Goal: Task Accomplishment & Management: Use online tool/utility

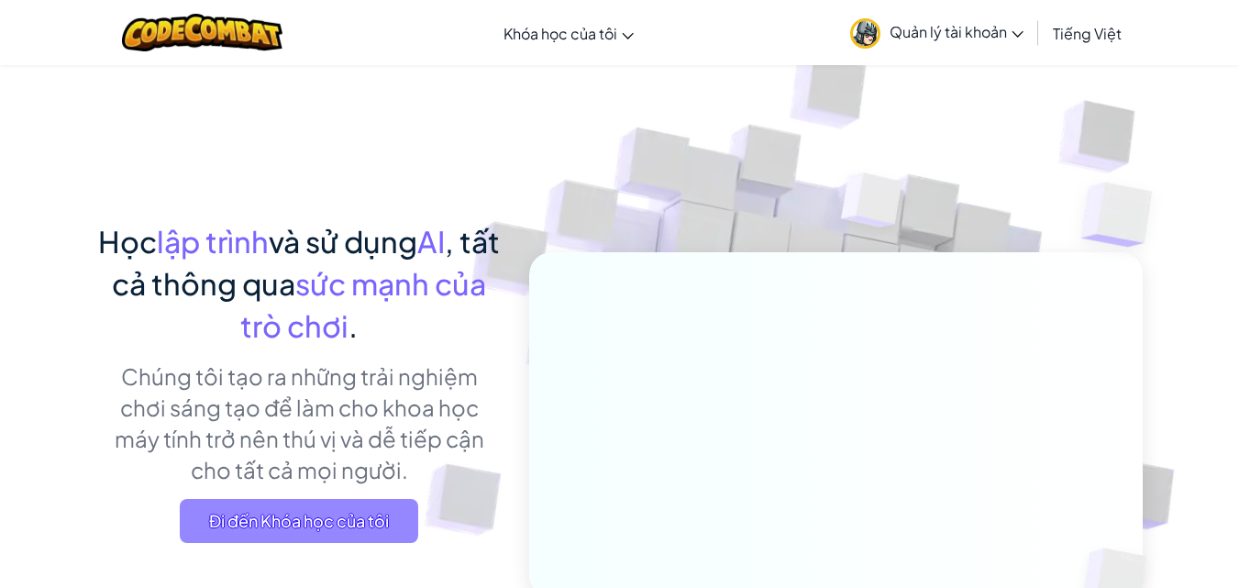
click at [313, 526] on span "Đi đến Khóa học của tôi" at bounding box center [299, 521] width 238 height 44
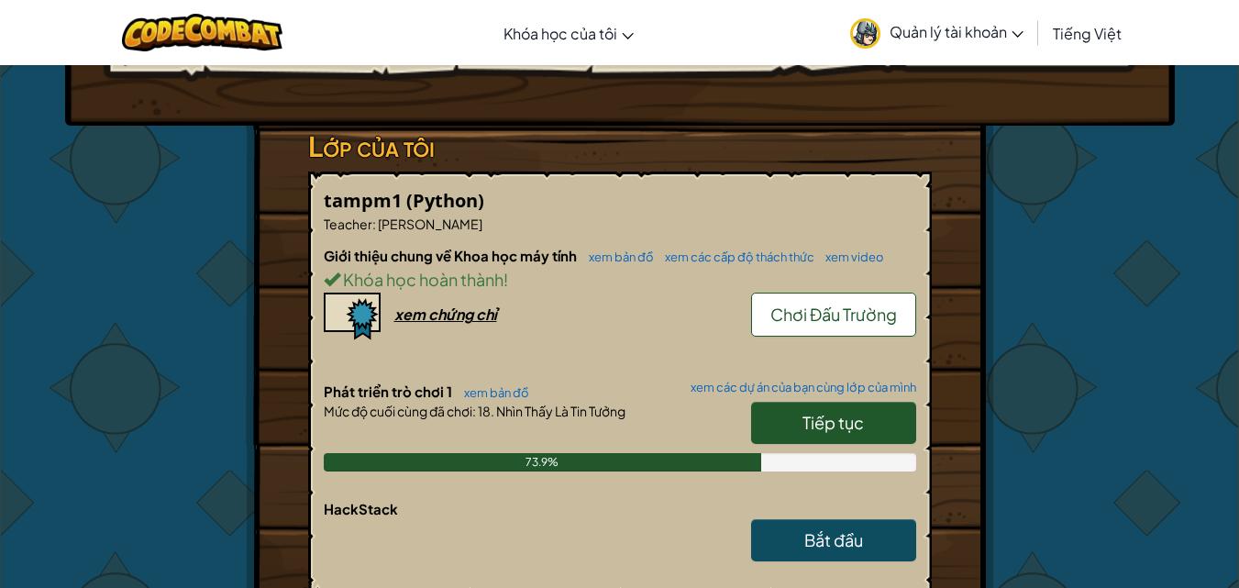
scroll to position [254, 0]
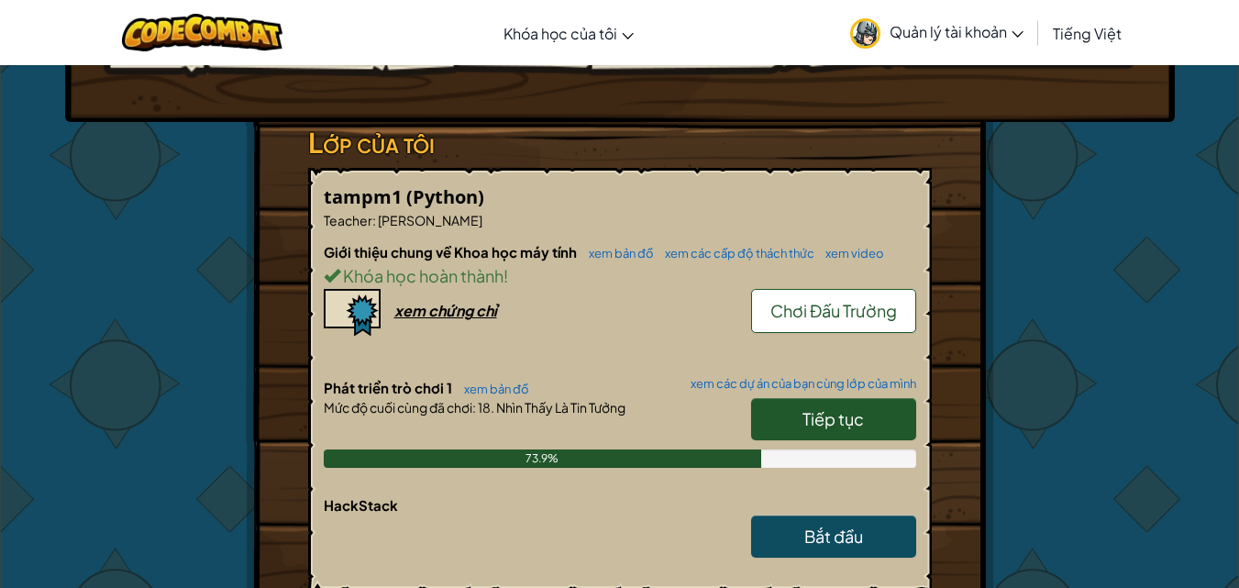
click at [800, 429] on link "Tiếp tục" at bounding box center [833, 419] width 165 height 42
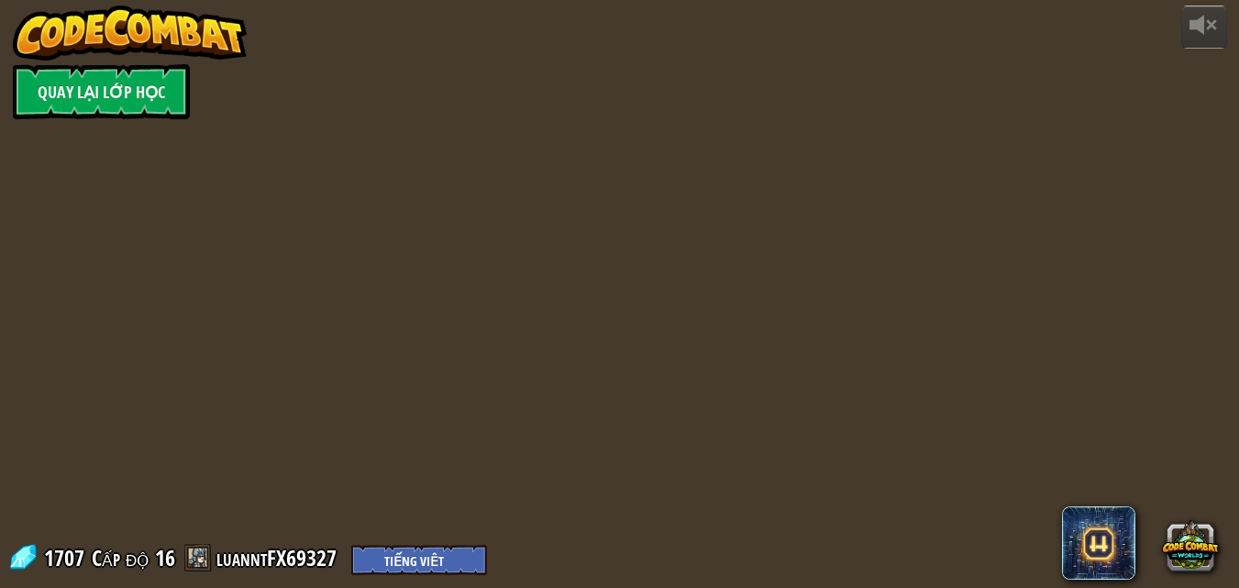
select select "vi"
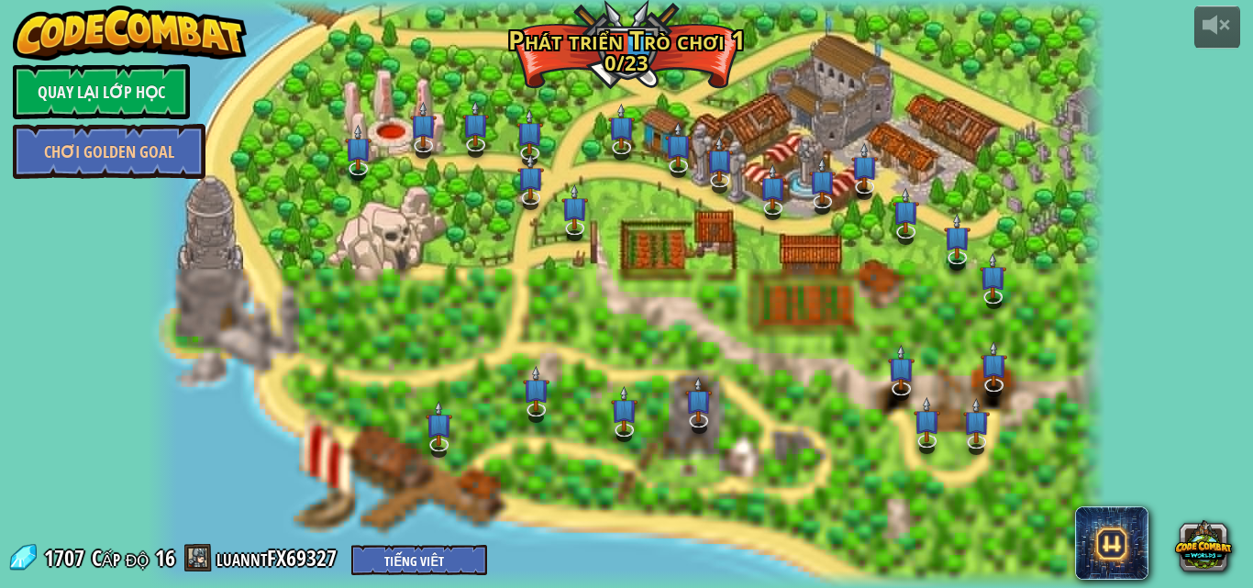
select select "vi"
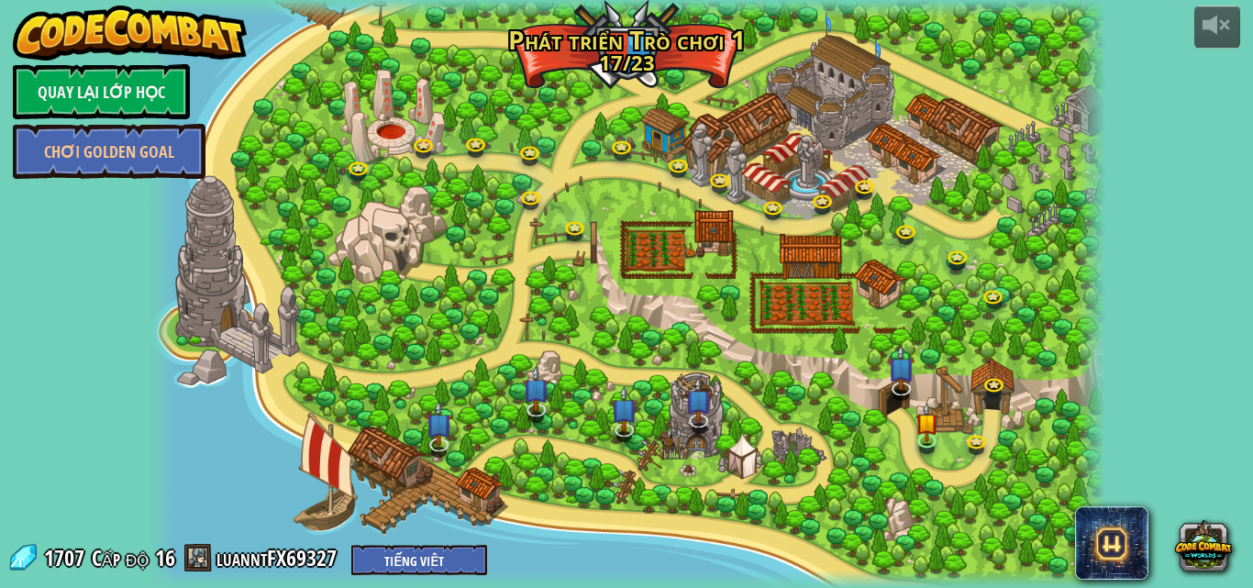
select select "vi"
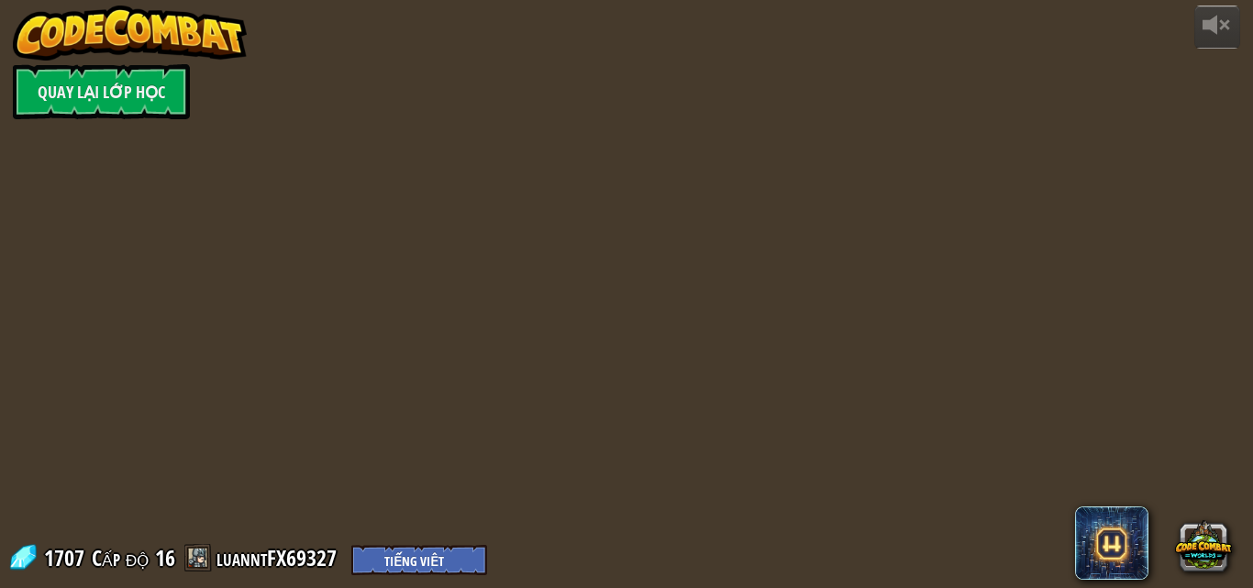
select select "vi"
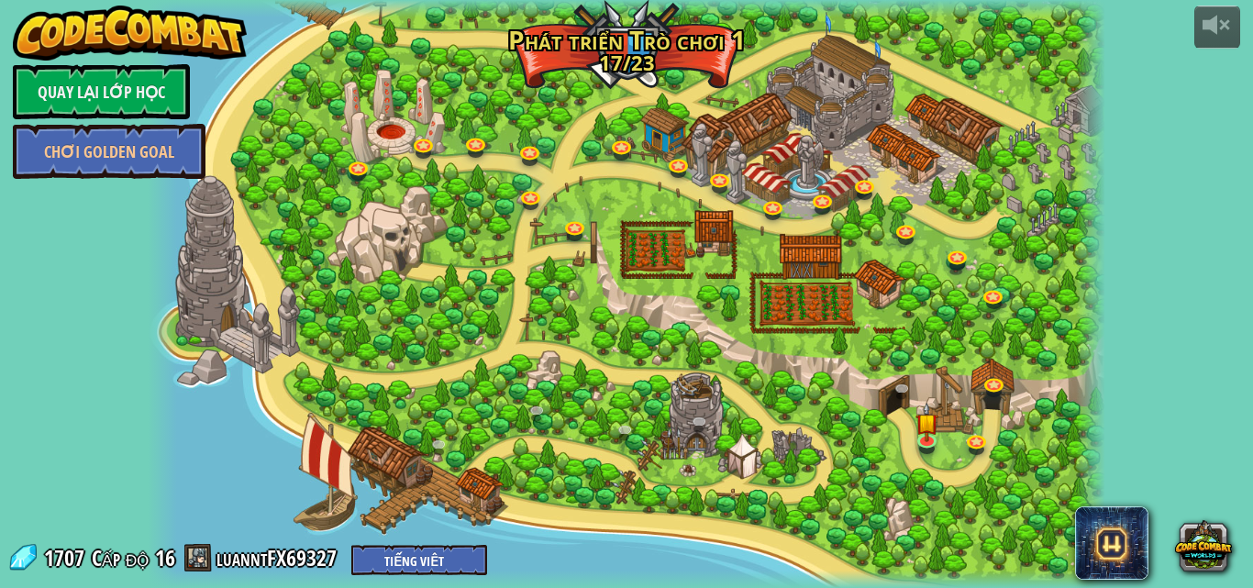
select select "vi"
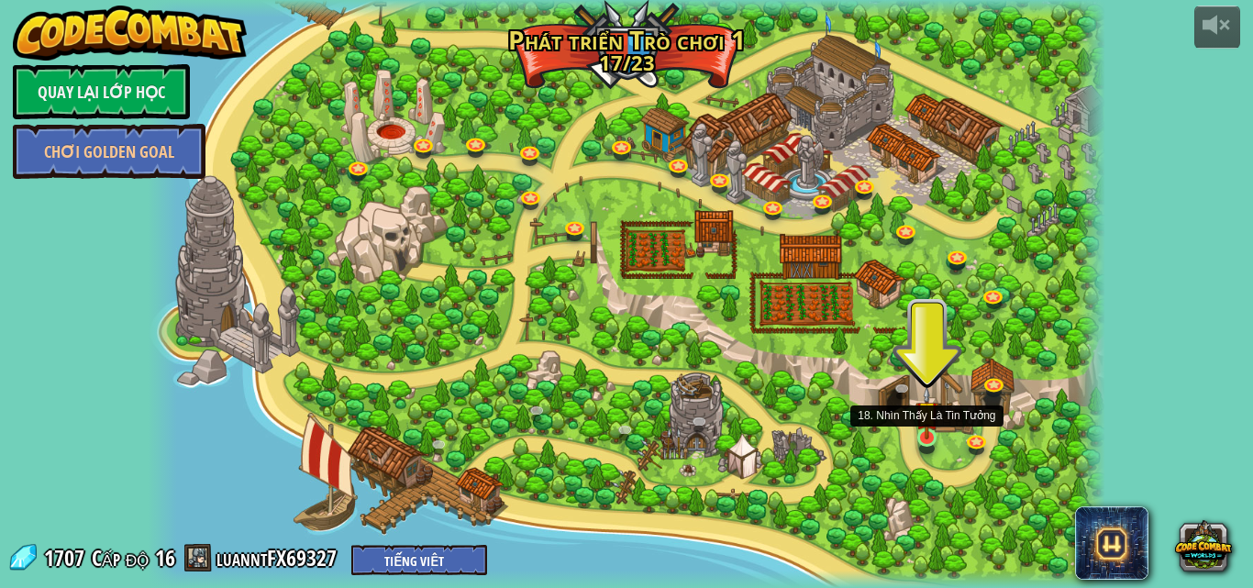
click at [919, 429] on img at bounding box center [926, 412] width 23 height 53
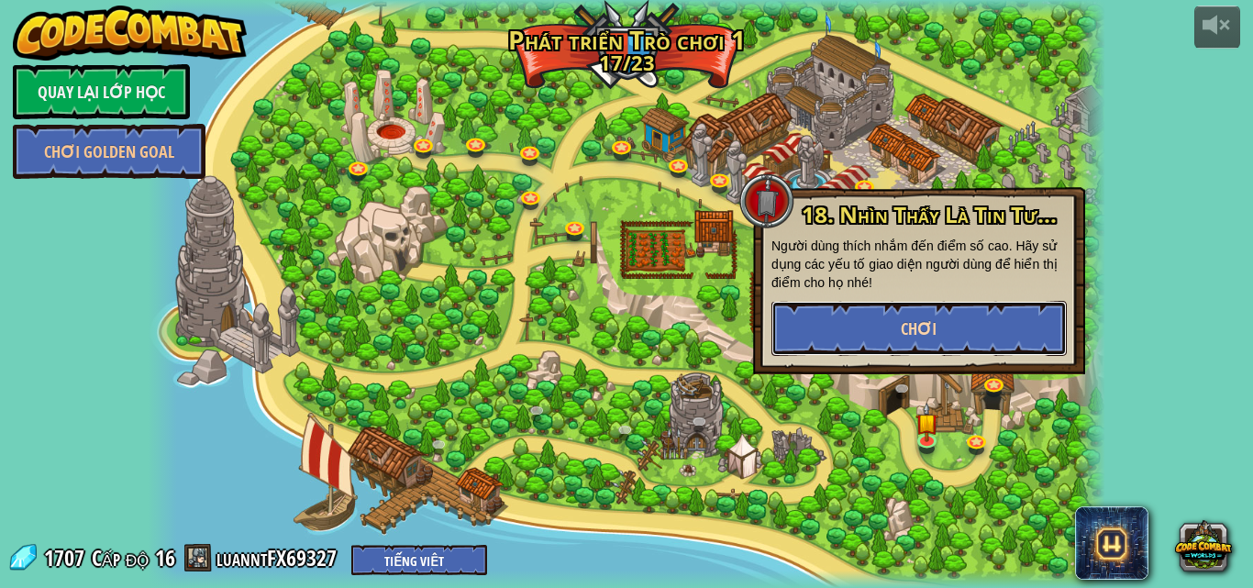
click at [799, 308] on button "Chơi" at bounding box center [918, 328] width 295 height 55
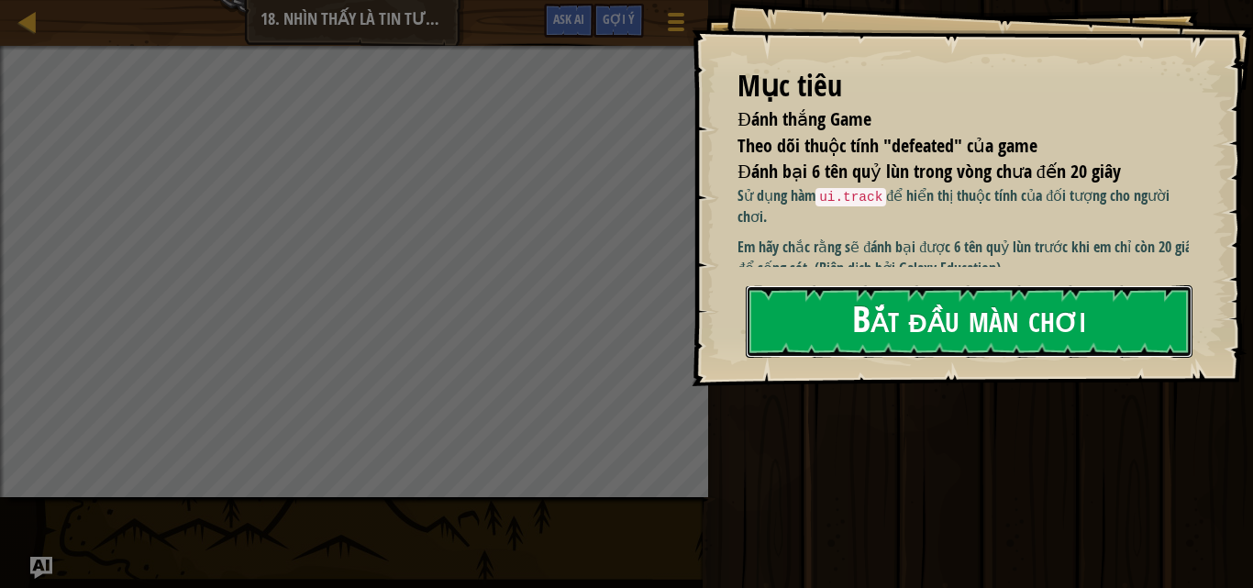
click at [979, 310] on button "Bắt đầu màn chơi" at bounding box center [969, 321] width 447 height 72
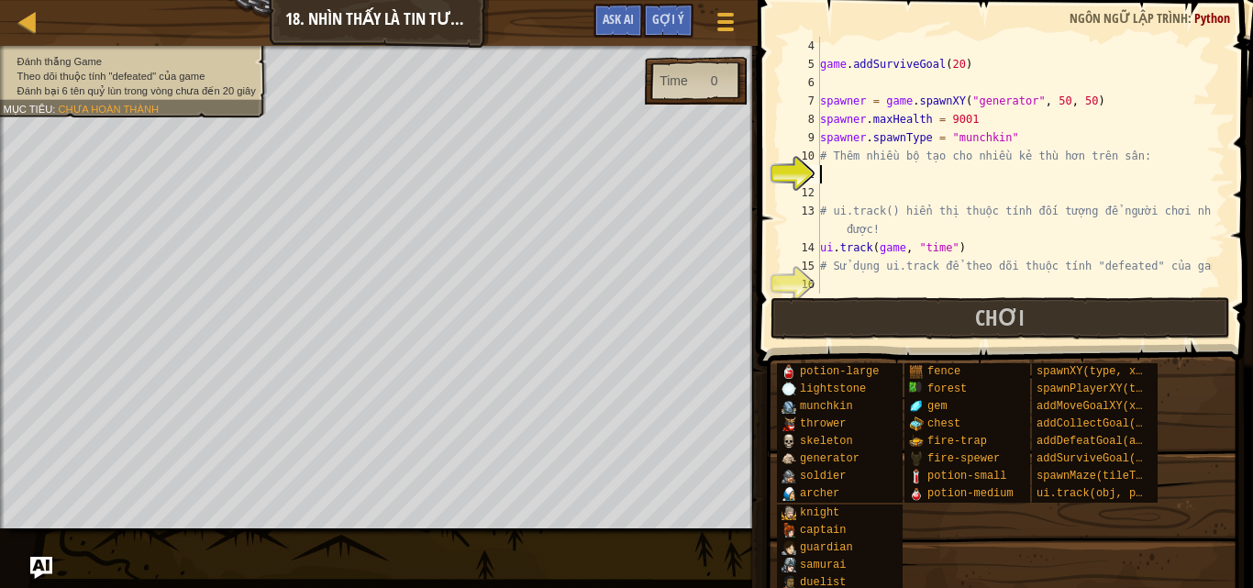
scroll to position [92, 0]
click at [877, 164] on div "game . addSurviveGoal ( 20 ) spawner = game . spawnXY ( "generator" , 50 , 50 )…" at bounding box center [1013, 183] width 395 height 293
type textarea "# Thêm nhiều bộ tạo cho nhiều kẻ thù hơn trên sân:"
click at [888, 183] on div "game . addSurviveGoal ( 20 ) spawner = game . spawnXY ( "generator" , 50 , 50 )…" at bounding box center [1013, 183] width 395 height 293
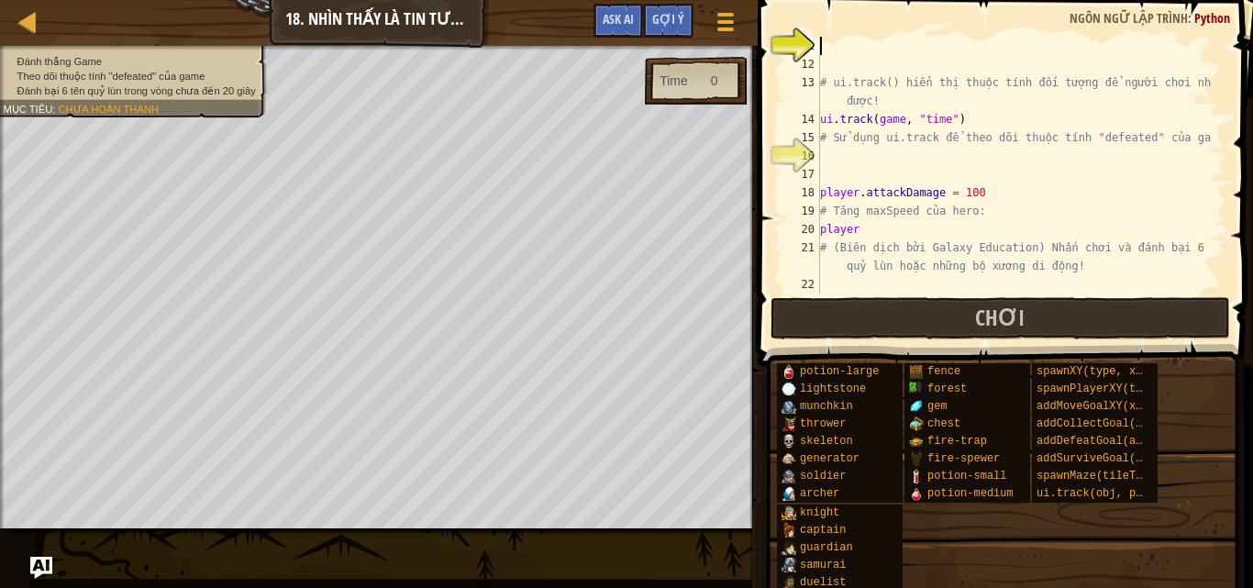
scroll to position [220, 0]
click at [963, 234] on div "# ui.track() hiển thị thuộc tính đối tượng để người chơi nhìn được! ui . track …" at bounding box center [1013, 183] width 395 height 293
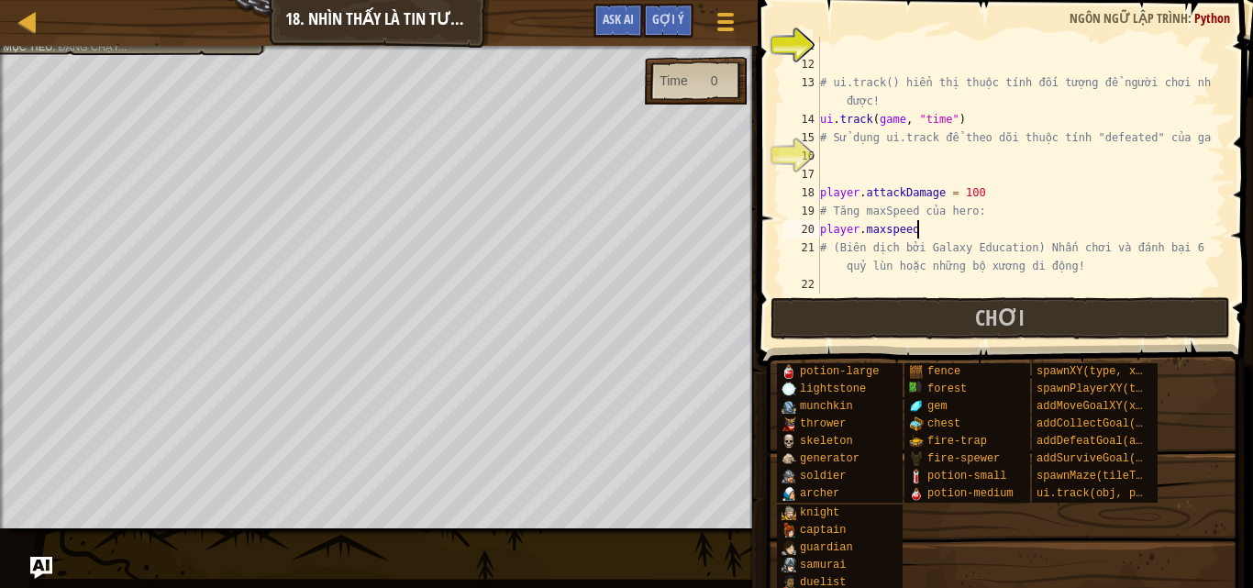
scroll to position [8, 7]
type textarea "player.maxspeed = 25"
click at [959, 170] on div "# ui.track() hiển thị thuộc tính đối tượng để người chơi nhìn được! ui . track …" at bounding box center [1013, 183] width 395 height 293
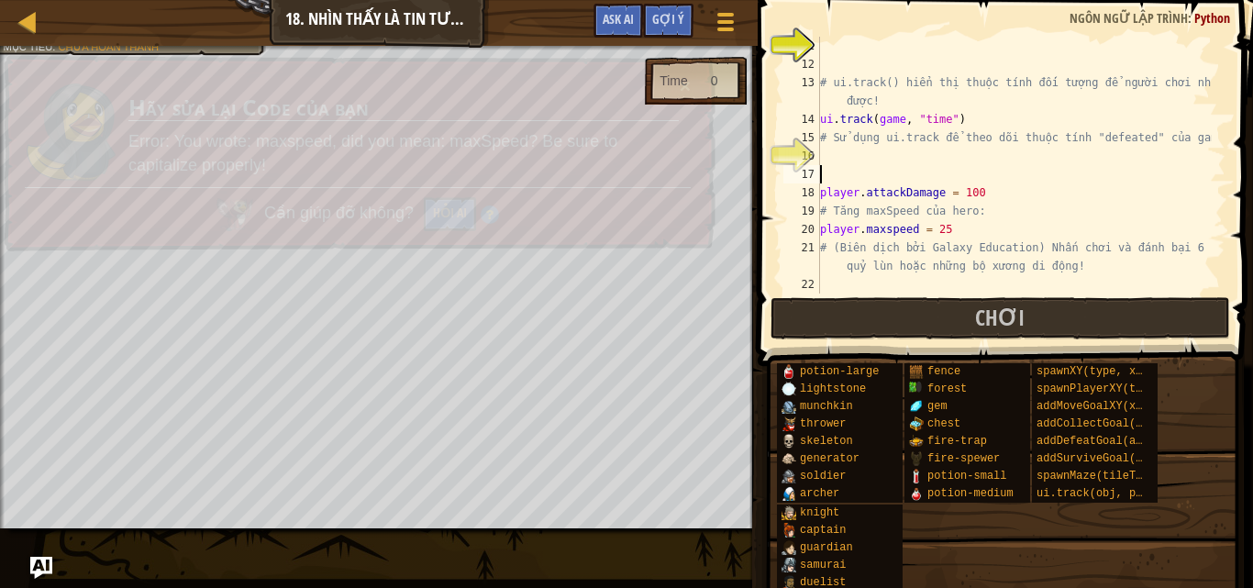
scroll to position [8, 0]
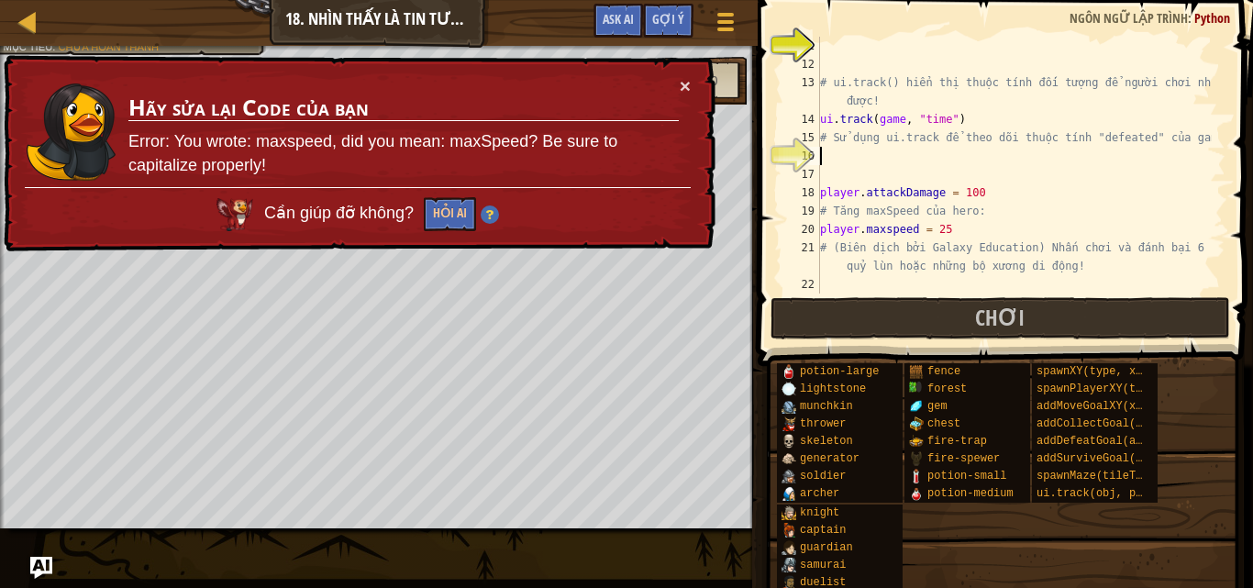
click at [942, 157] on div "# ui.track() hiển thị thuộc tính đối tượng để người chơi nhìn được! ui . track …" at bounding box center [1013, 183] width 395 height 293
click at [971, 233] on div "# ui.track() hiển thị thuộc tính đối tượng để người chơi nhìn được! ui . track …" at bounding box center [1013, 183] width 395 height 293
click at [886, 228] on div "# ui.track() hiển thị thuộc tính đối tượng để người chơi nhìn được! ui . track …" at bounding box center [1013, 183] width 395 height 293
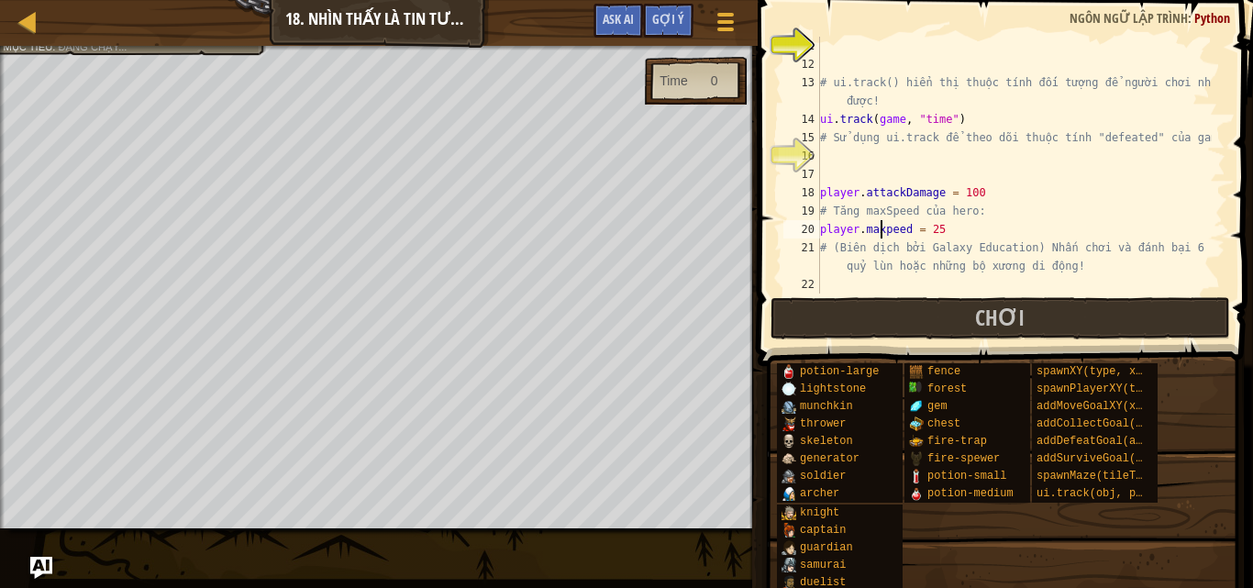
type textarea "player.maxSpeed = 25"
click at [904, 149] on div "# ui.track() hiển thị thuộc tính đối tượng để người chơi nhìn được! ui . track …" at bounding box center [1013, 183] width 395 height 293
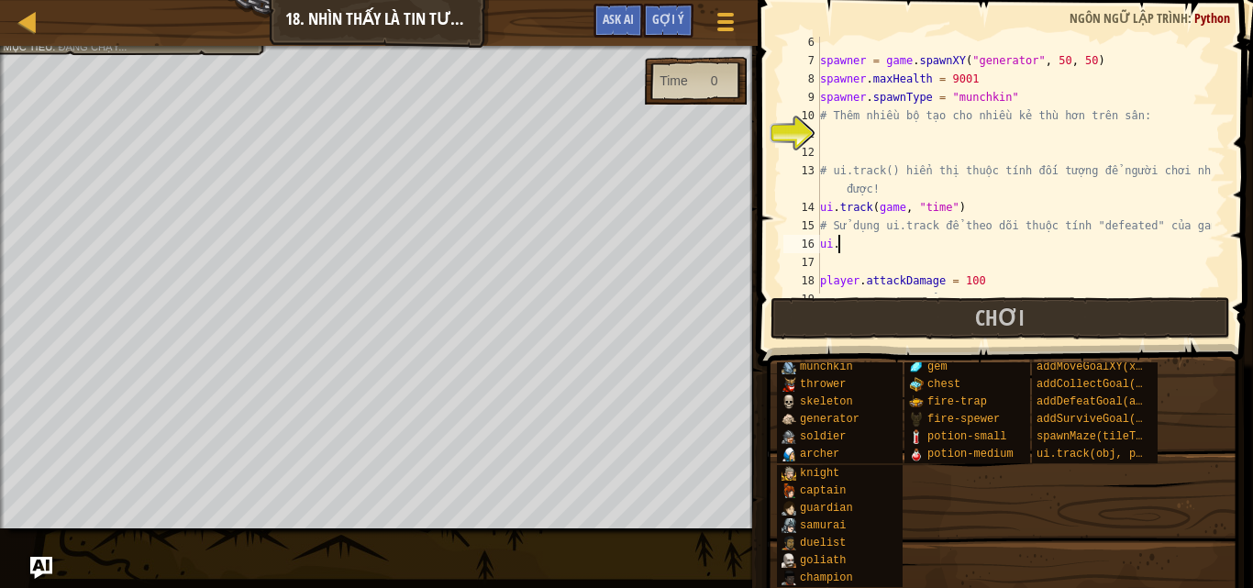
scroll to position [8, 0]
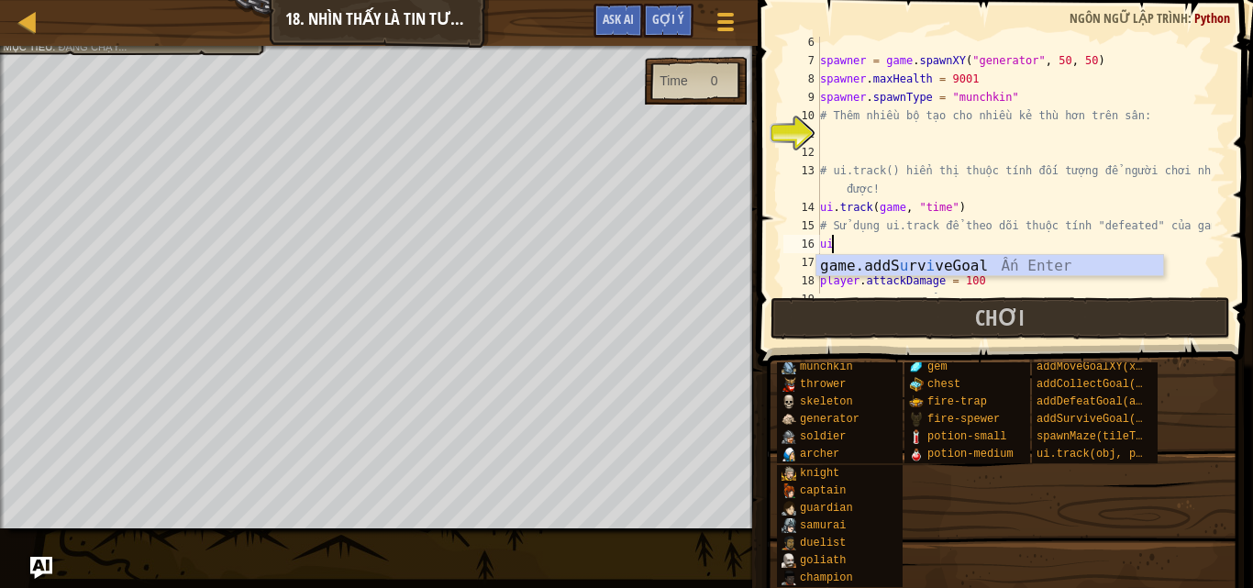
type textarea "u"
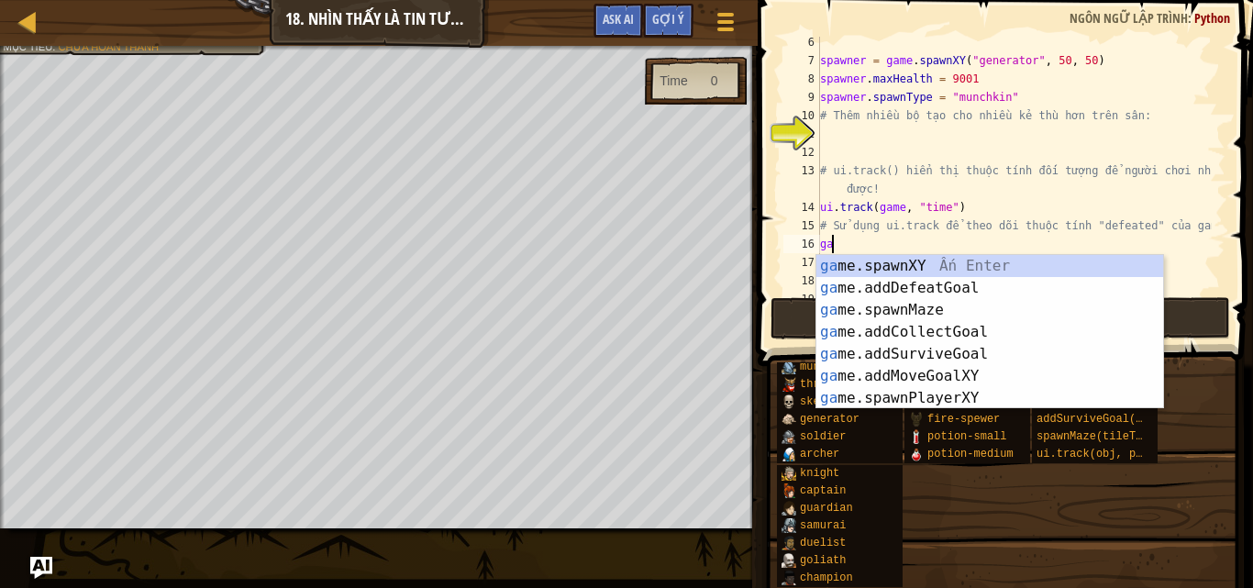
type textarea "g"
type textarea "# Sử dụng ui.track để theo dõi thuộc tính "defeated" của game:"
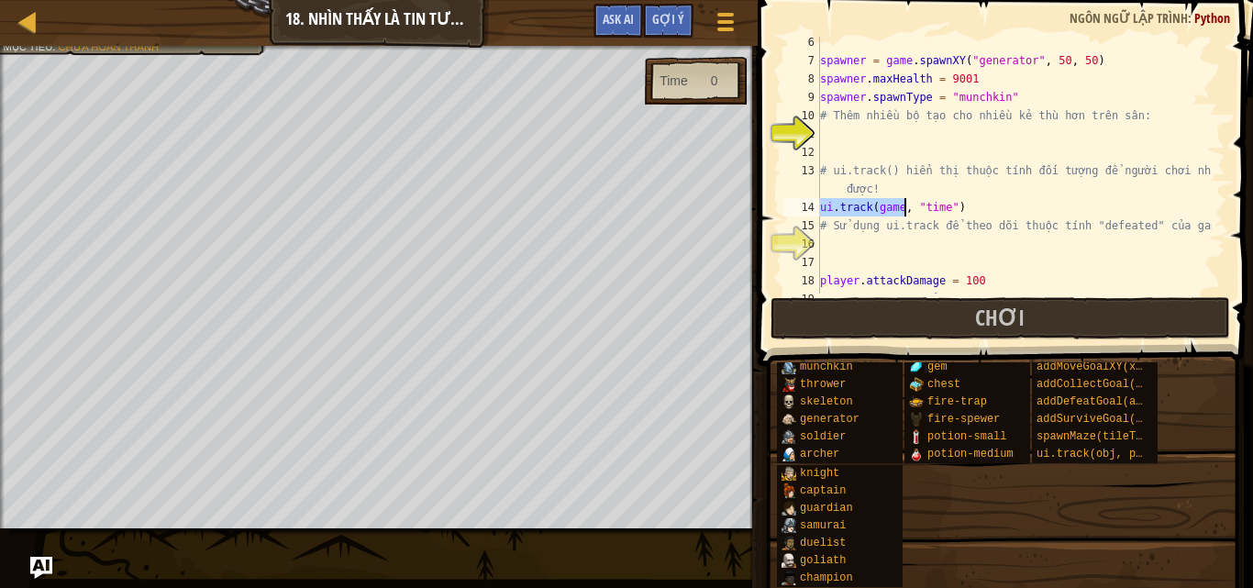
drag, startPoint x: 821, startPoint y: 204, endPoint x: 901, endPoint y: 199, distance: 80.8
click at [901, 199] on div "spawner = game . spawnXY ( "generator" , 50 , 50 ) spawner . maxHealth = 9001 s…" at bounding box center [1013, 179] width 395 height 293
type textarea "ui.track(game, "time")"
click at [848, 238] on div "spawner = game . spawnXY ( "generator" , 50 , 50 ) spawner . maxHealth = 9001 s…" at bounding box center [1013, 179] width 395 height 293
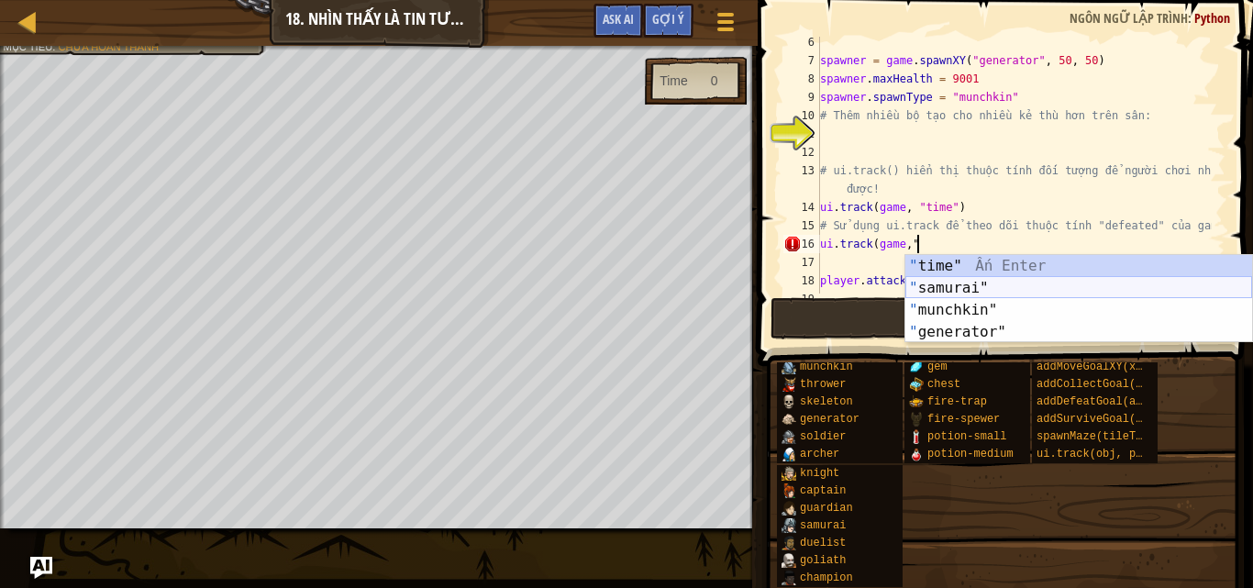
scroll to position [8, 7]
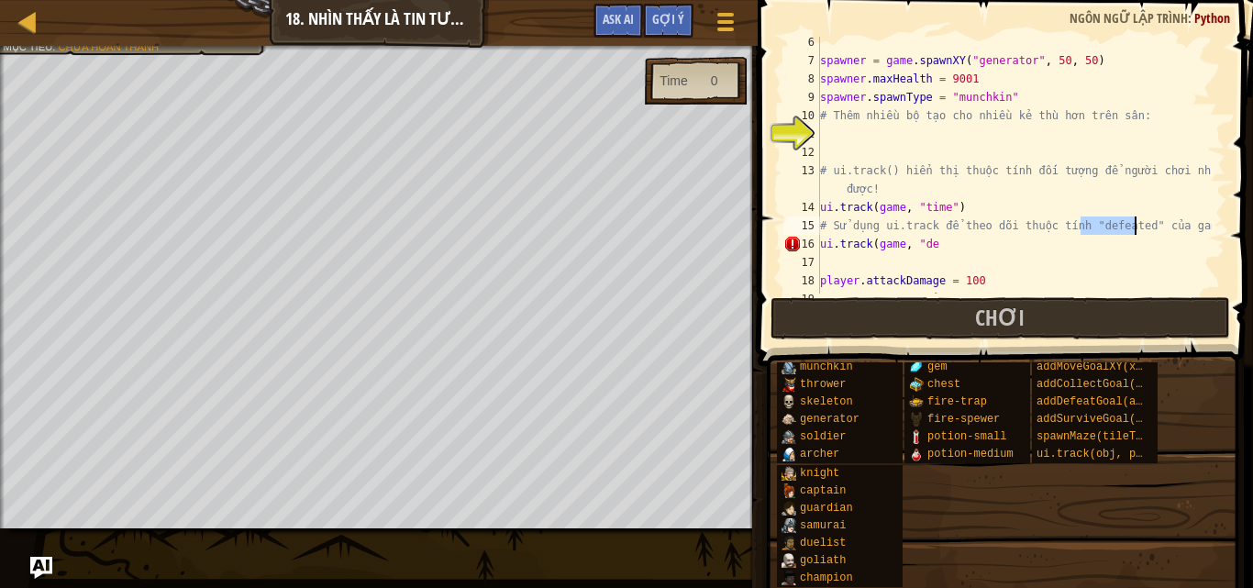
drag, startPoint x: 1079, startPoint y: 227, endPoint x: 1134, endPoint y: 234, distance: 54.5
click at [1134, 234] on div "spawner = game . spawnXY ( "generator" , 50 , 50 ) spawner . maxHealth = 9001 s…" at bounding box center [1013, 179] width 395 height 293
click at [996, 245] on div "spawner = game . spawnXY ( "generator" , 50 , 50 ) spawner . maxHealth = 9001 s…" at bounding box center [1013, 179] width 395 height 293
type textarea "ui.track(game, "defeated")"
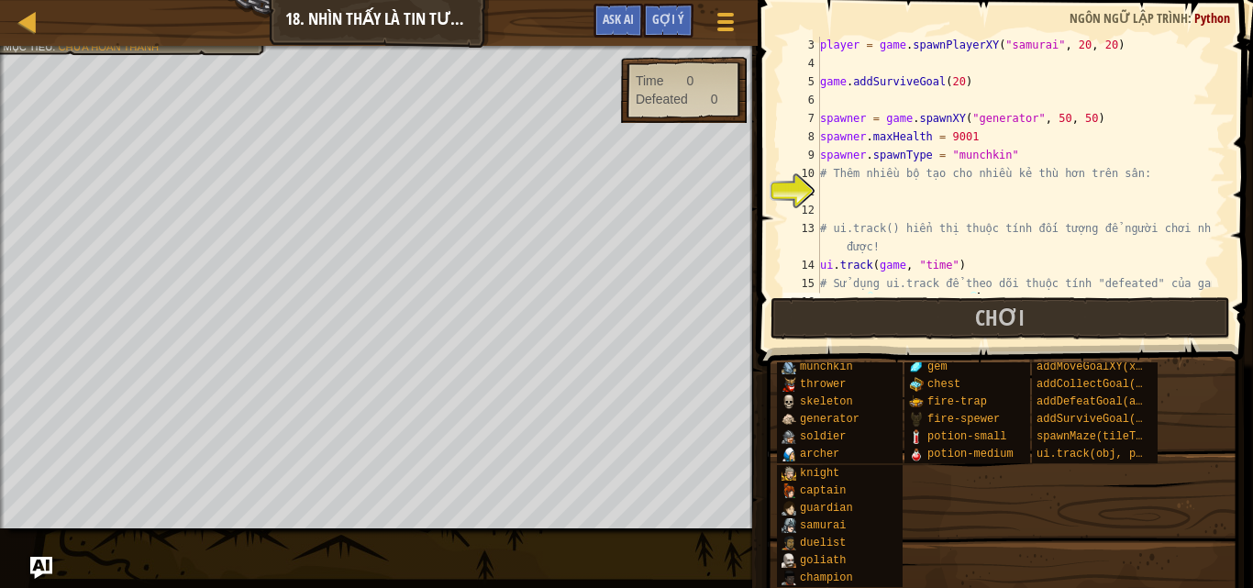
scroll to position [76, 0]
click at [953, 197] on div "player = game . spawnPlayerXY ( "samurai" , 20 , 20 ) game . addSurviveGoal ( 2…" at bounding box center [1013, 180] width 395 height 293
click at [943, 195] on div "player = game . spawnPlayerXY ( "samurai" , 20 , 20 ) game . addSurviveGoal ( 2…" at bounding box center [1013, 180] width 395 height 293
drag, startPoint x: 823, startPoint y: 153, endPoint x: 1021, endPoint y: 160, distance: 198.2
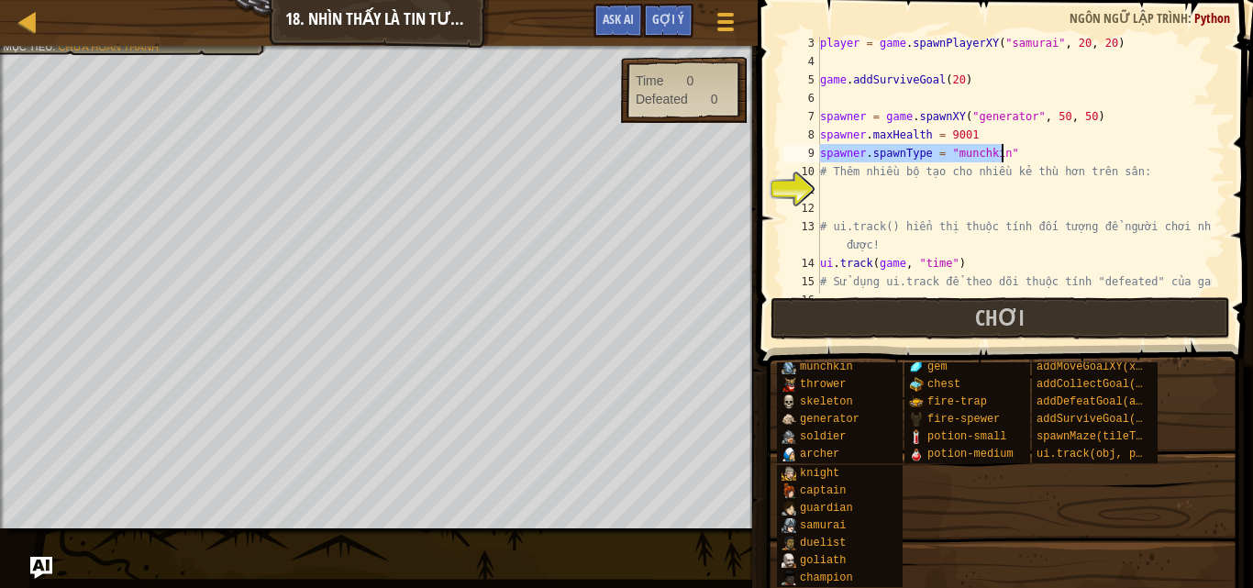
click at [1021, 160] on div "player = game . spawnPlayerXY ( "samurai" , 20 , 20 ) game . addSurviveGoal ( 2…" at bounding box center [1013, 180] width 395 height 293
click at [920, 174] on div "player = game . spawnPlayerXY ( "samurai" , 20 , 20 ) game . addSurviveGoal ( 2…" at bounding box center [1013, 180] width 395 height 293
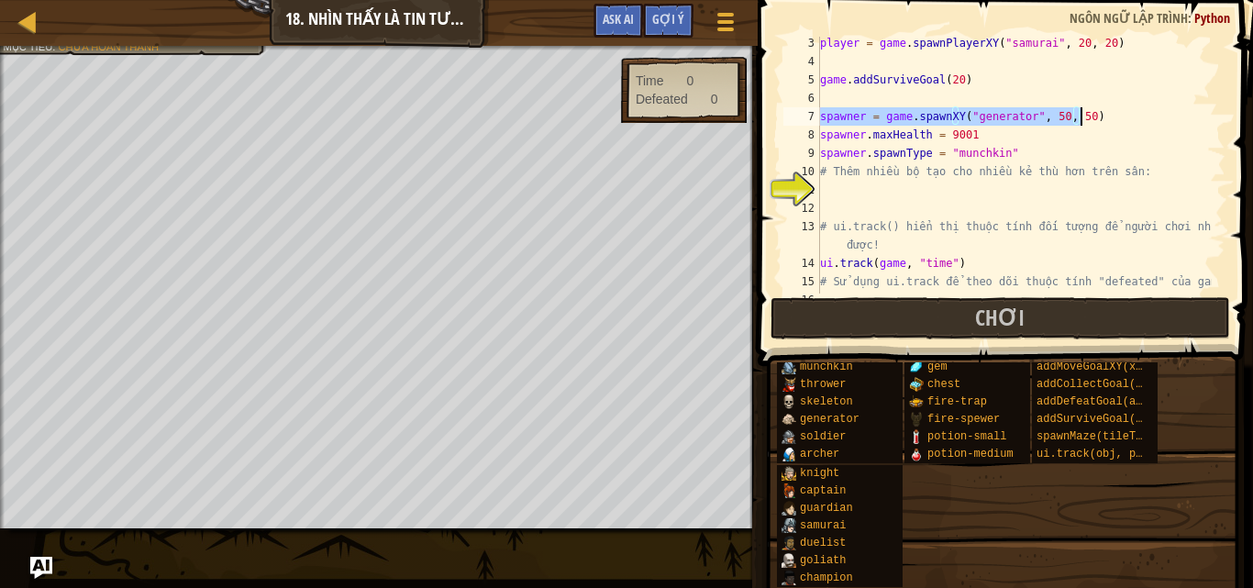
drag, startPoint x: 821, startPoint y: 113, endPoint x: 1101, endPoint y: 110, distance: 280.6
click at [1101, 110] on div "player = game . spawnPlayerXY ( "samurai" , 20 , 20 ) game . addSurviveGoal ( 2…" at bounding box center [1013, 180] width 395 height 293
type textarea "spawner = game.spawnXY("generator", 50, 50)"
click at [904, 190] on div "player = game . spawnPlayerXY ( "samurai" , 20 , 20 ) game . addSurviveGoal ( 2…" at bounding box center [1013, 180] width 395 height 293
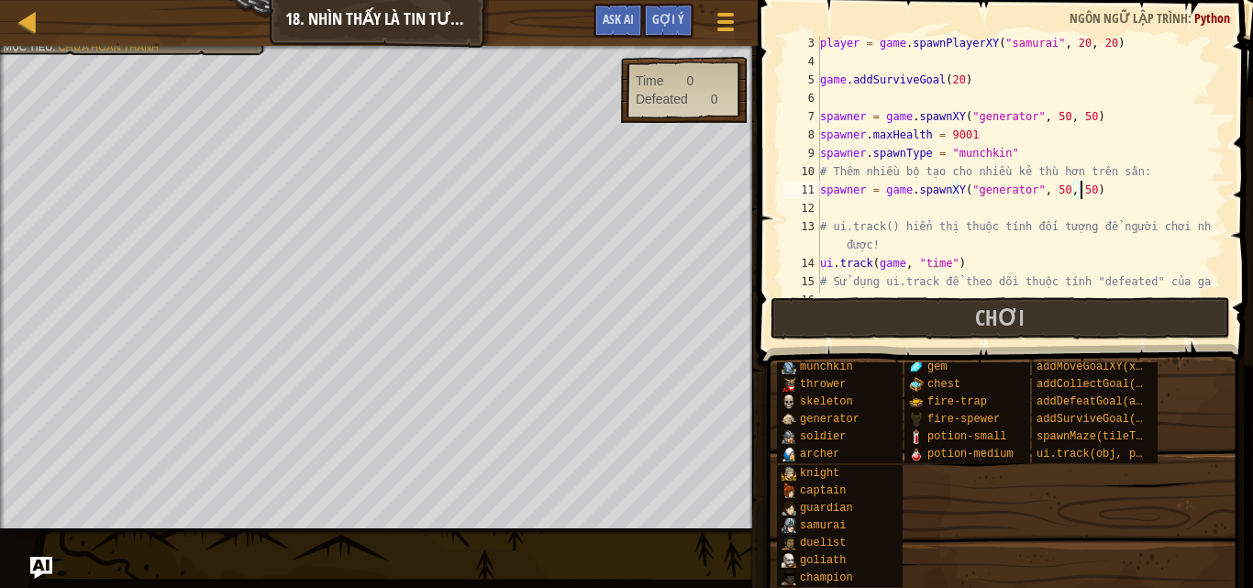
click at [1077, 194] on div "player = game . spawnPlayerXY ( "samurai" , 20 , 20 ) game . addSurviveGoal ( 2…" at bounding box center [1013, 180] width 395 height 293
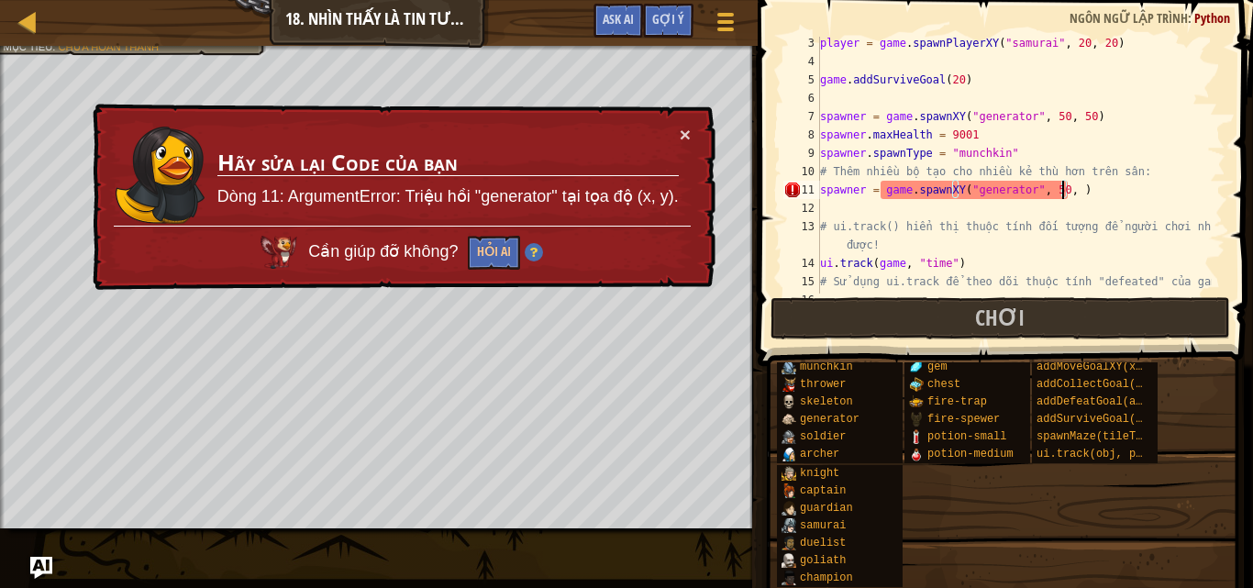
scroll to position [8, 20]
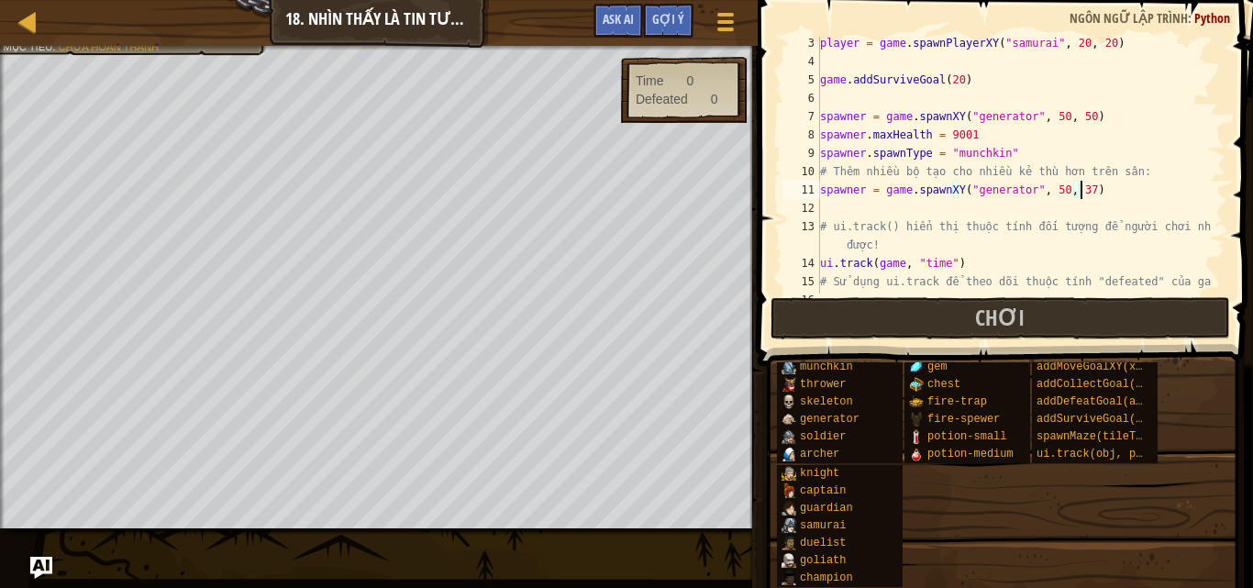
click at [1101, 194] on div "player = game . spawnPlayerXY ( "samurai" , 20 , 20 ) game . addSurviveGoal ( 2…" at bounding box center [1013, 180] width 395 height 293
click at [1012, 323] on span "Chơi" at bounding box center [1000, 317] width 50 height 29
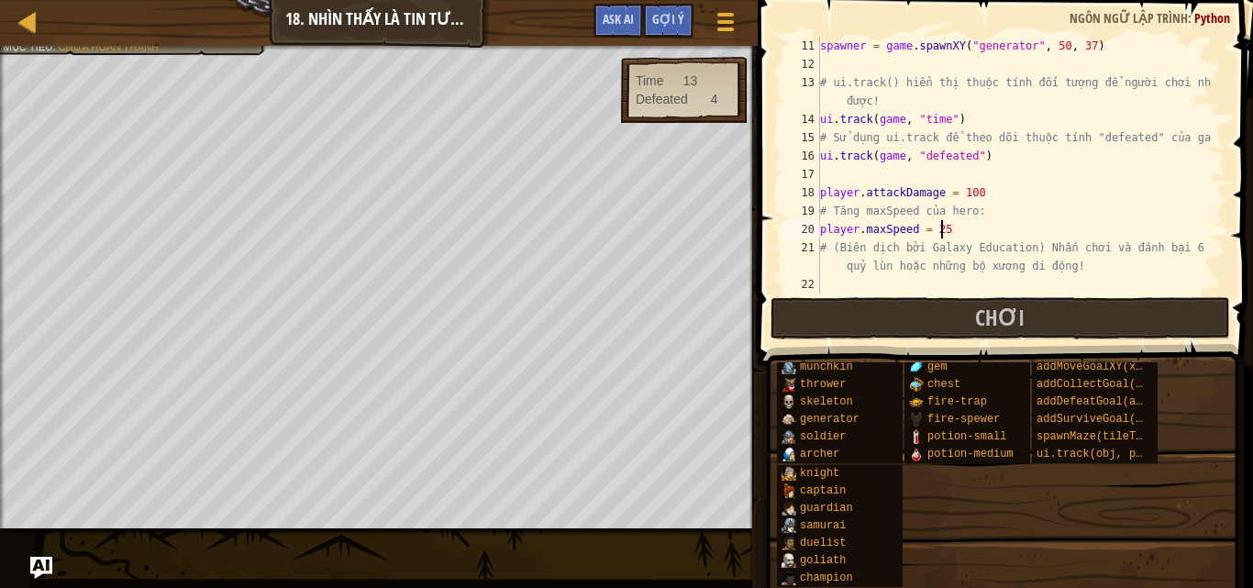
click at [980, 228] on div "spawner = game . spawnXY ( "generator" , 50 , 37 ) # ui.track() hiển thị thuộc …" at bounding box center [1013, 183] width 395 height 293
type textarea "player.maxSpeed = 25"
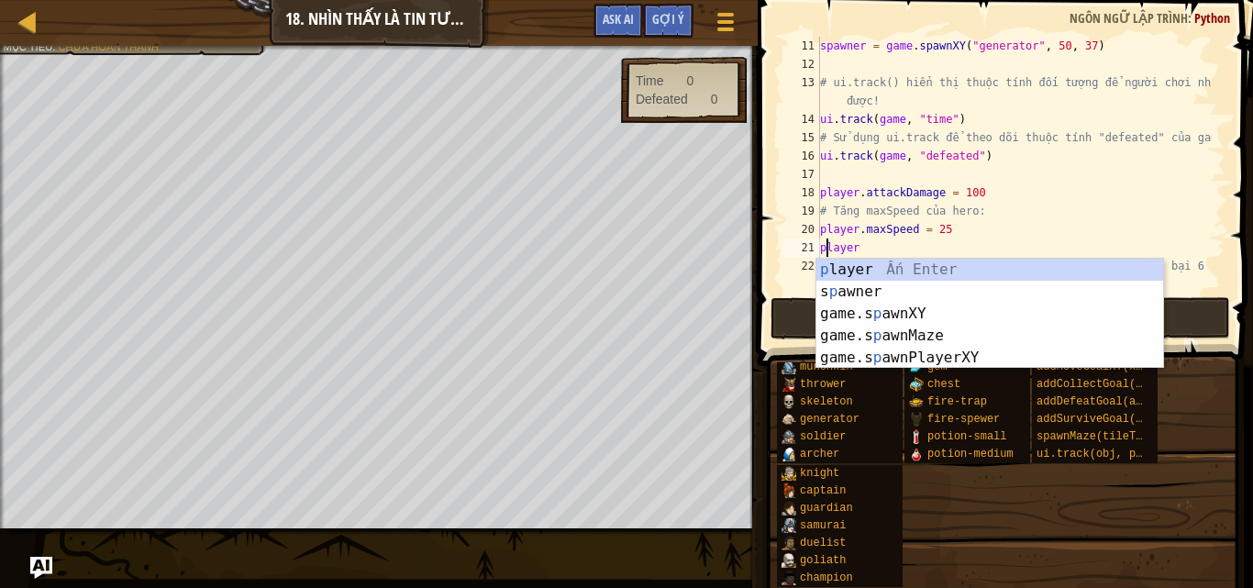
scroll to position [8, 0]
click at [920, 249] on div "spawner = game . spawnXY ( "generator" , 50 , 37 ) # ui.track() hiển thị thuộc …" at bounding box center [1013, 183] width 395 height 293
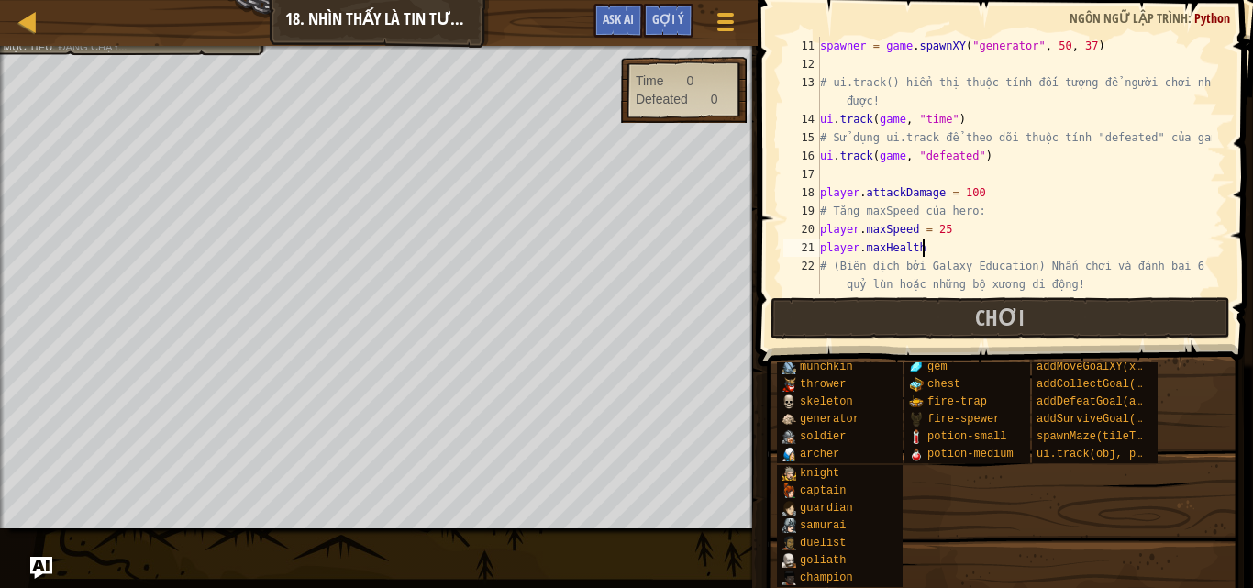
scroll to position [8, 7]
type textarea "player.maxHealth = 1000"
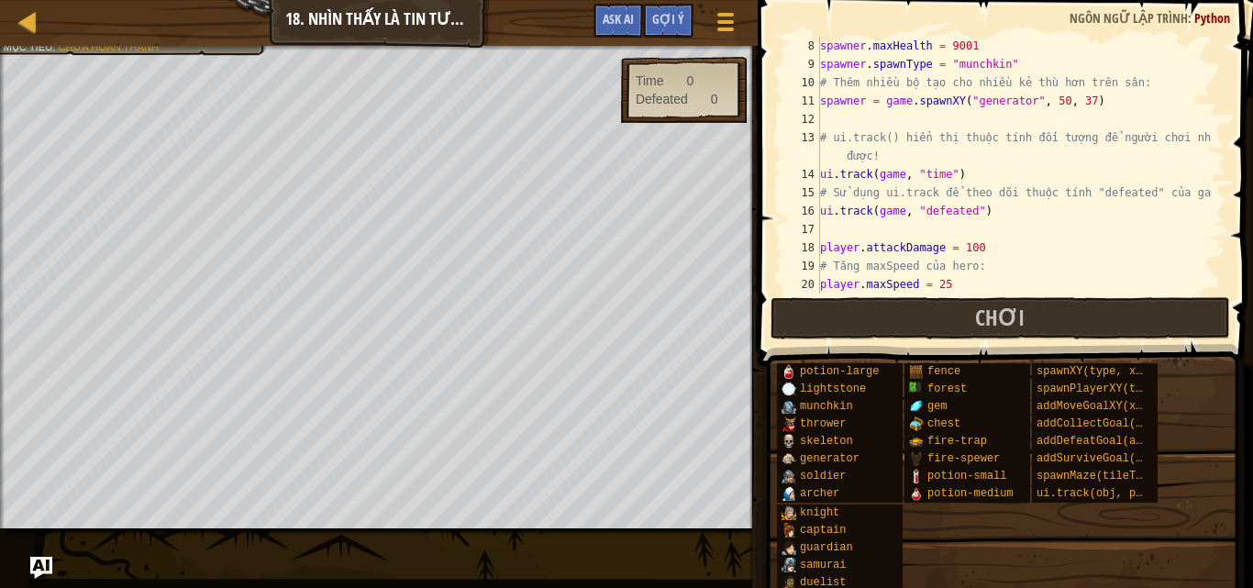
scroll to position [257, 0]
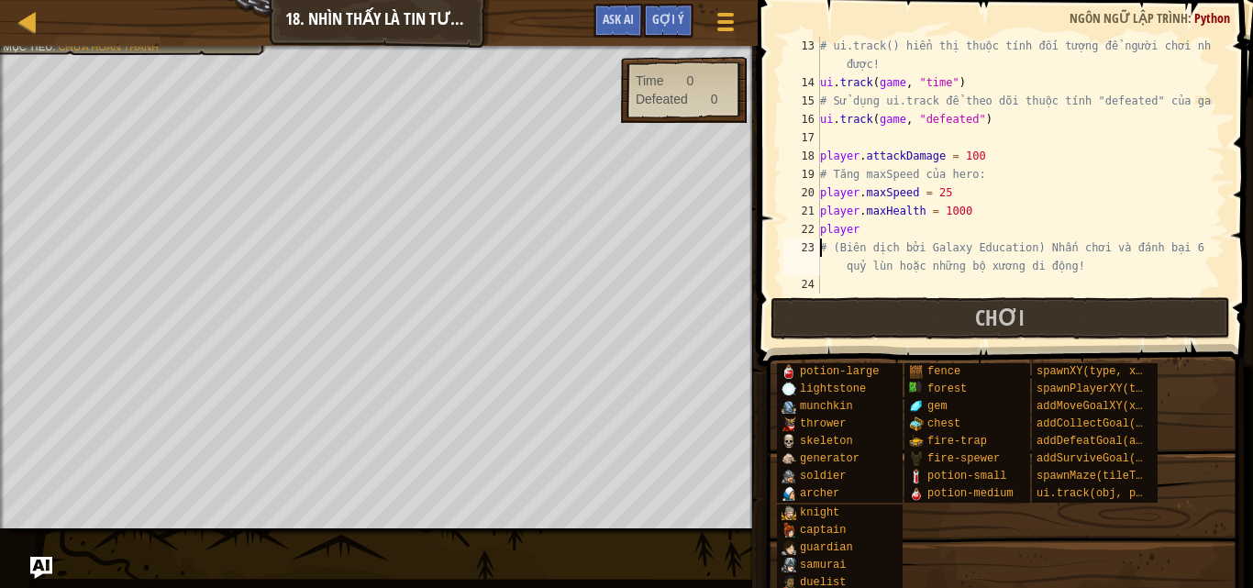
click at [935, 238] on div "# ui.track() hiển thị thuộc tính đối tượng để người chơi nhìn được! ui . track …" at bounding box center [1013, 193] width 395 height 312
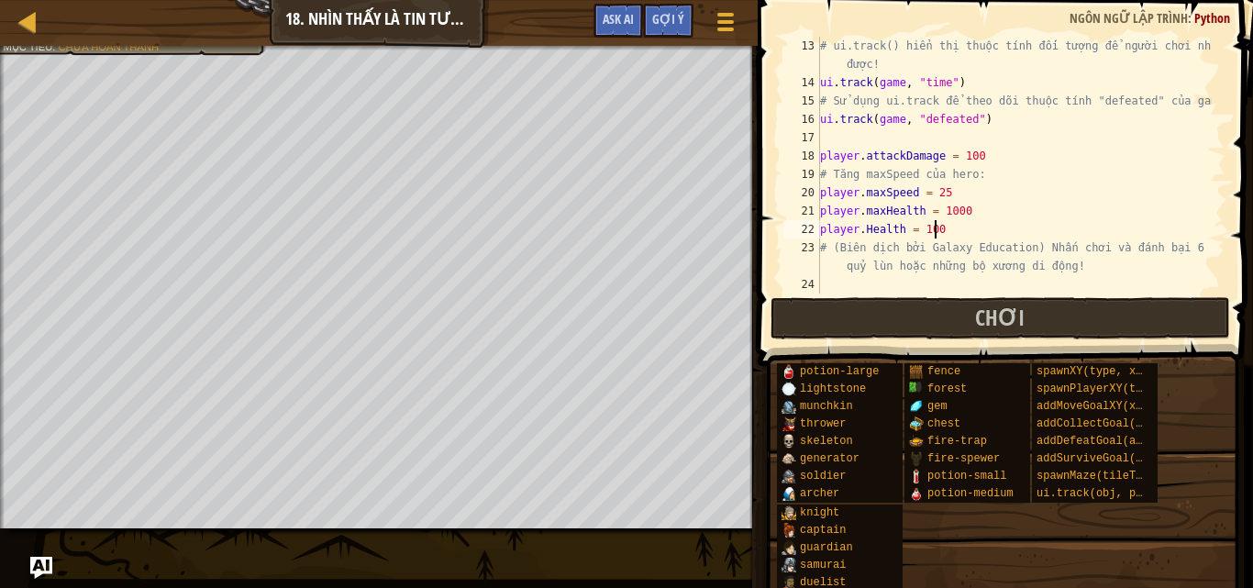
scroll to position [8, 9]
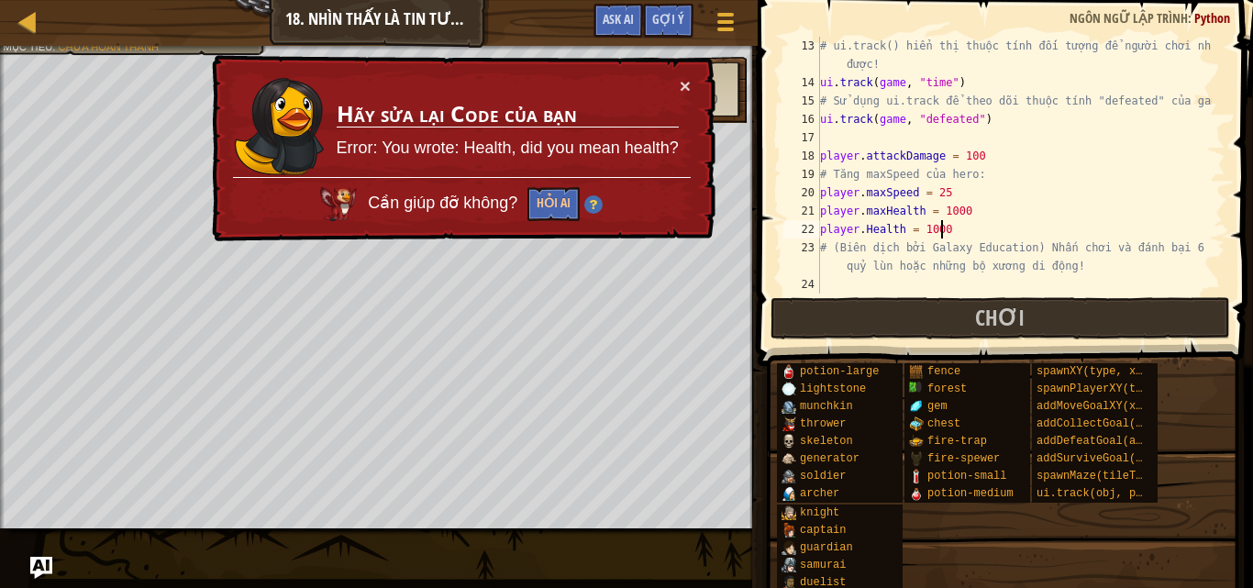
click at [870, 223] on div "# ui.track() hiển thị thuộc tính đối tượng để người chơi nhìn được! ui . track …" at bounding box center [1013, 193] width 395 height 312
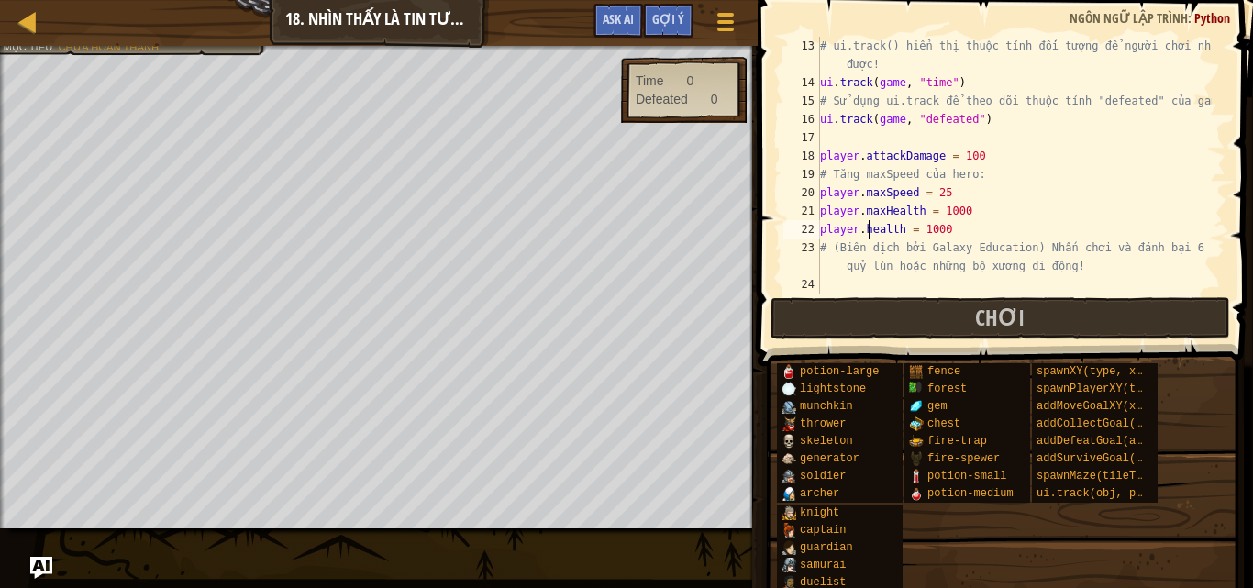
scroll to position [8, 4]
type textarea "[DOMAIN_NAME] = 1000"
click at [853, 312] on button "Chơi" at bounding box center [999, 318] width 459 height 42
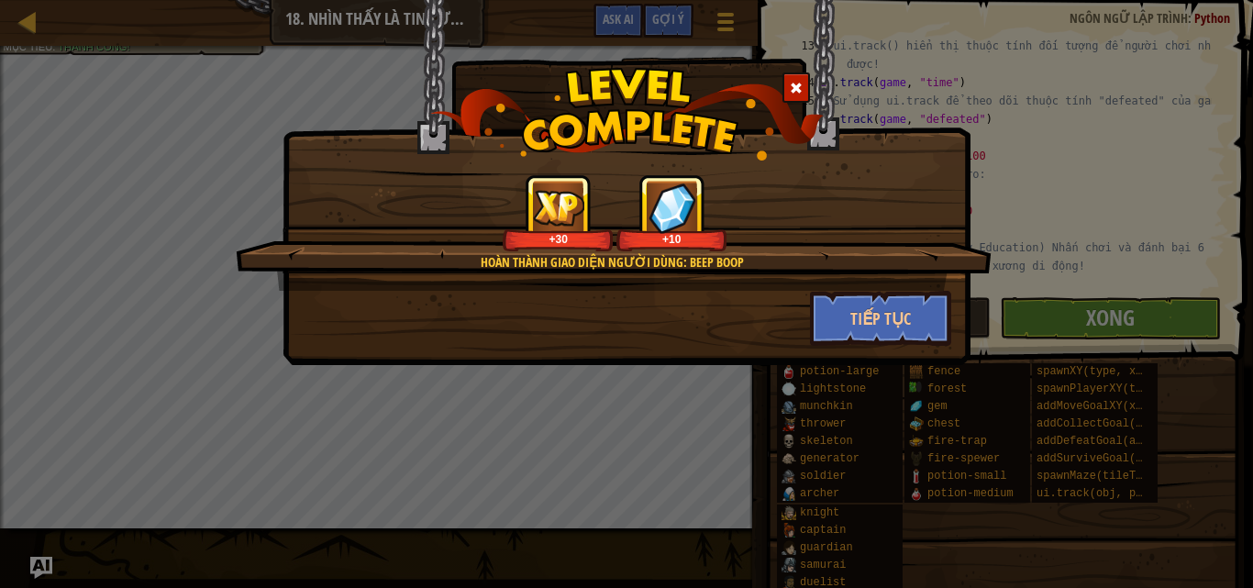
click at [793, 86] on span at bounding box center [796, 88] width 13 height 13
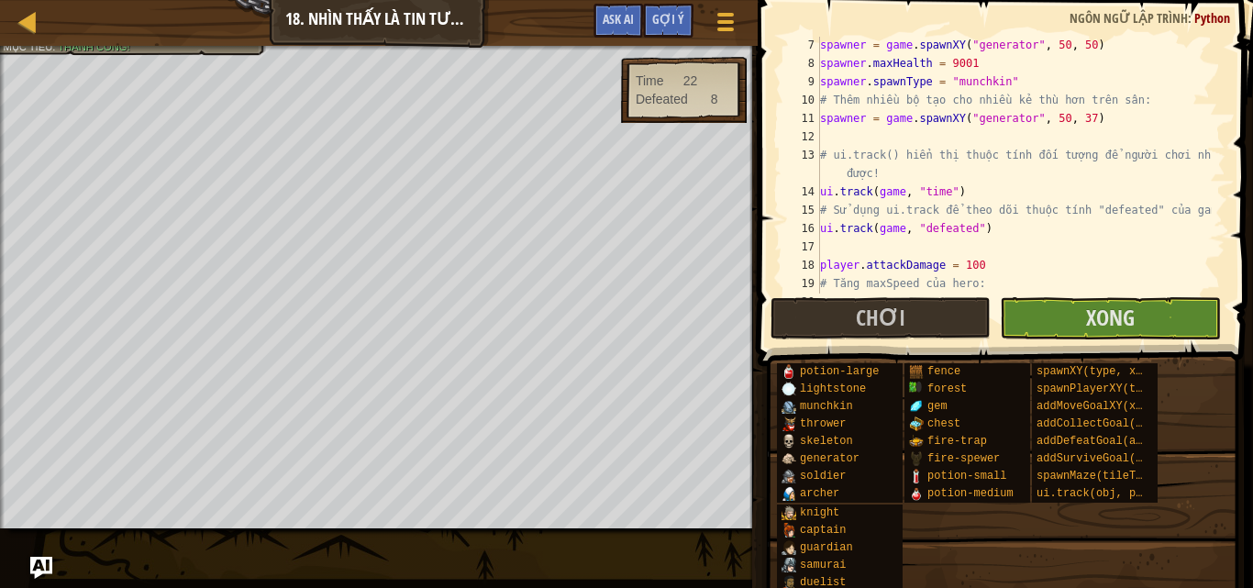
scroll to position [149, 0]
click at [1041, 306] on button "Xong" at bounding box center [1110, 318] width 220 height 42
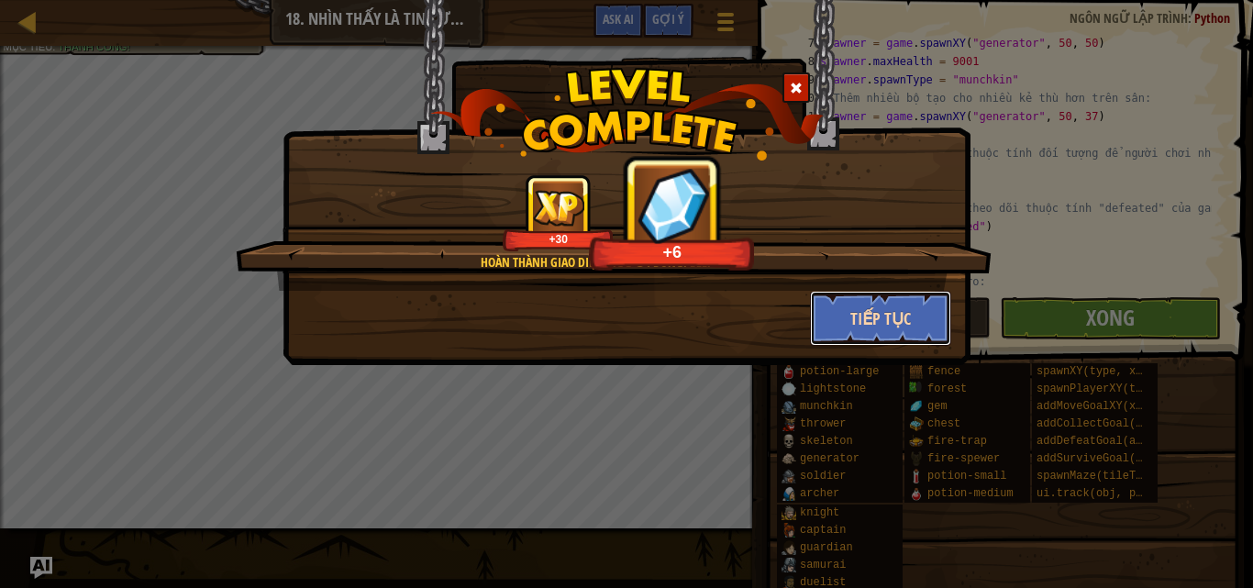
click at [863, 317] on button "Tiếp tục" at bounding box center [881, 318] width 142 height 55
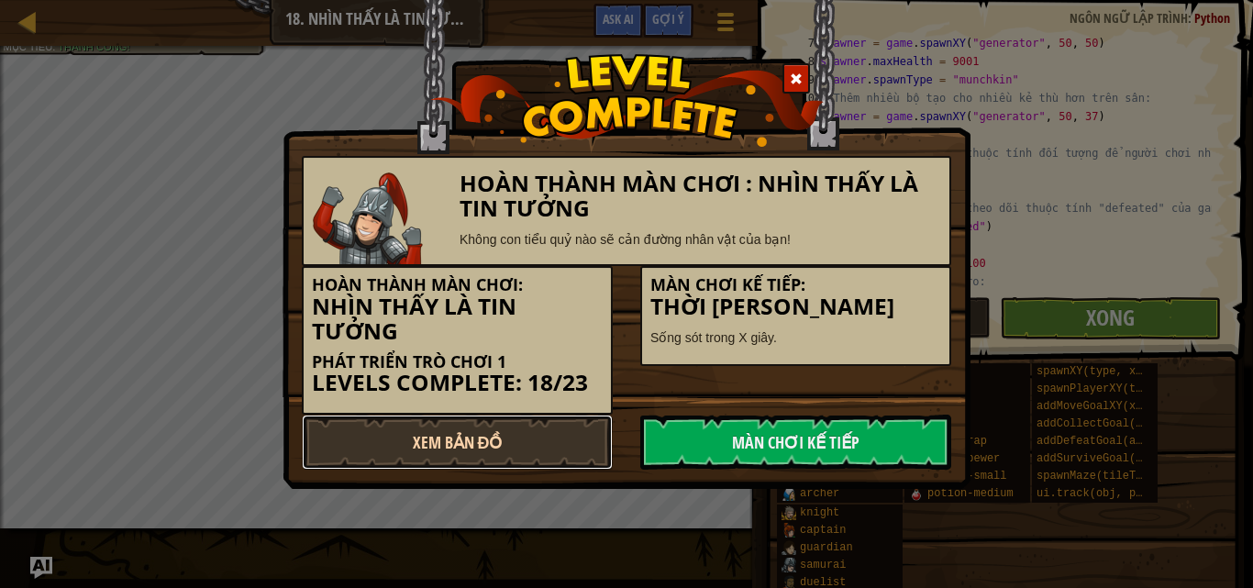
click at [504, 446] on link "Xem Bản Đồ" at bounding box center [457, 442] width 311 height 55
select select "vi"
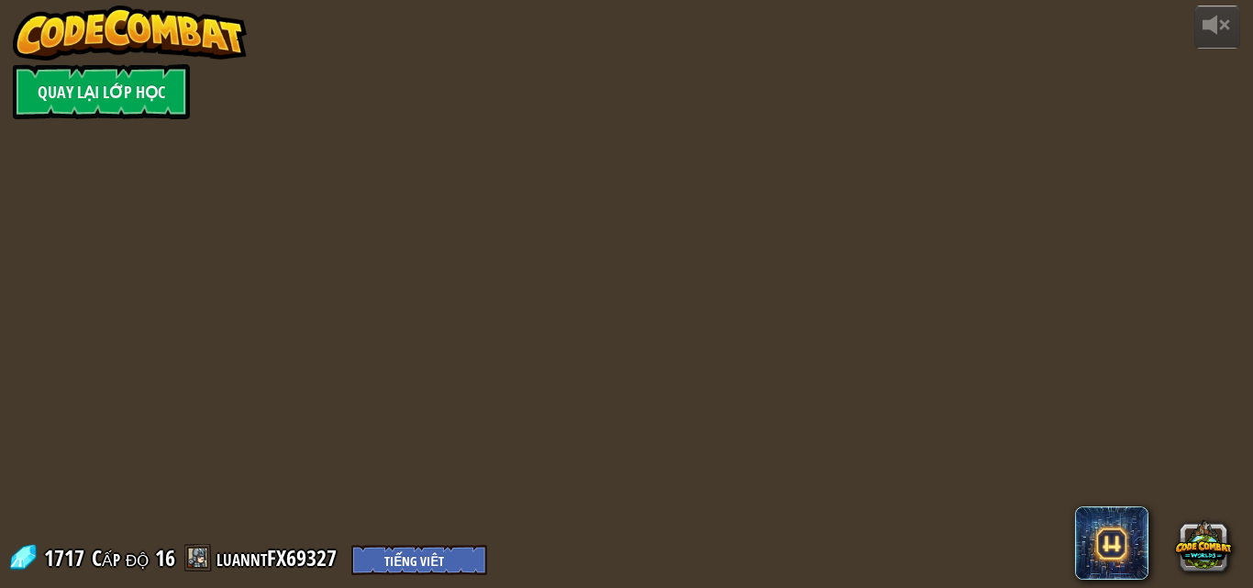
select select "vi"
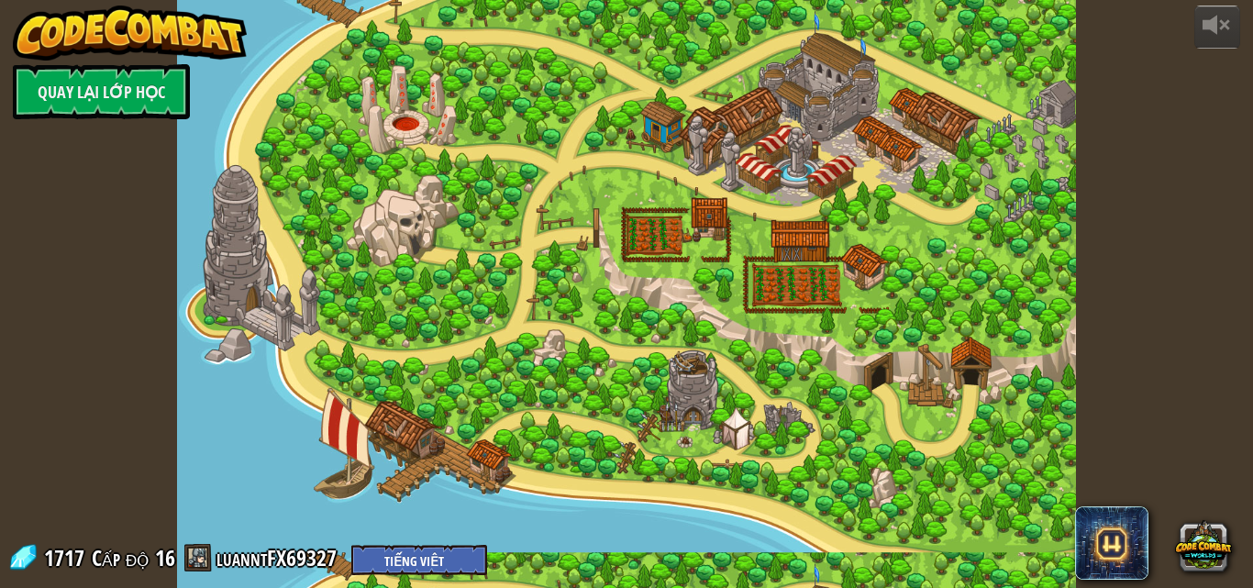
select select "vi"
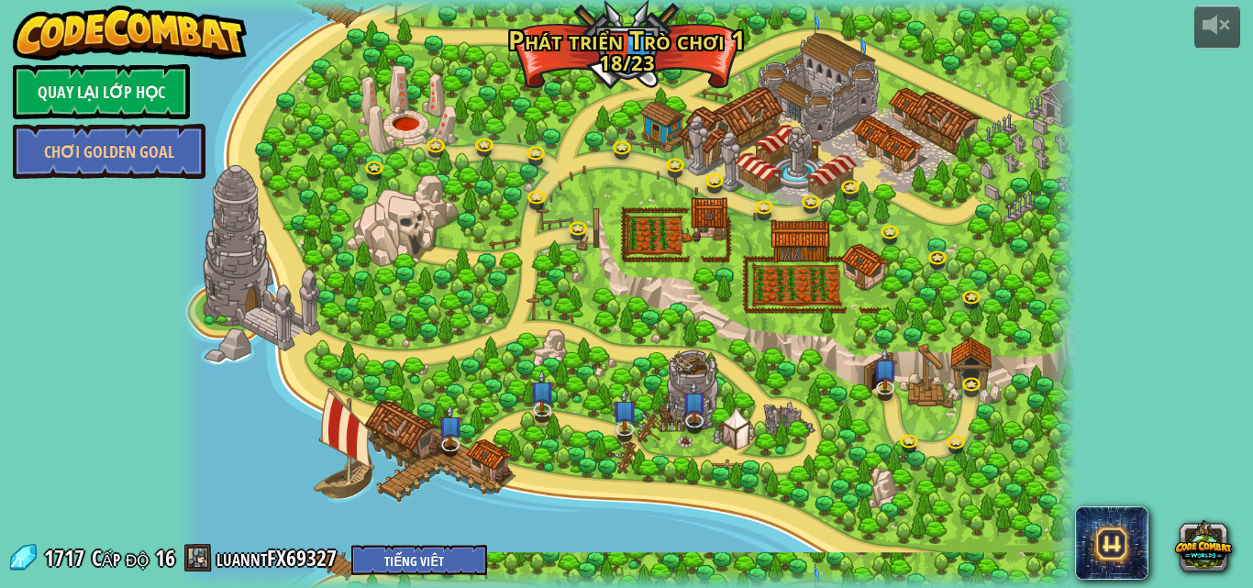
select select "vi"
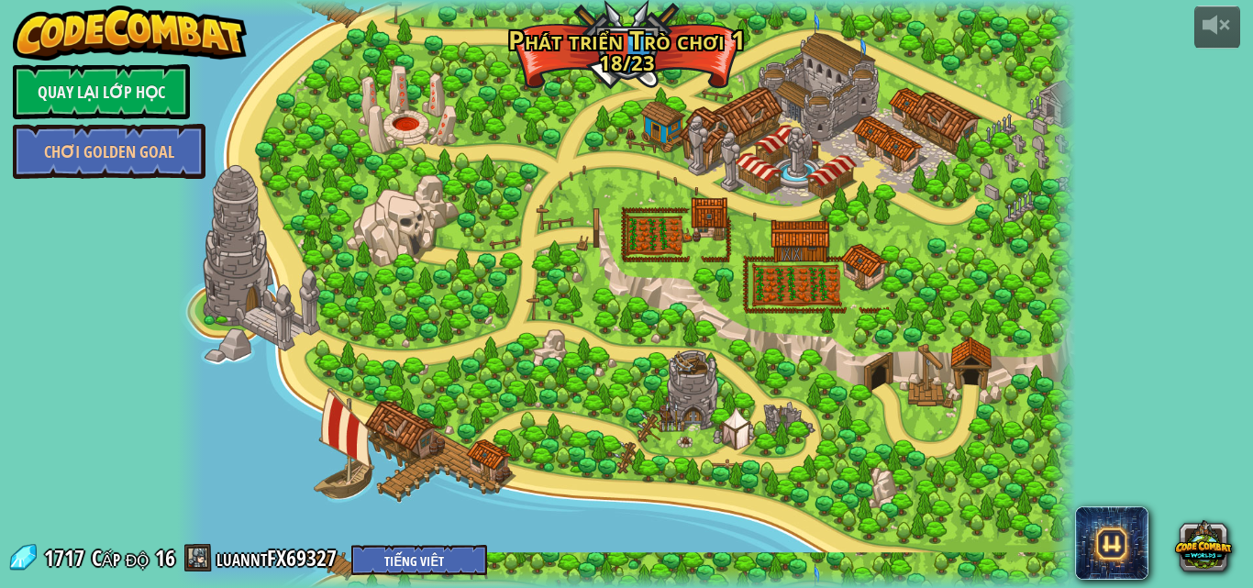
select select "vi"
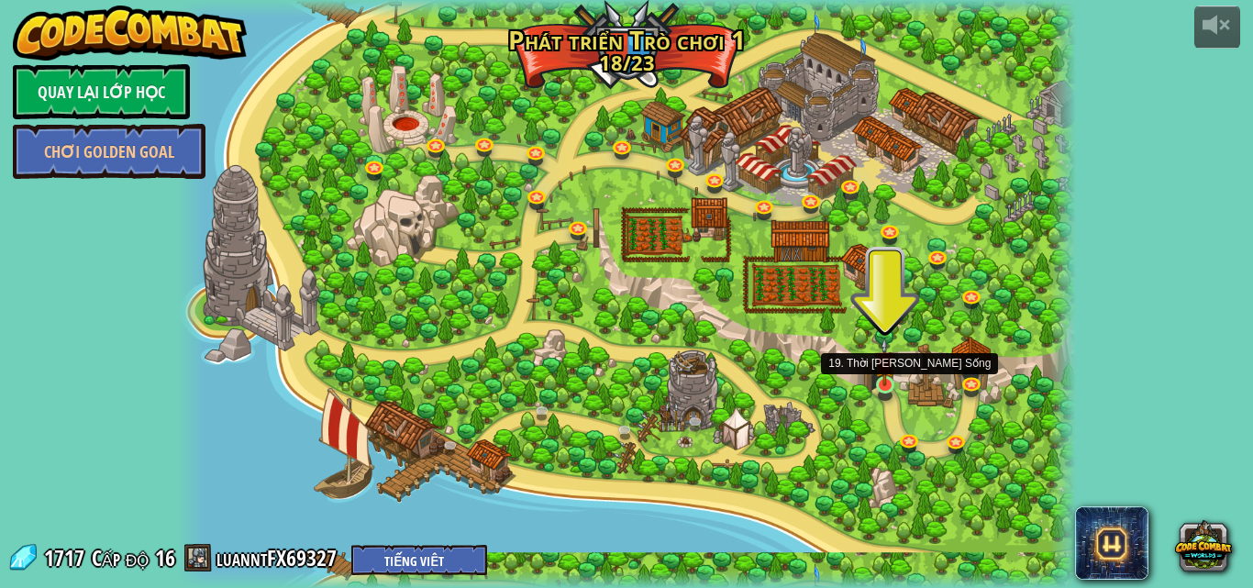
click at [875, 376] on img at bounding box center [884, 361] width 21 height 49
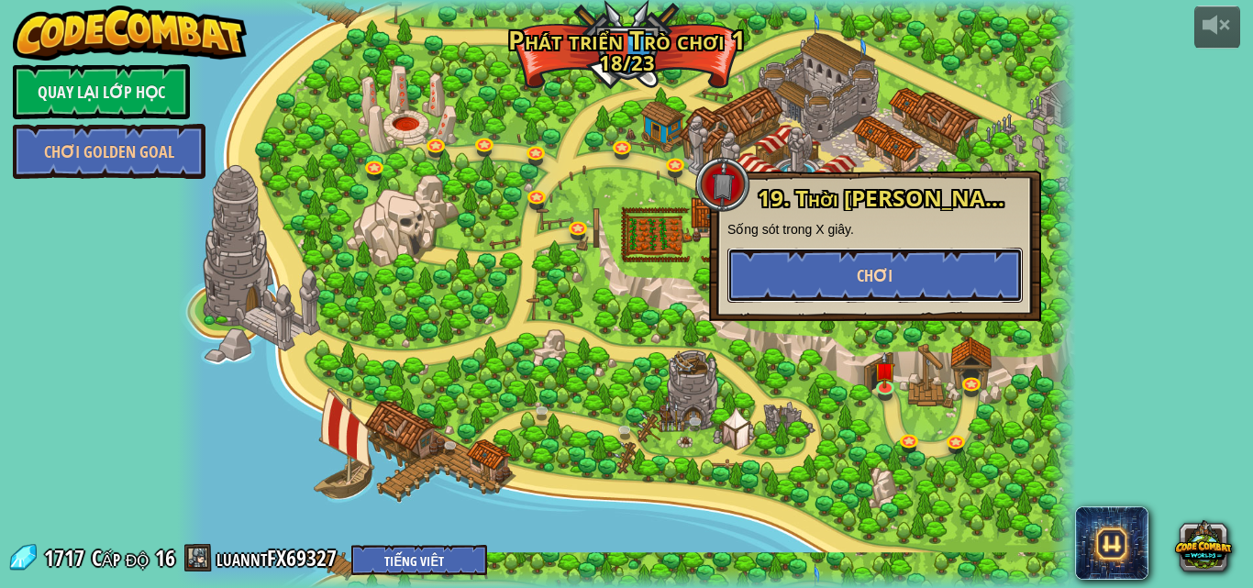
click at [859, 269] on span "Chơi" at bounding box center [875, 275] width 36 height 23
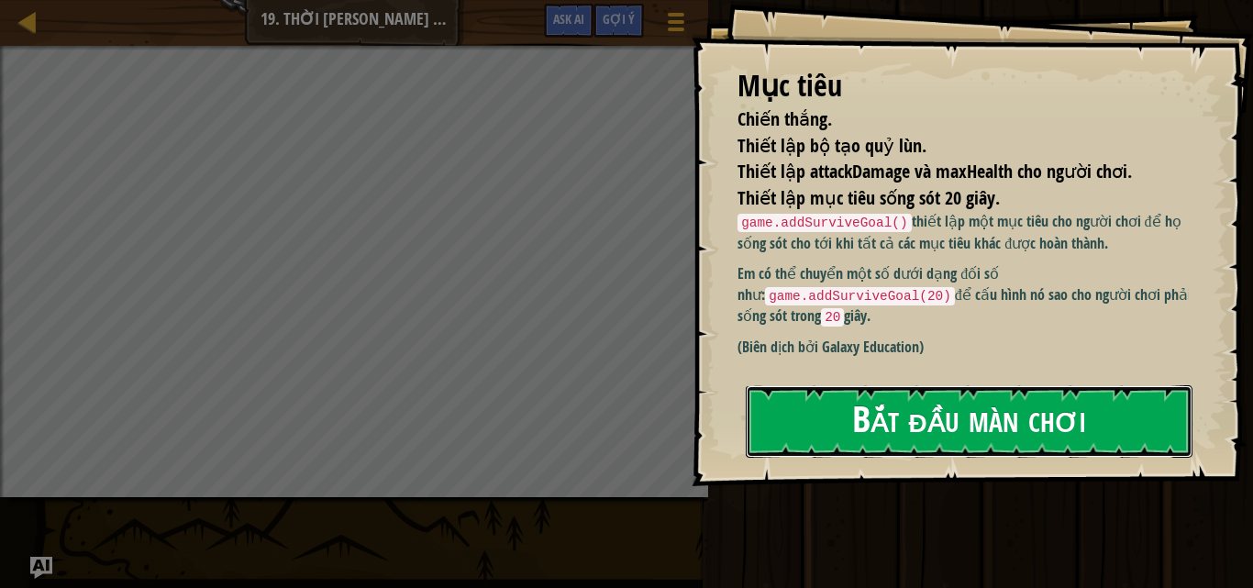
click at [886, 413] on button "Bắt đầu màn chơi" at bounding box center [969, 421] width 447 height 72
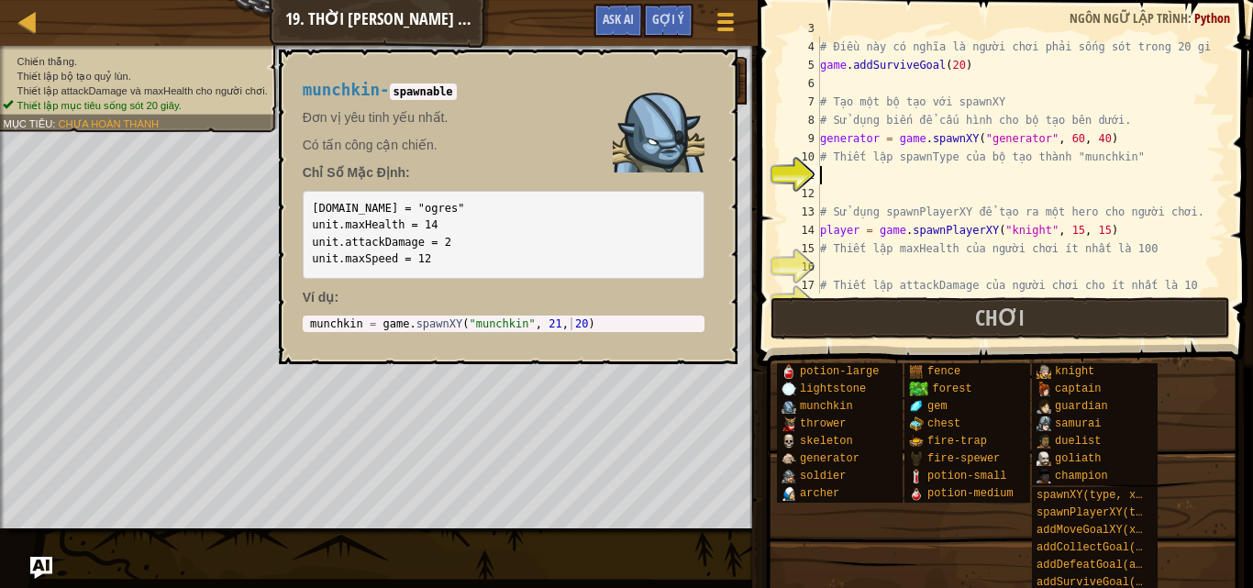
scroll to position [73, 0]
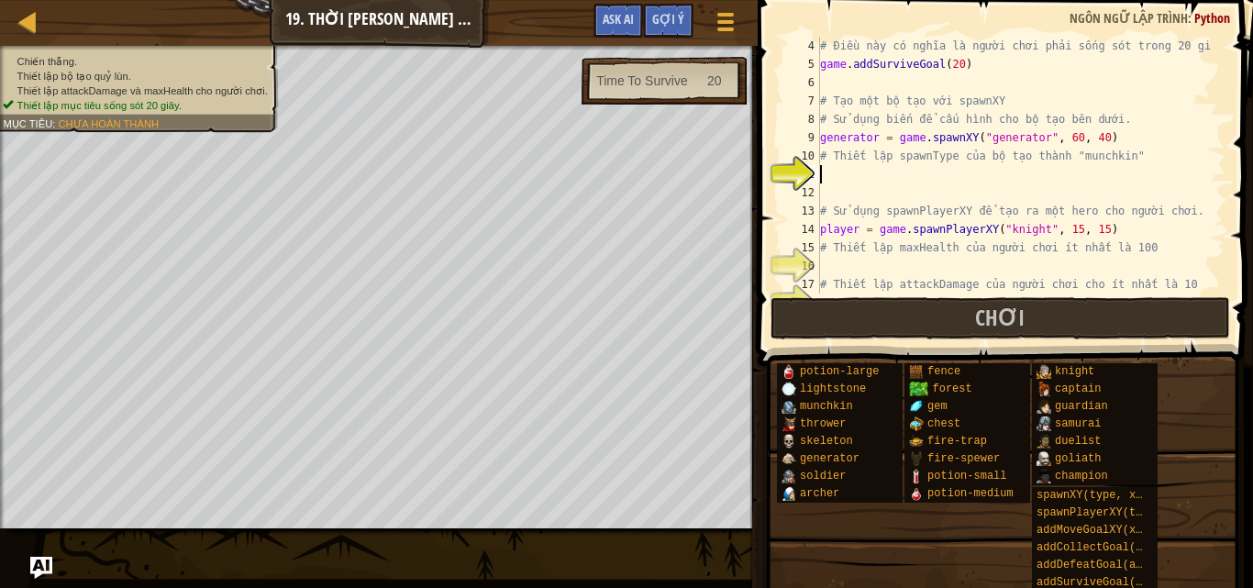
click at [988, 178] on div "# Điều này có nghĩa là người chơi phải sống sót trong 20 giây. game . addSurviv…" at bounding box center [1013, 183] width 395 height 293
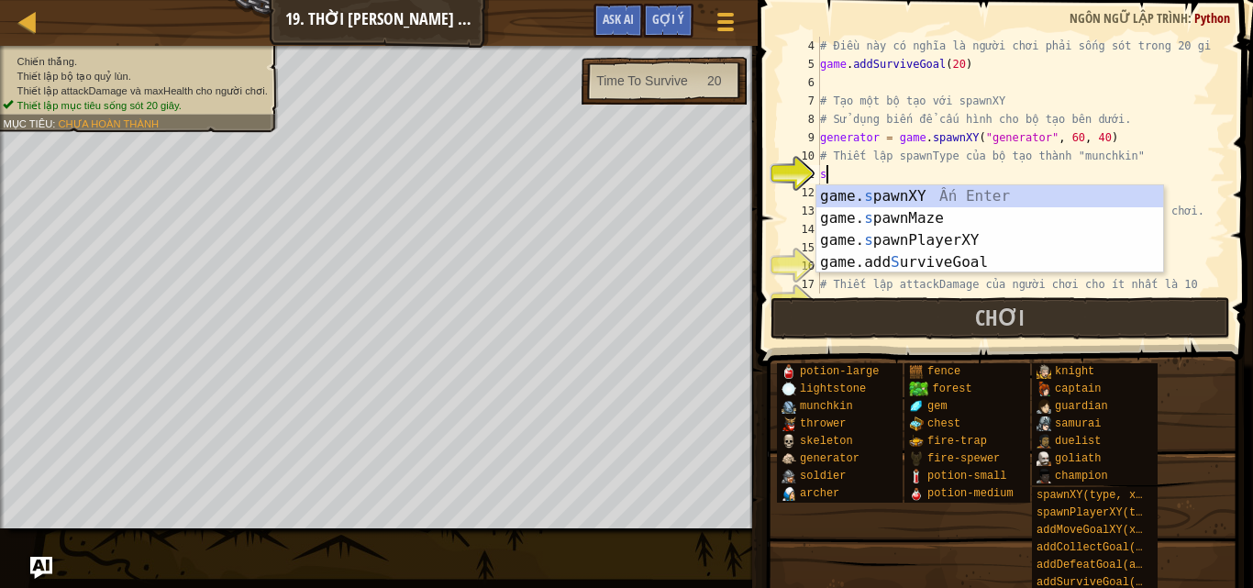
scroll to position [8, 0]
click at [910, 191] on div "game. s pawnXY Ấn Enter game. s pawnMaze Ấn Enter game. s pawnPlayerXY Ấn Enter…" at bounding box center [989, 251] width 347 height 132
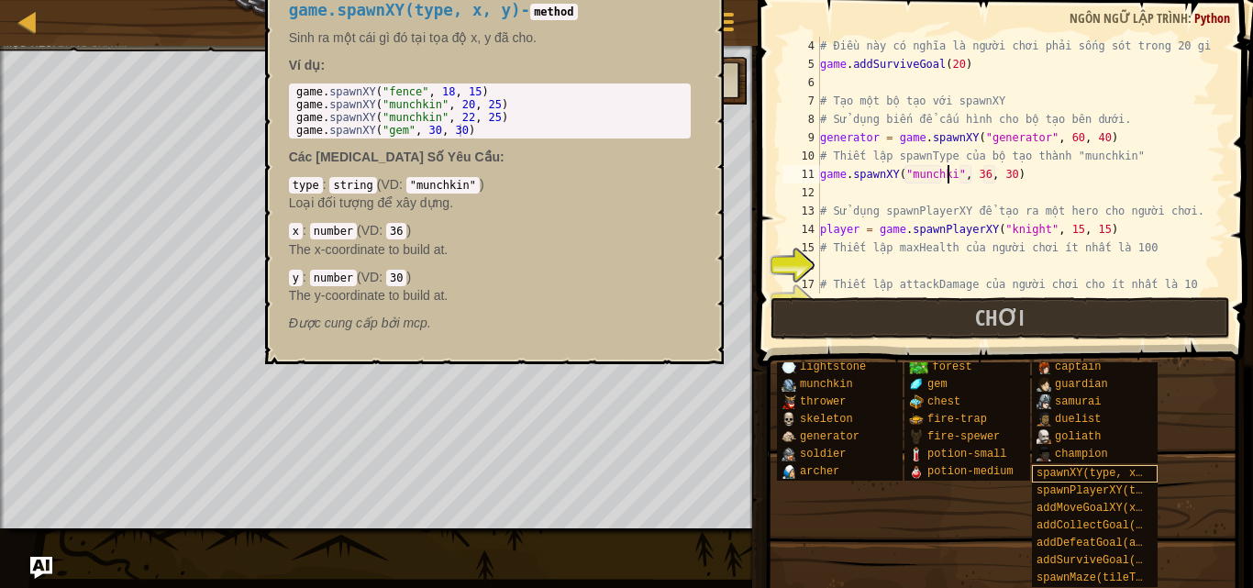
scroll to position [8, 11]
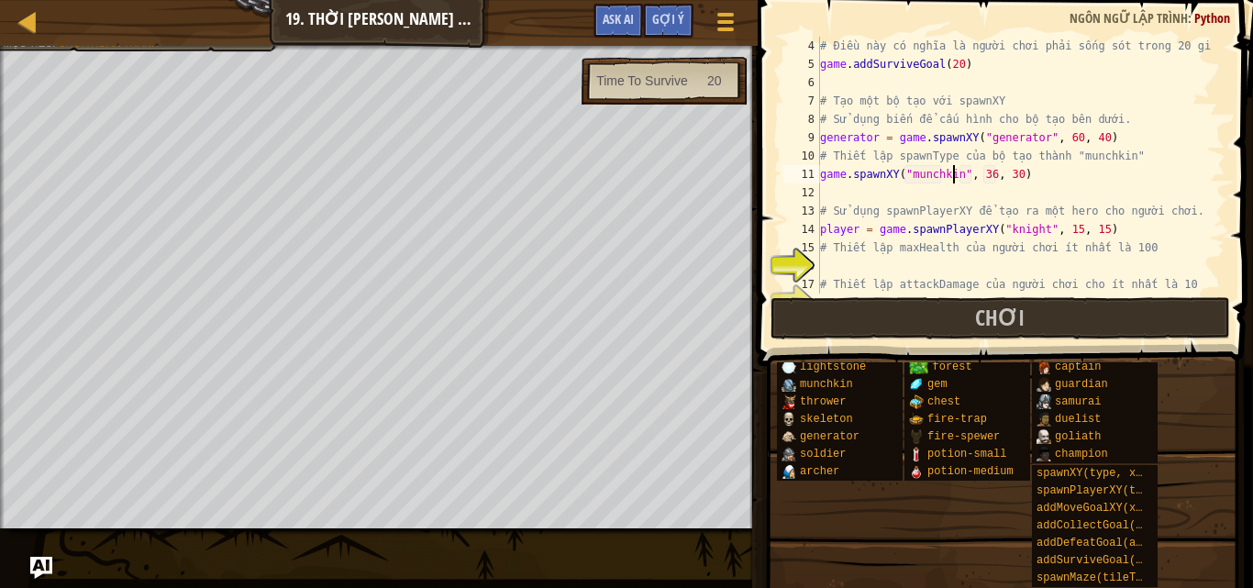
click at [982, 177] on div "# Điều này có nghĩa là người chơi phải sống sót trong 20 giây. game . addSurviv…" at bounding box center [1013, 183] width 395 height 293
type textarea "game.spawnXY("munchkin", 60, 30)"
click at [1024, 261] on div "# Điều này có nghĩa là người chơi phải sống sót trong 20 giây. game . addSurviv…" at bounding box center [1013, 183] width 395 height 293
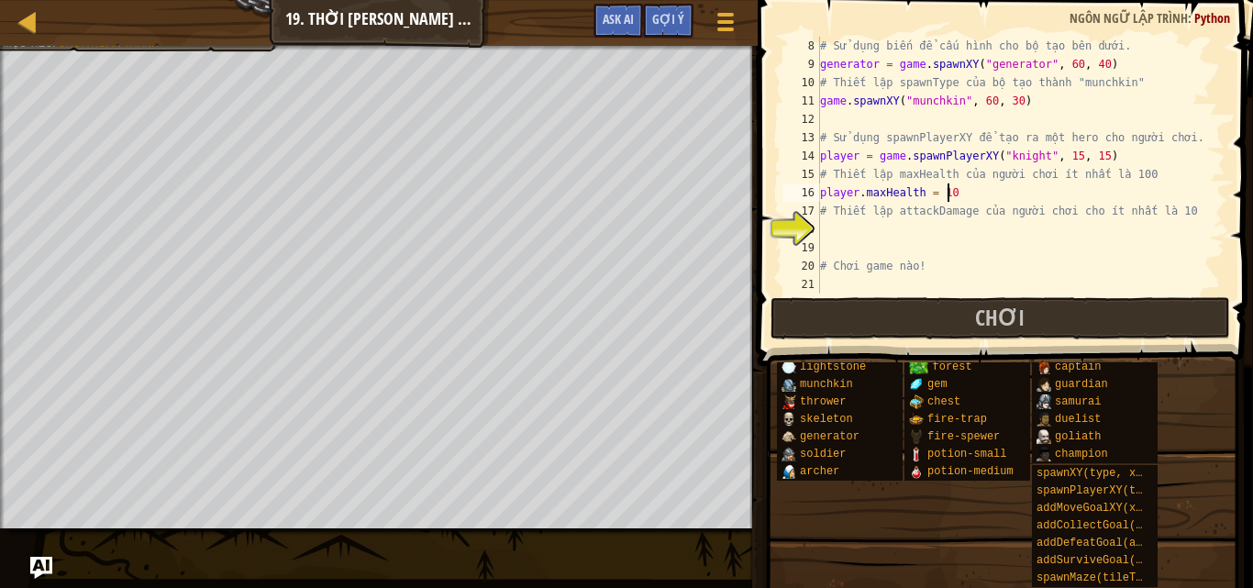
scroll to position [8, 10]
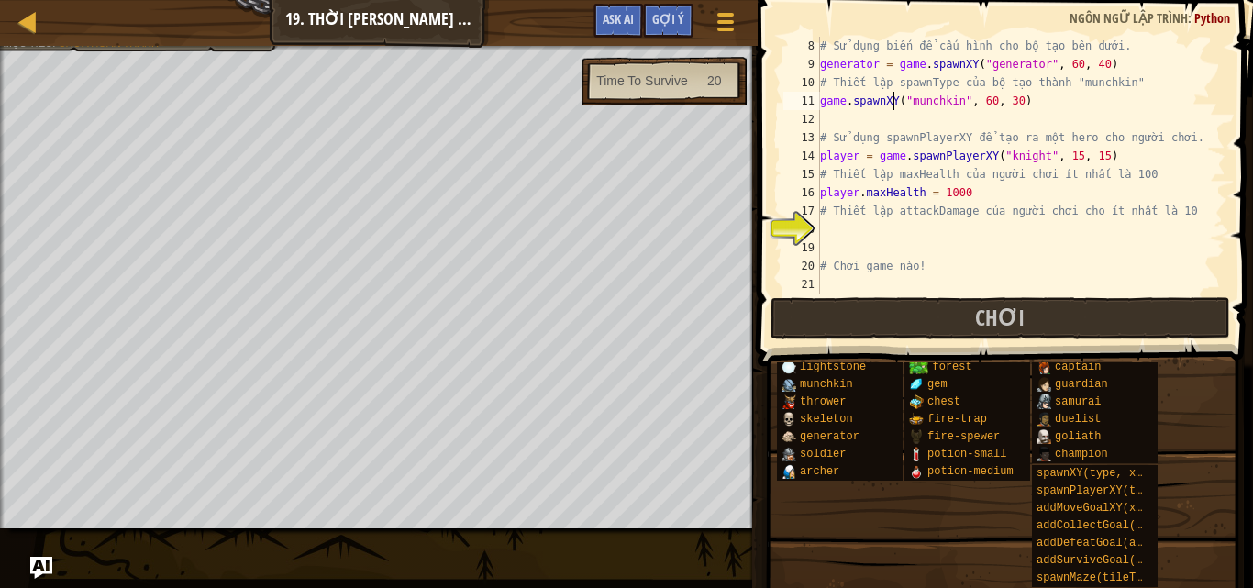
click at [892, 98] on div "# Sử dụng biến để cấu hình cho bộ tạo bên dưới. generator = game . spawnXY ( "g…" at bounding box center [1013, 183] width 395 height 293
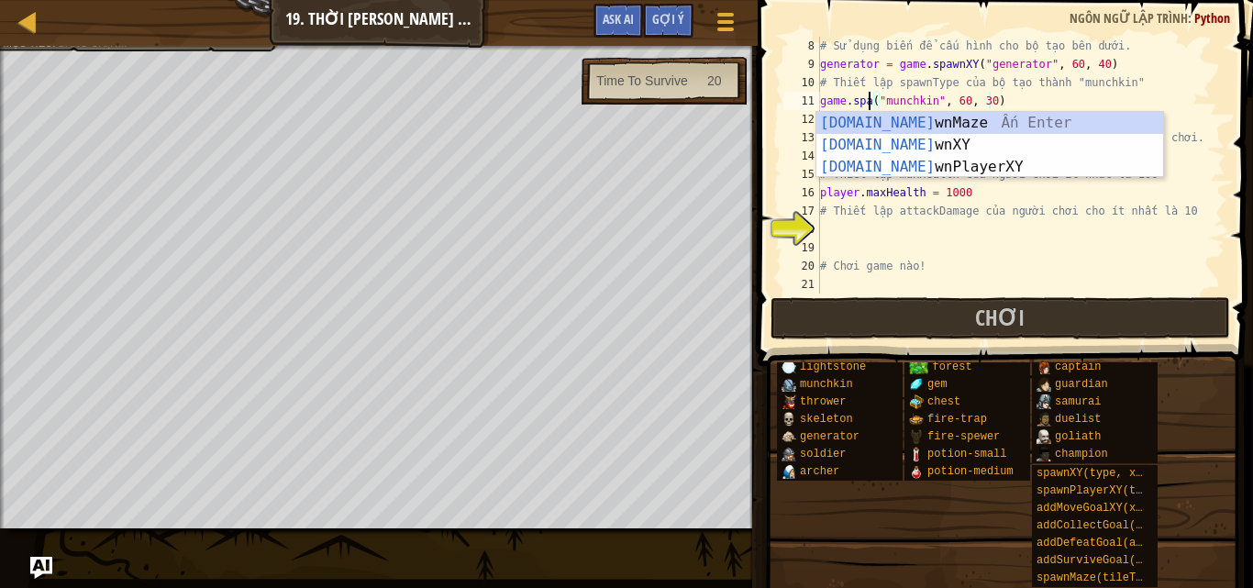
type textarea "game.sp("munchkin", 60, 30)"
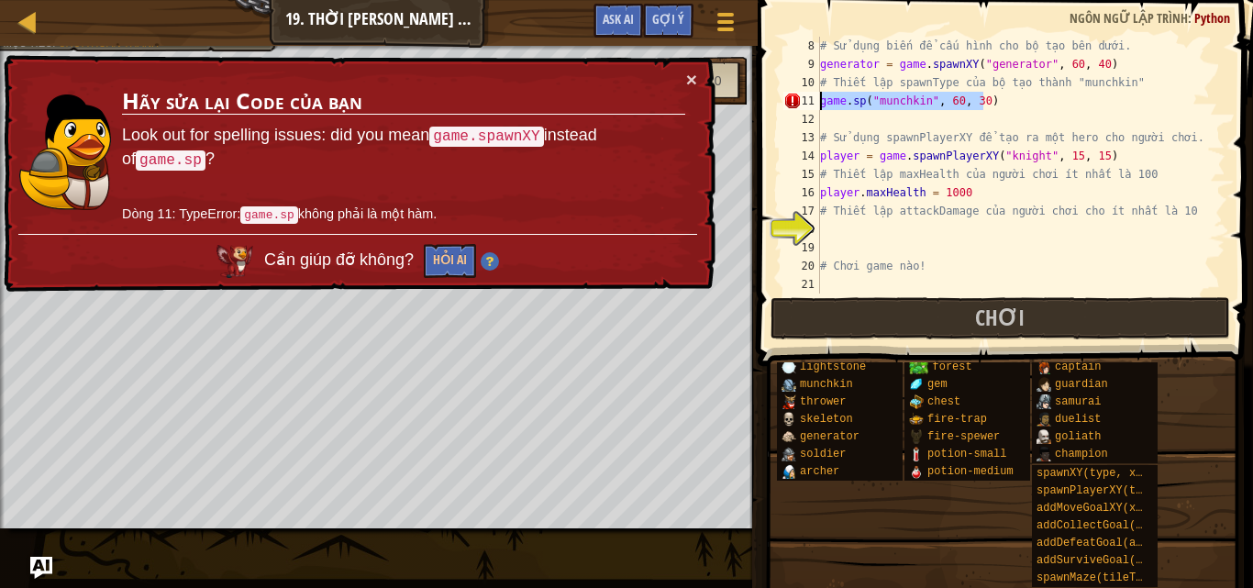
drag, startPoint x: 981, startPoint y: 98, endPoint x: 821, endPoint y: 103, distance: 160.6
click at [821, 103] on div "# Sử dụng biến để cấu hình cho bộ tạo bên dưới. generator = game . spawnXY ( "g…" at bounding box center [1013, 183] width 395 height 293
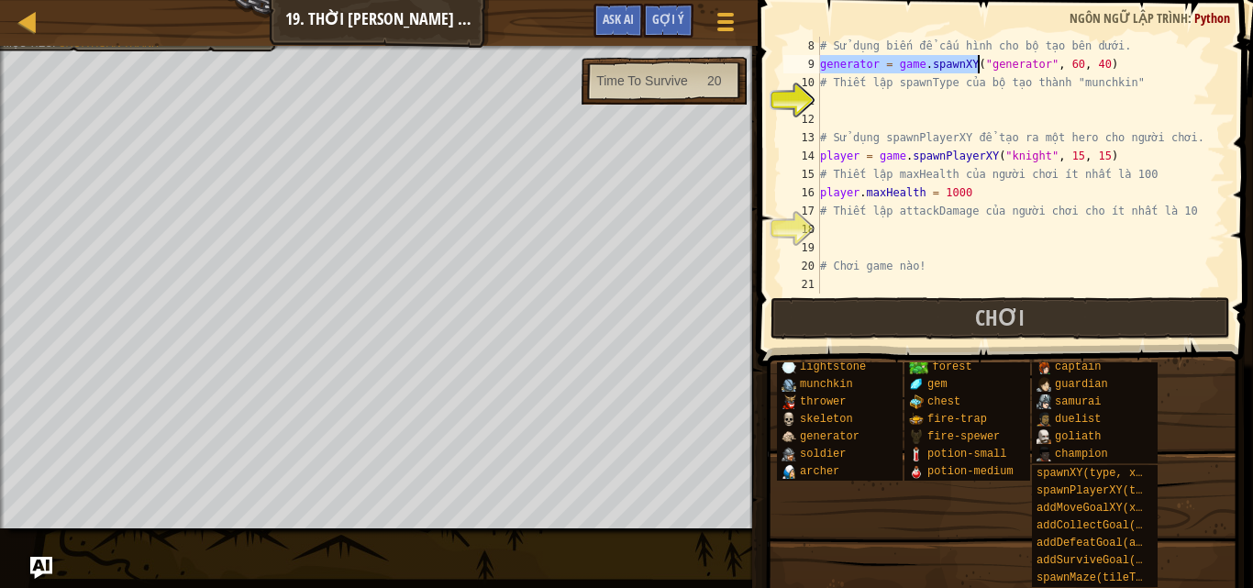
drag, startPoint x: 820, startPoint y: 63, endPoint x: 978, endPoint y: 72, distance: 158.0
click at [978, 72] on div "# Sử dụng biến để cấu hình cho bộ tạo bên dưới. generator = game . spawnXY ( "g…" at bounding box center [1013, 183] width 395 height 293
type textarea "generator = game.spawnXY("generator", 60, 40)"
click at [902, 98] on div "# Sử dụng biến để cấu hình cho bộ tạo bên dưới. generator = game . spawnXY ( "g…" at bounding box center [1013, 183] width 395 height 293
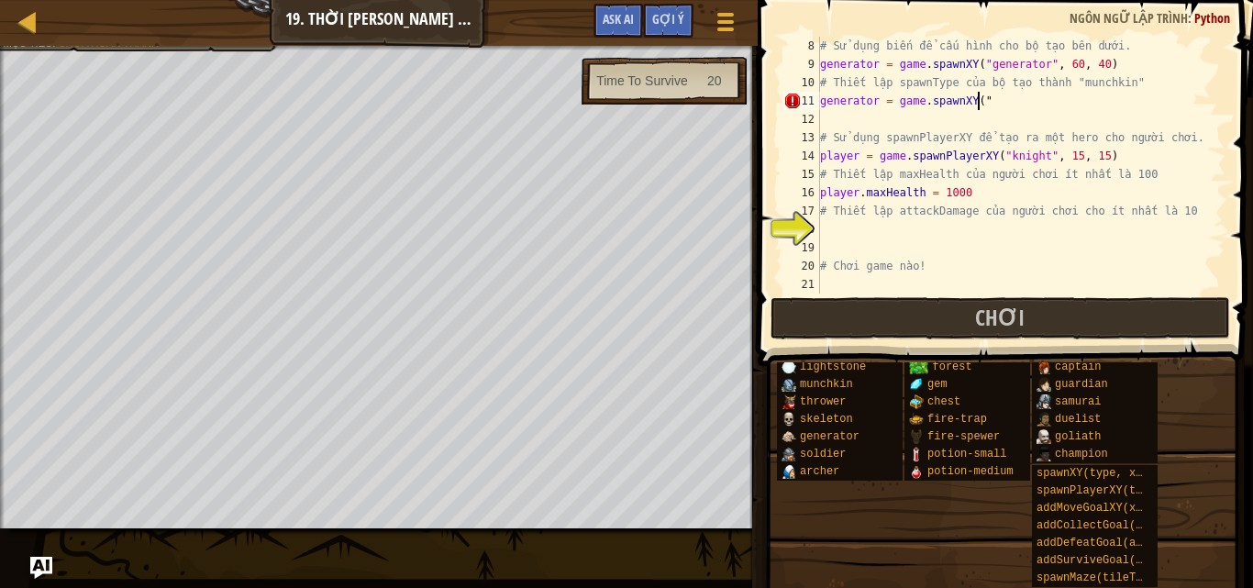
click at [985, 105] on div "# Sử dụng biến để cấu hình cho bộ tạo bên dưới. generator = game . spawnXY ( "g…" at bounding box center [1013, 183] width 395 height 293
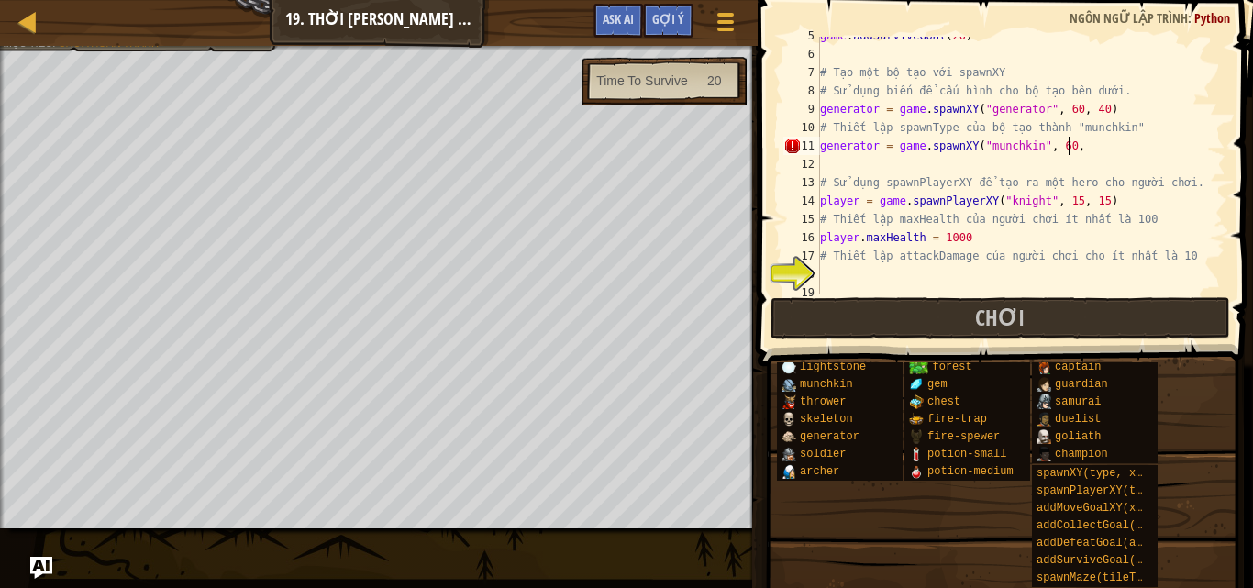
scroll to position [8, 20]
type textarea "generator = game.spawnXY("munchkin", 60, 30)"
click at [870, 271] on div "game . addSurviveGoal ( 20 ) # Tạo một bộ tạo với spawnXY # Sử dụng biến để cấu…" at bounding box center [1013, 173] width 395 height 293
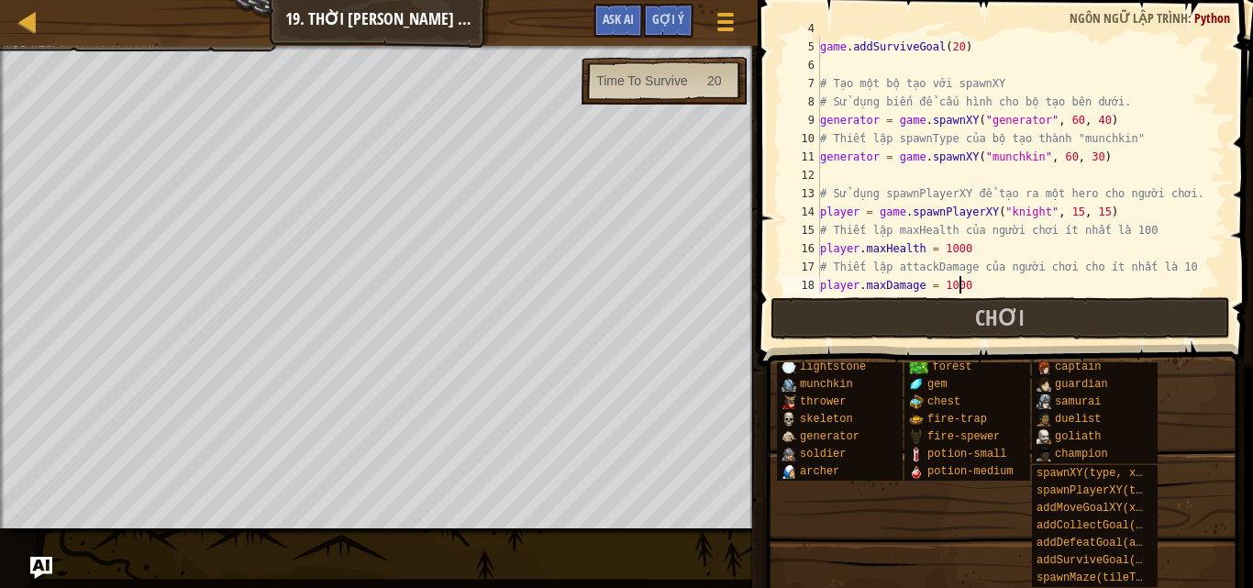
scroll to position [91, 0]
click at [1031, 245] on div "# Điều này có nghĩa là người chơi phải sống sót trong 20 giây. game . addSurviv…" at bounding box center [1013, 165] width 395 height 293
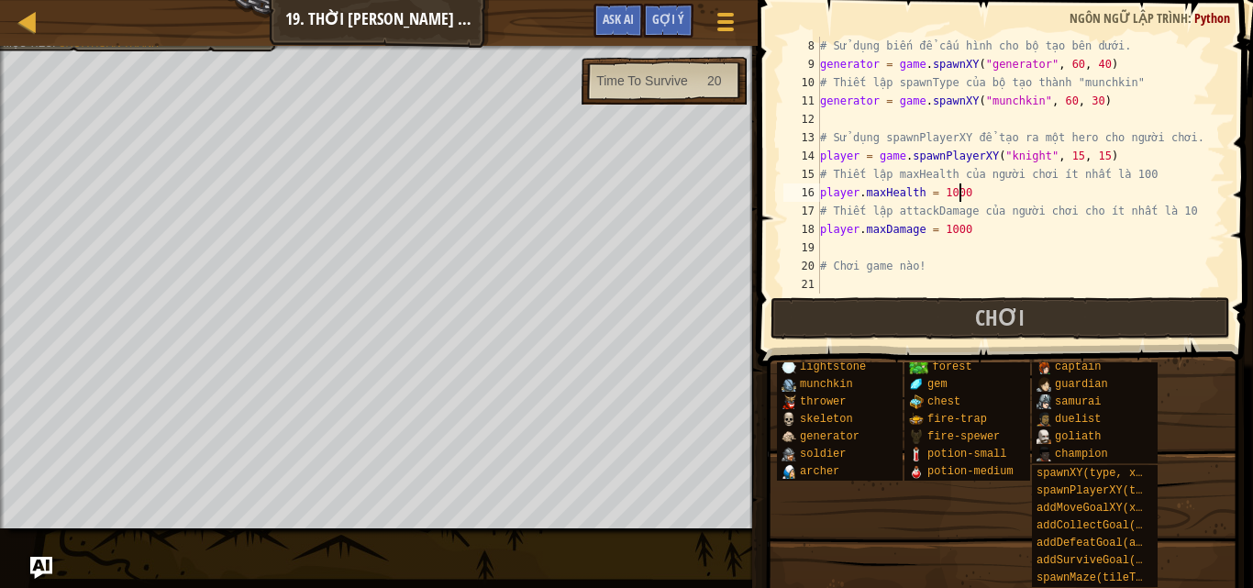
scroll to position [147, 0]
click at [1033, 163] on div "# Sử dụng biến để cấu hình cho bộ tạo bên dưới. generator = game . spawnXY ( "g…" at bounding box center [1013, 183] width 395 height 293
type textarea "player = game.spawnPlayerXY("goliath", 15, 15)"
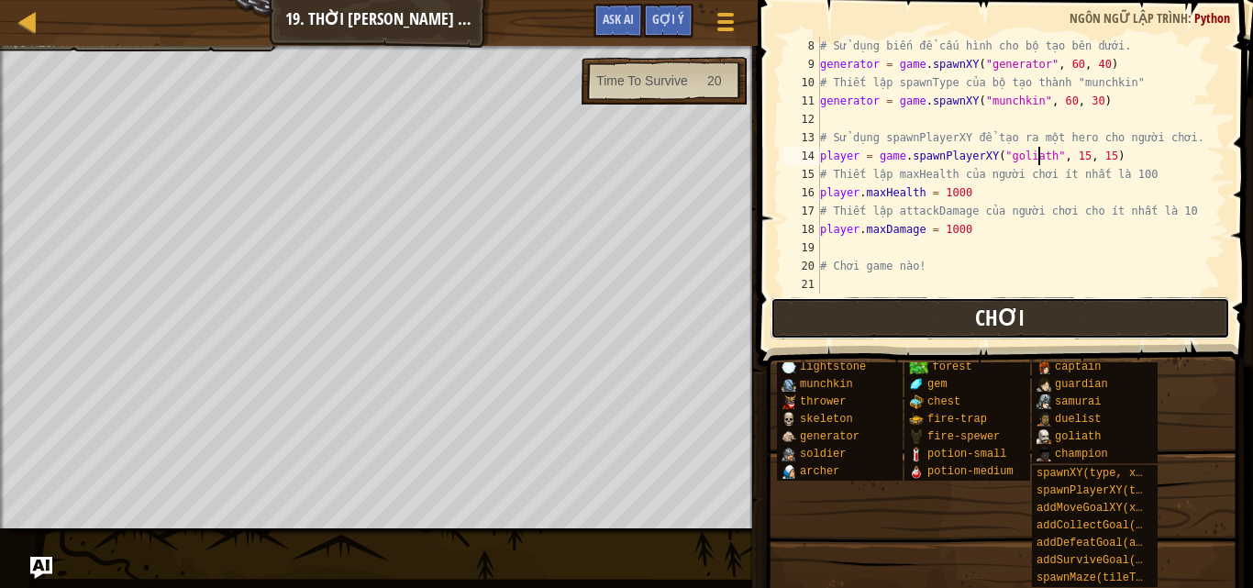
click at [933, 316] on button "Chơi" at bounding box center [999, 318] width 459 height 42
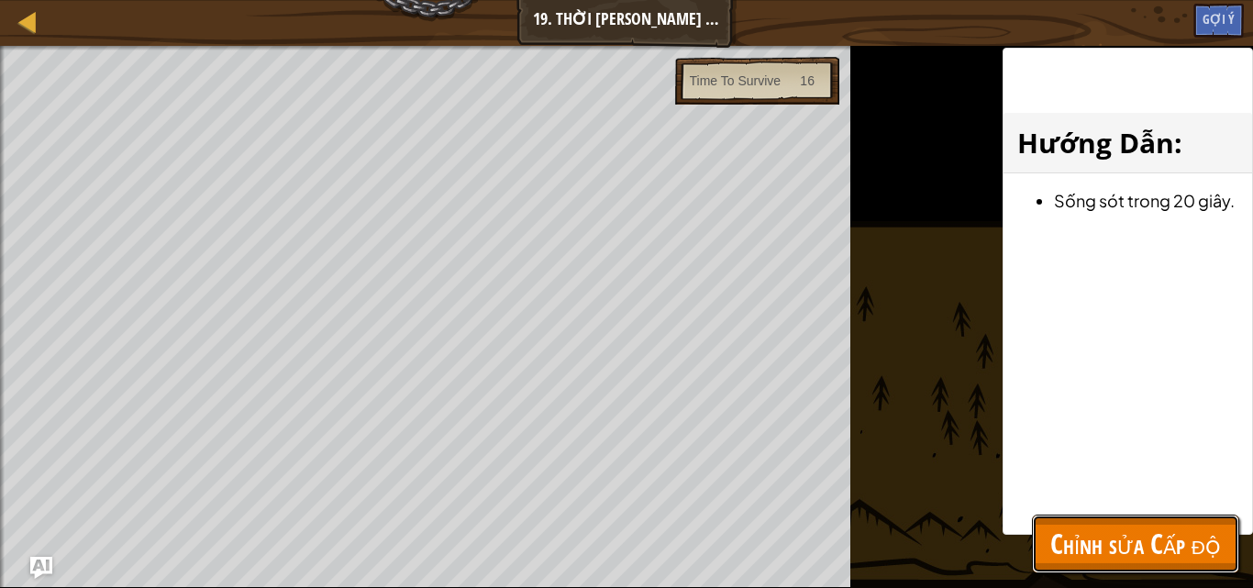
click at [1229, 558] on button "Chỉnh sửa Cấp độ" at bounding box center [1135, 543] width 207 height 59
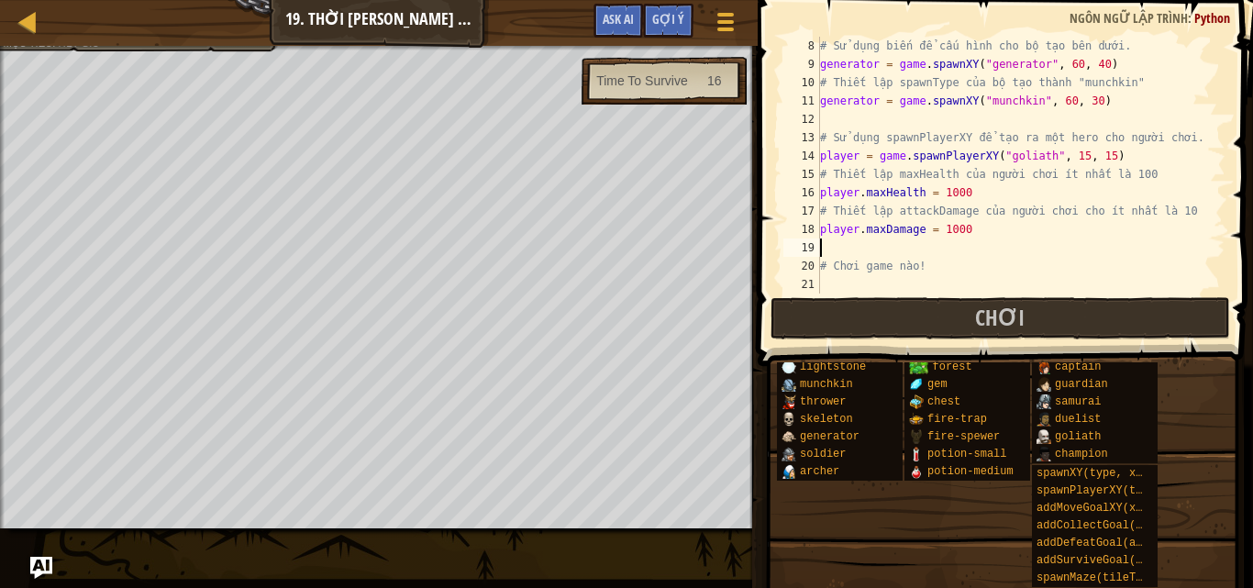
scroll to position [8, 0]
click at [965, 246] on div "# Sử dụng biến để cấu hình cho bộ tạo bên dưới. generator = game . spawnXY ( "g…" at bounding box center [1013, 183] width 395 height 293
drag, startPoint x: 1240, startPoint y: 426, endPoint x: 1221, endPoint y: 511, distance: 87.4
click at [1221, 511] on div "potion-large lightstone munchkin thrower skeleton generator soldier archer fenc…" at bounding box center [1008, 475] width 464 height 226
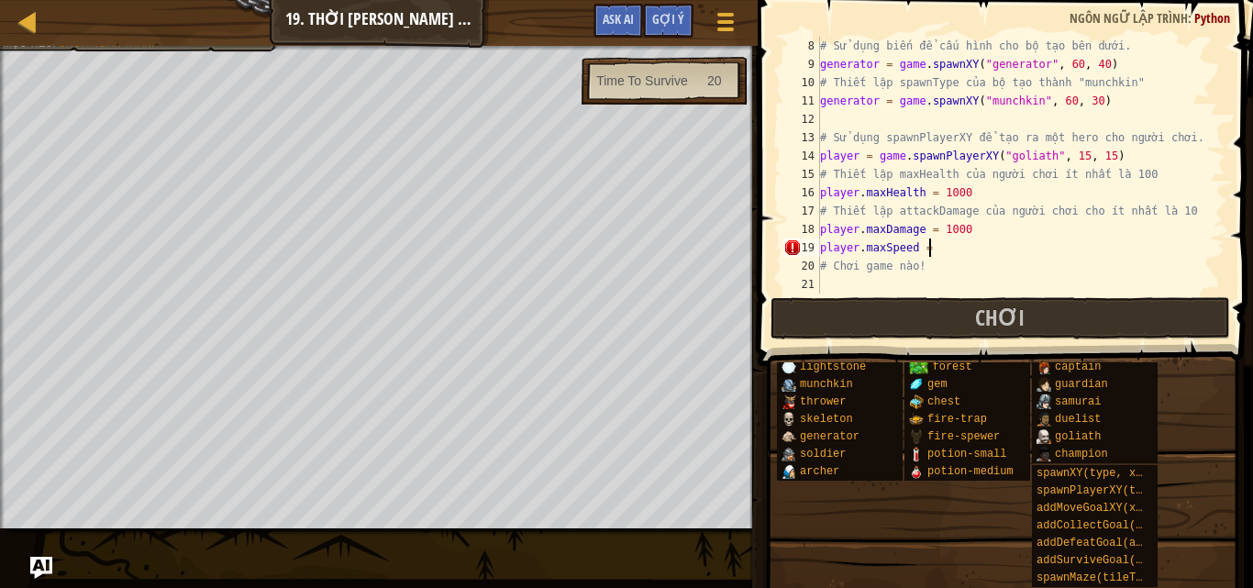
scroll to position [8, 9]
click at [857, 306] on button "Chơi" at bounding box center [999, 318] width 459 height 42
click at [966, 190] on div "# Sử dụng biến để cấu hình cho bộ tạo bên dưới. generator = game . spawnXY ( "g…" at bounding box center [1013, 183] width 395 height 293
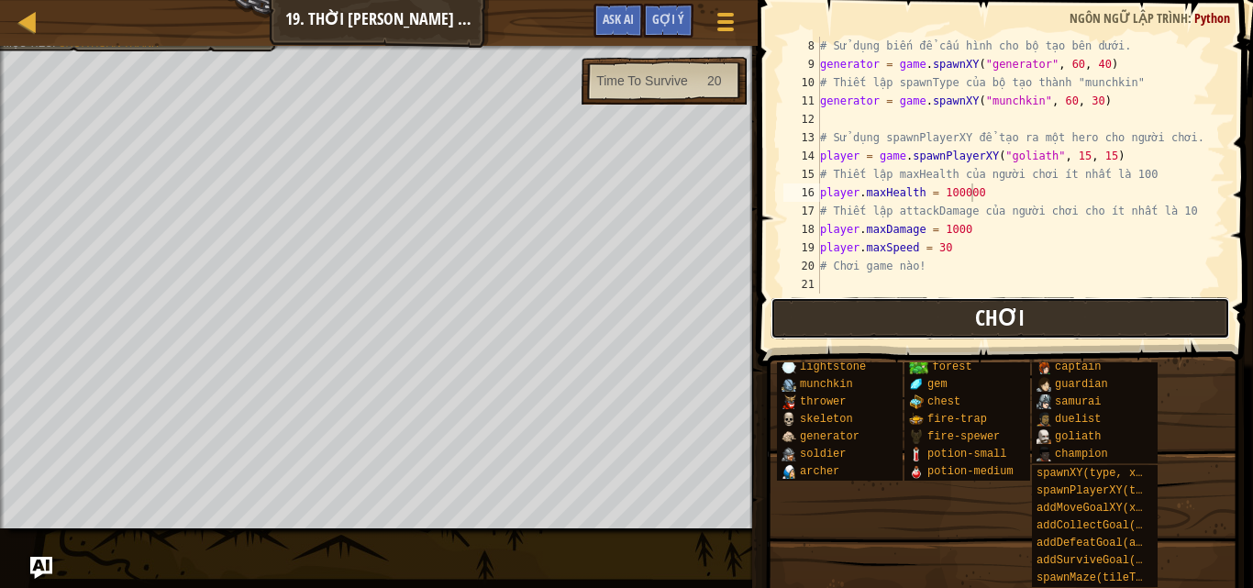
click at [957, 313] on button "Chơi" at bounding box center [999, 318] width 459 height 42
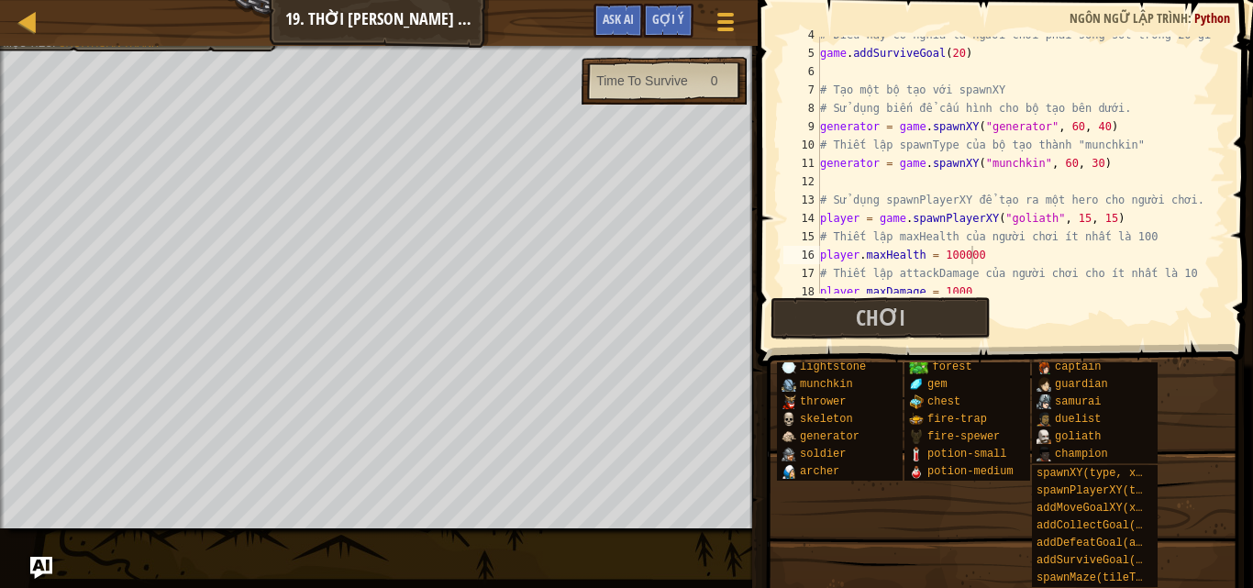
scroll to position [64, 0]
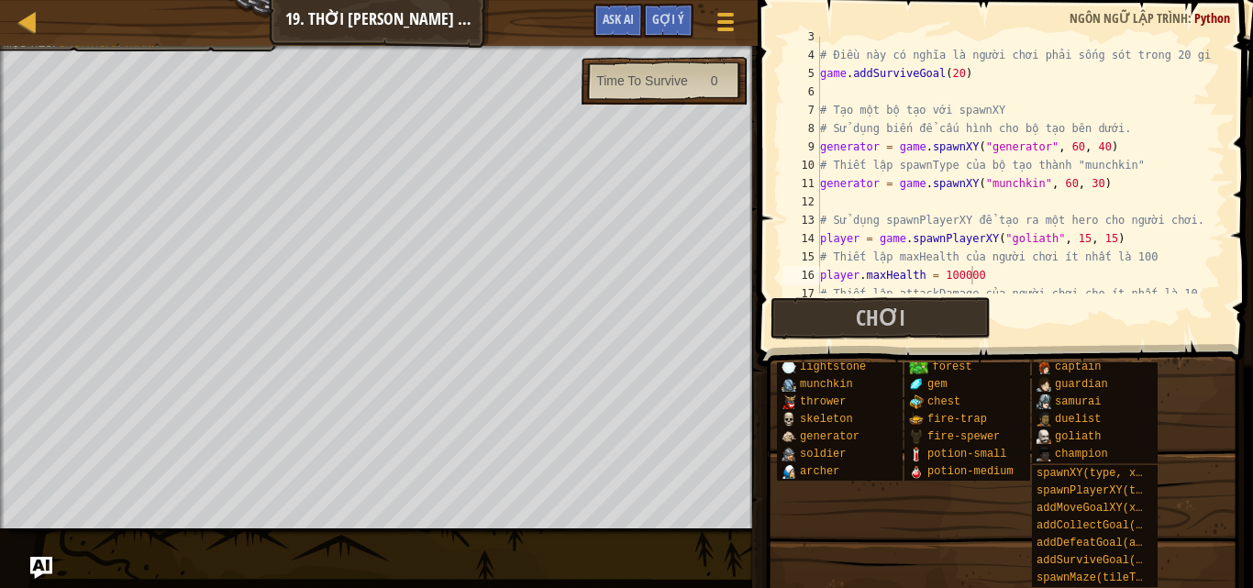
click at [1024, 187] on div "# Điều này có nghĩa là người chơi phải sống sót trong 20 giây. game . addSurviv…" at bounding box center [1013, 174] width 395 height 293
click at [1023, 188] on div "# Điều này có nghĩa là người chơi phải sống sót trong 20 giây. game . addSurviv…" at bounding box center [1013, 174] width 395 height 293
drag, startPoint x: 1092, startPoint y: 183, endPoint x: 871, endPoint y: 189, distance: 221.1
click at [871, 189] on div "# Điều này có nghĩa là người chơi phải sống sót trong 20 giây. game . addSurviv…" at bounding box center [1013, 174] width 395 height 293
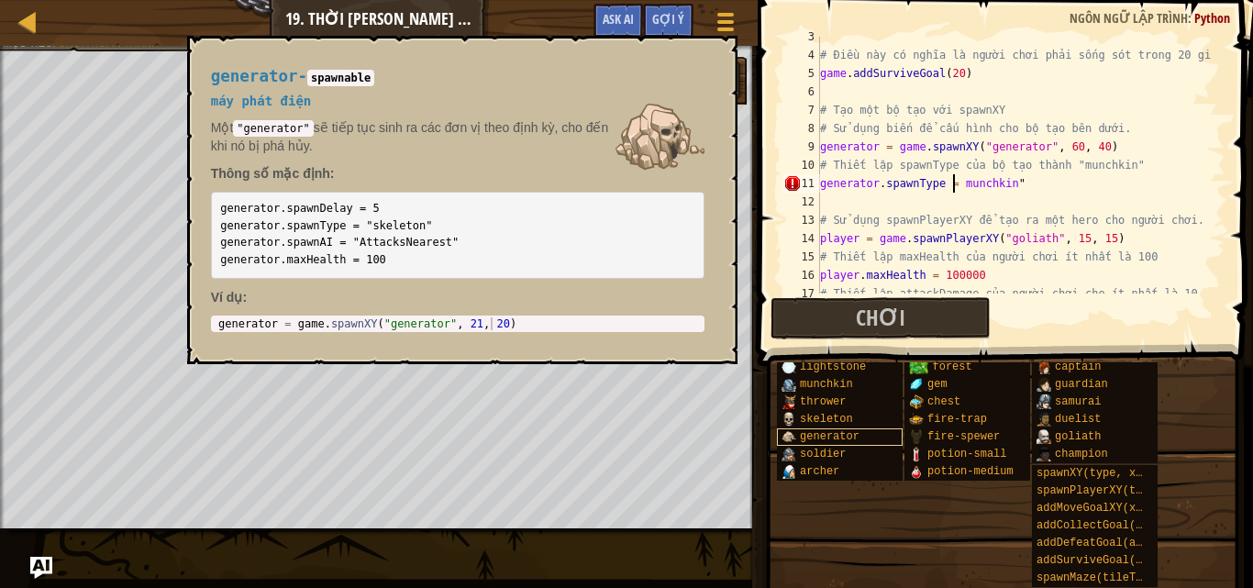
scroll to position [8, 11]
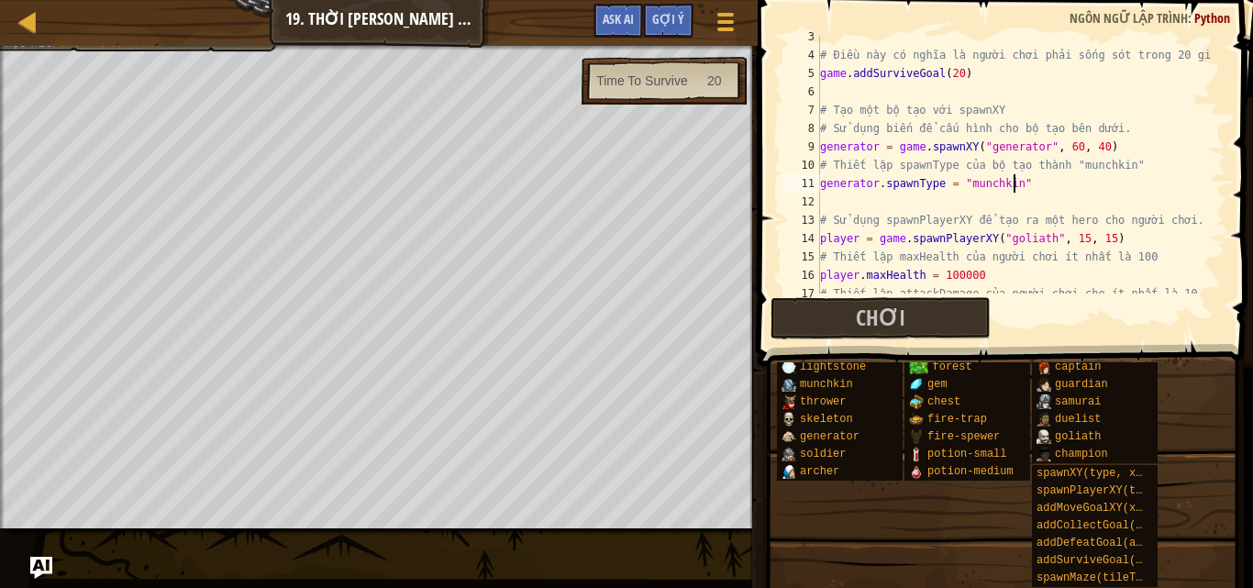
click at [1027, 179] on div "# Điều này có nghĩa là người chơi phải sống sót trong 20 giây. game . addSurviv…" at bounding box center [1013, 174] width 395 height 293
type textarea "generator.spawnType = "munchkin""
click at [878, 315] on span "Chơi" at bounding box center [881, 317] width 50 height 29
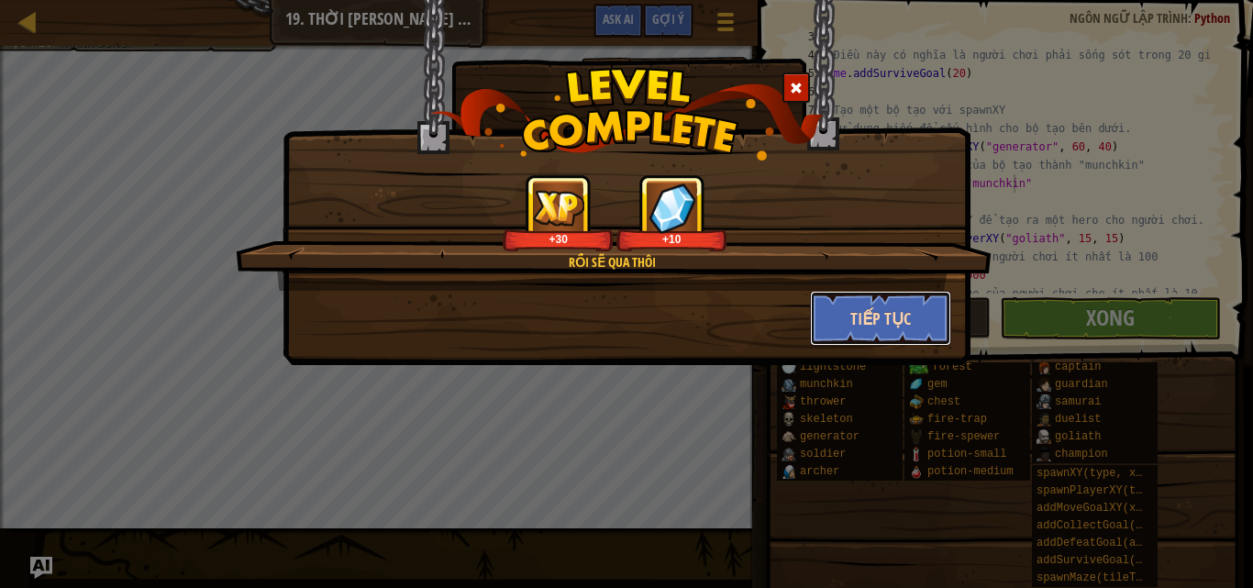
click at [838, 317] on button "Tiếp tục" at bounding box center [881, 318] width 142 height 55
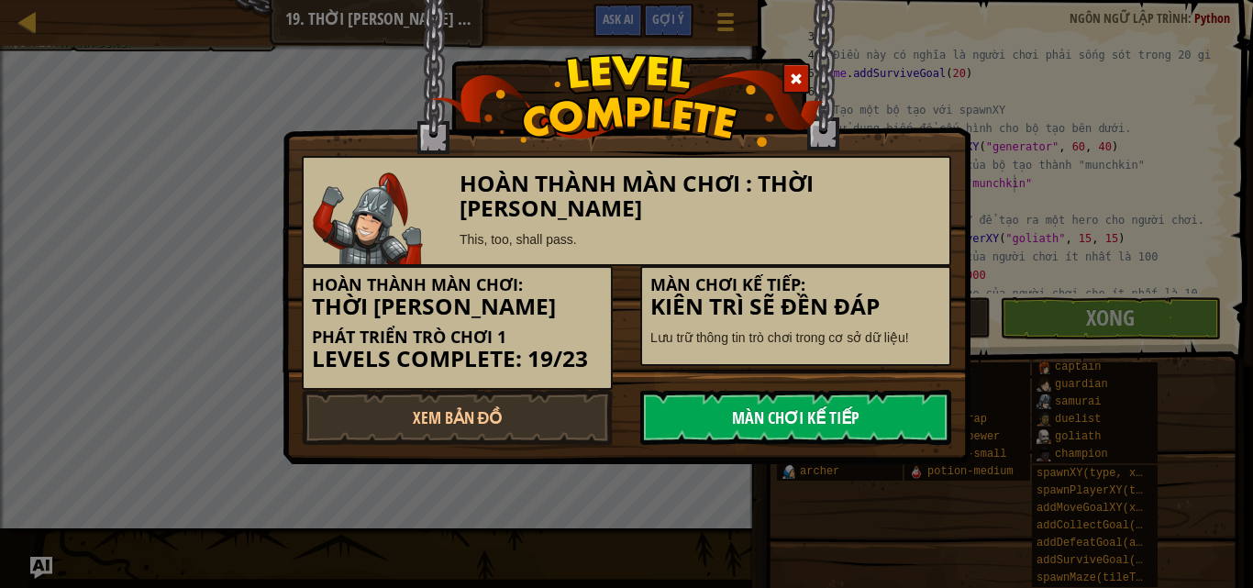
click at [724, 425] on link "Màn chơi kế tiếp" at bounding box center [795, 417] width 311 height 55
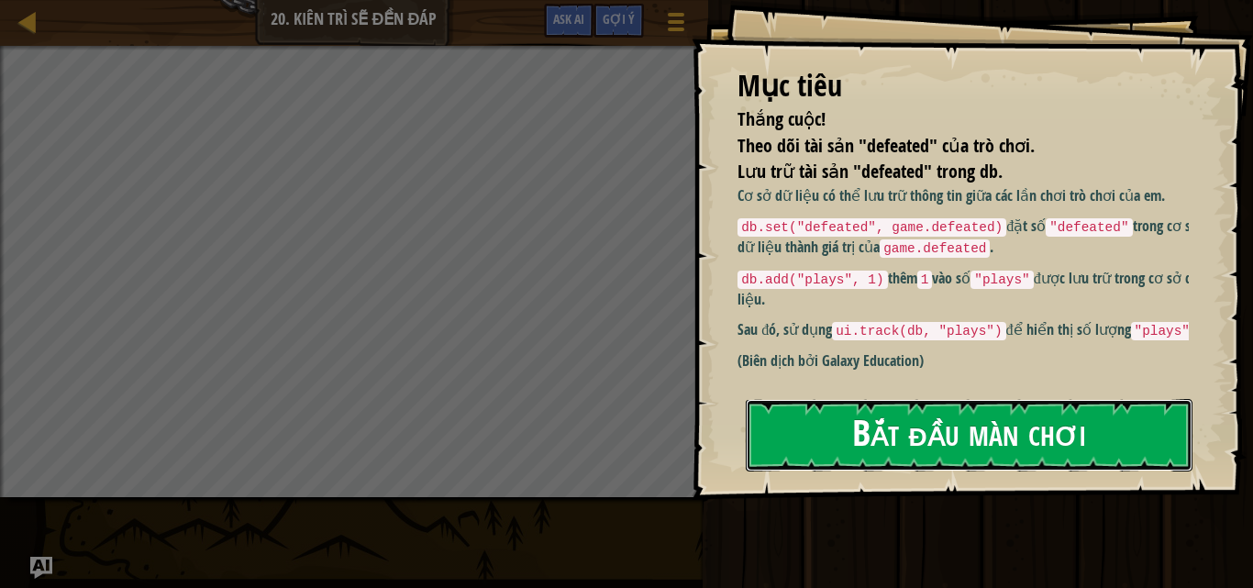
click at [944, 409] on button "Bắt đầu màn chơi" at bounding box center [969, 435] width 447 height 72
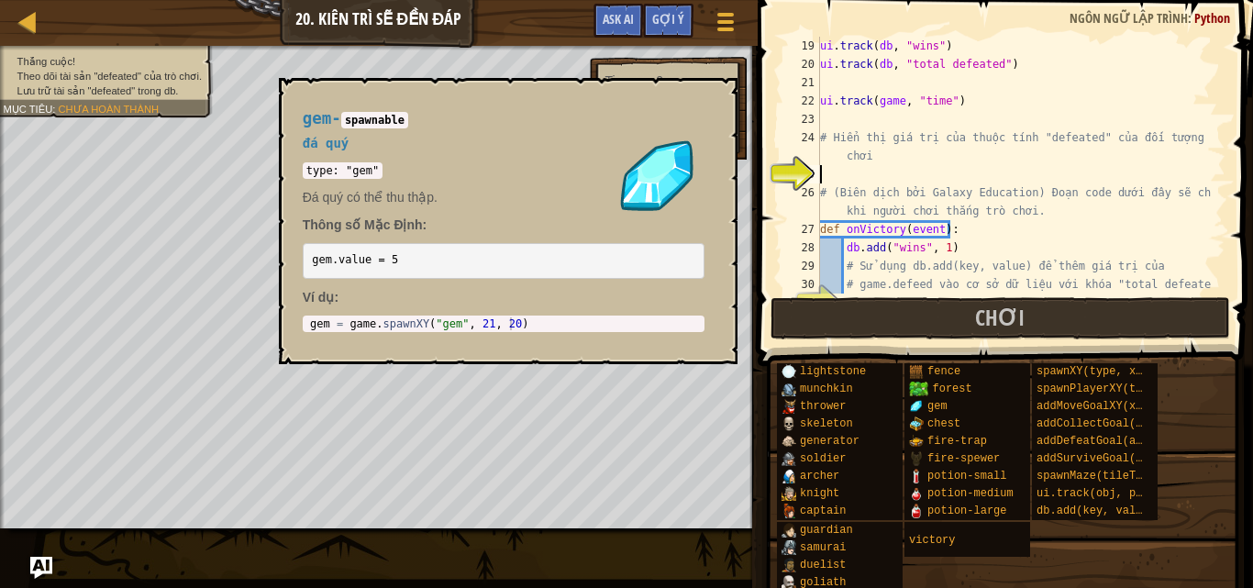
scroll to position [367, 0]
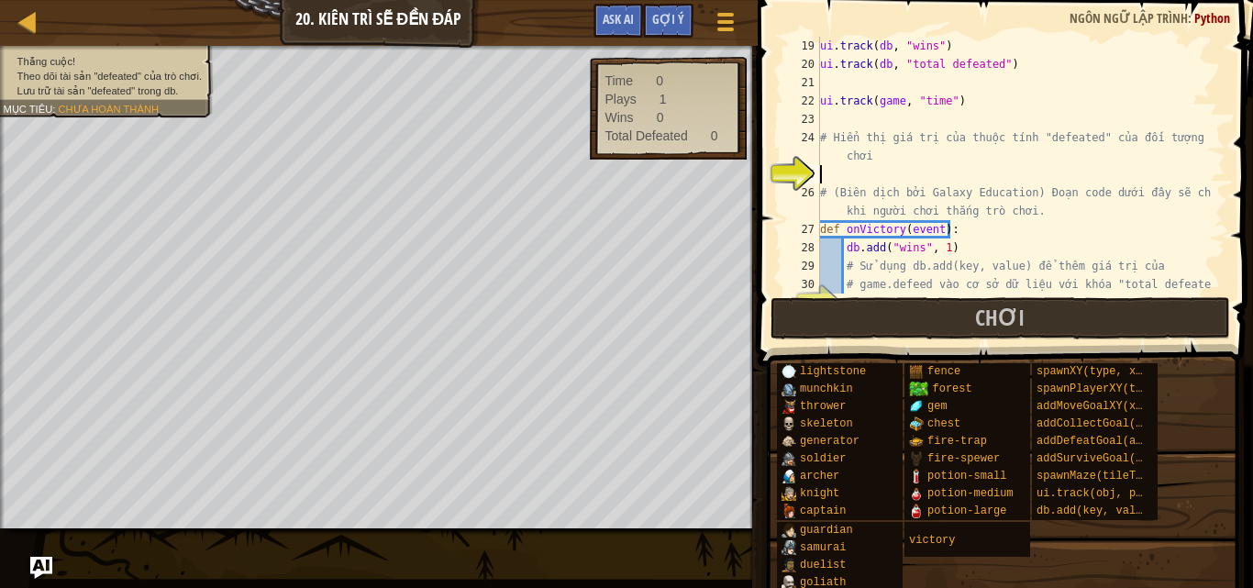
click at [838, 171] on div "ui . track ( db , "wins" ) ui . track ( db , "total defeated" ) ui . track ( ga…" at bounding box center [1013, 183] width 395 height 293
click at [895, 175] on div "ui . track ( db , "wins" ) ui . track ( db , "total defeated" ) ui . track ( ga…" at bounding box center [1013, 183] width 395 height 293
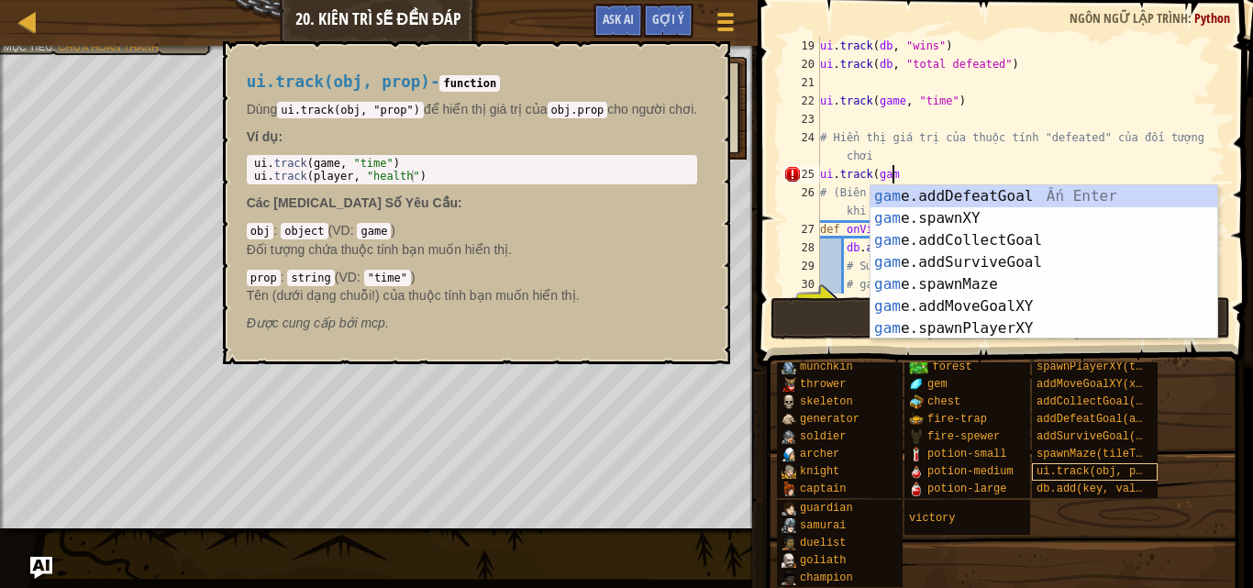
scroll to position [8, 6]
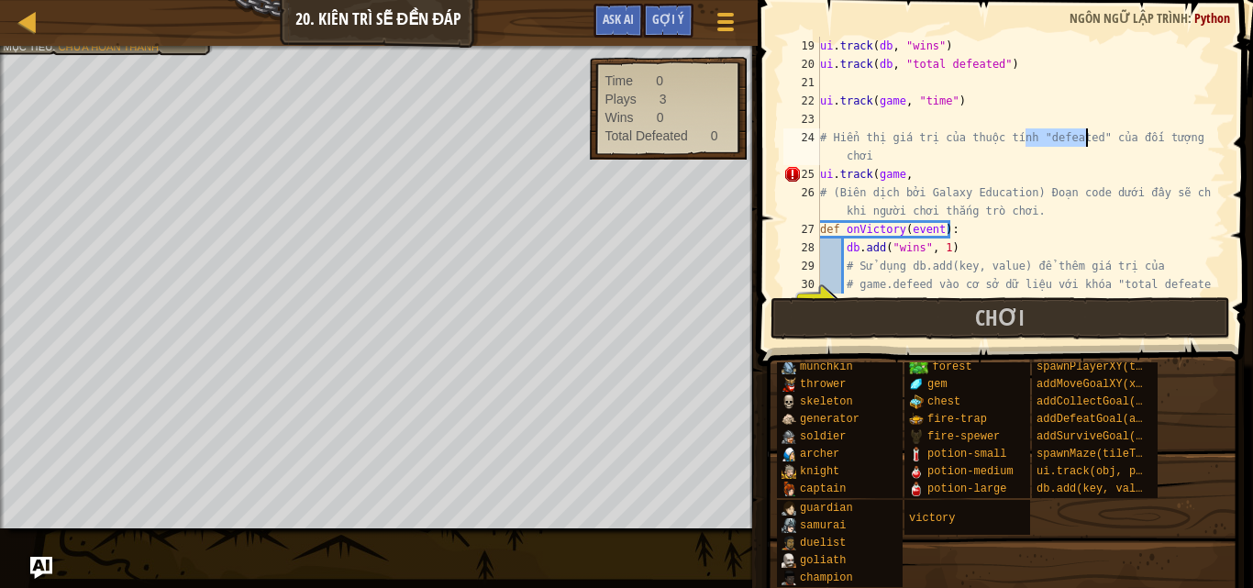
drag, startPoint x: 1025, startPoint y: 141, endPoint x: 1086, endPoint y: 146, distance: 60.7
click at [1086, 146] on div "ui . track ( db , "wins" ) ui . track ( db , "total defeated" ) ui . track ( ga…" at bounding box center [1013, 183] width 395 height 293
click at [959, 183] on div "ui . track ( db , "wins" ) ui . track ( db , "total defeated" ) ui . track ( ga…" at bounding box center [1013, 183] width 395 height 293
type textarea "ui.track(game,"defeated")"
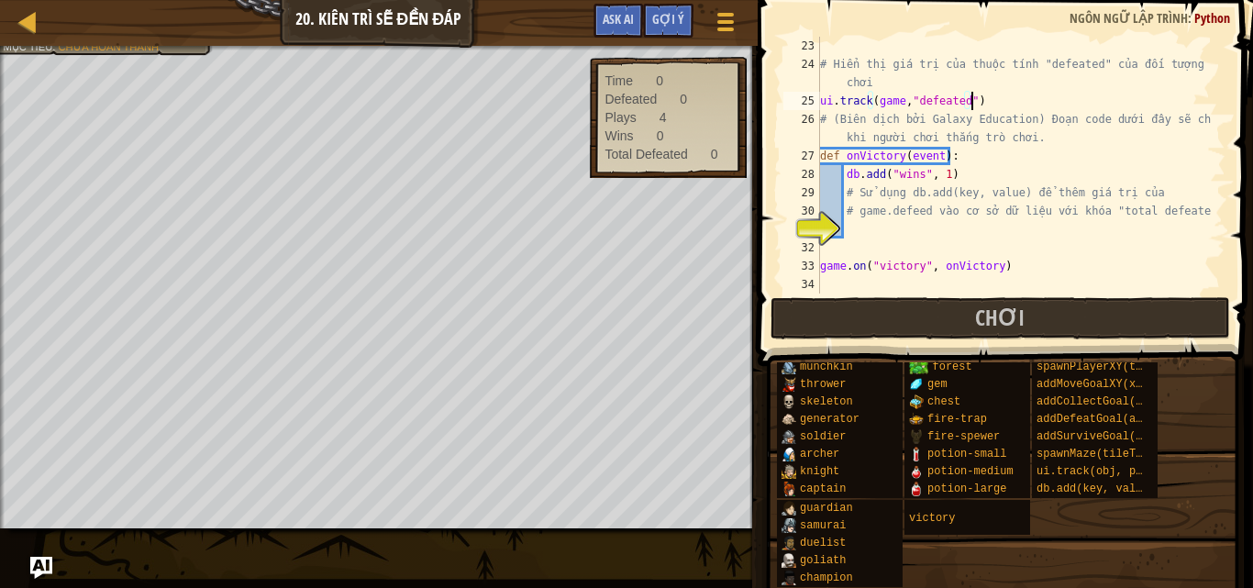
scroll to position [440, 0]
click at [874, 225] on div "# Hiển thị giá trị của thuộc tính "defeated" của đối tượng trò chơi ui . track …" at bounding box center [1013, 183] width 395 height 293
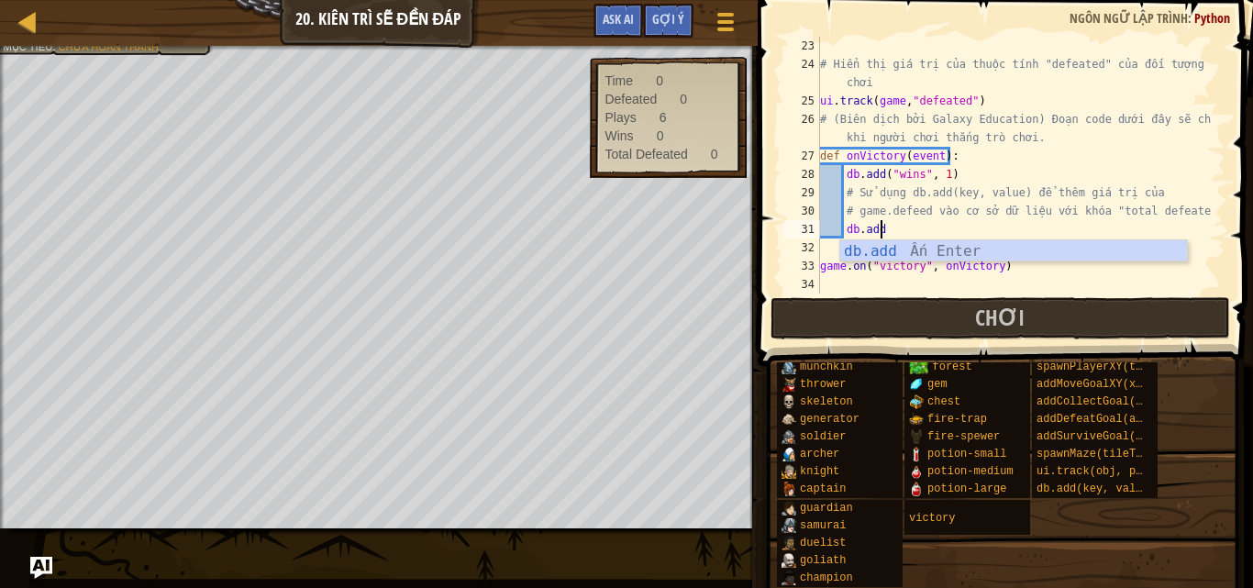
scroll to position [8, 5]
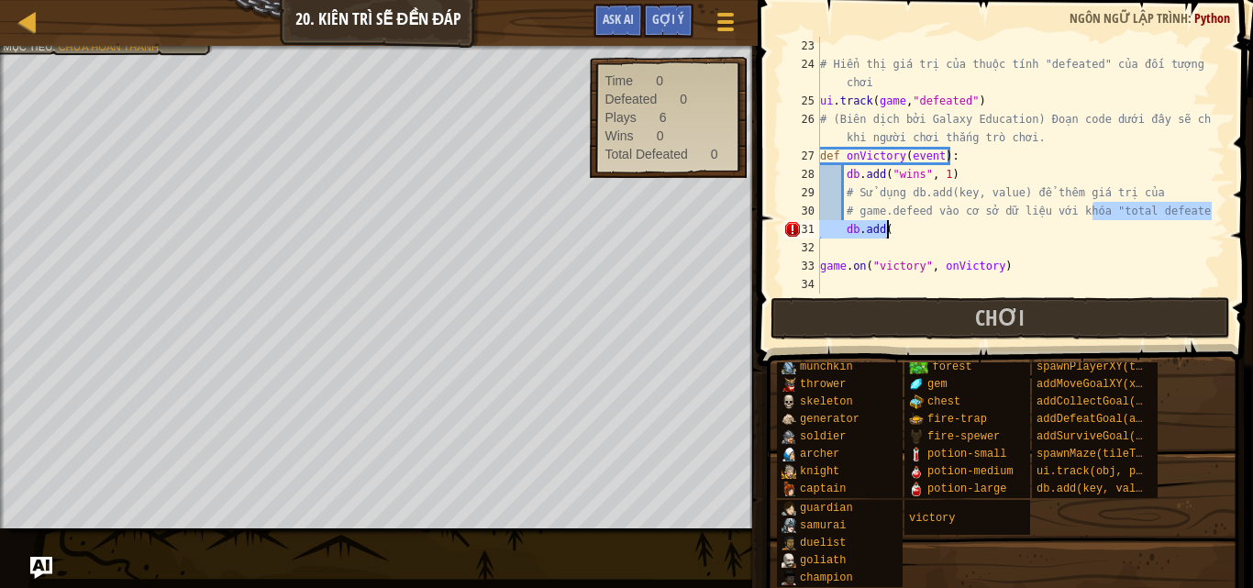
drag, startPoint x: 1090, startPoint y: 214, endPoint x: 1179, endPoint y: 220, distance: 89.2
click at [1179, 220] on div "# Hiển thị giá trị của thuộc tính "defeated" của đối tượng trò chơi ui . track …" at bounding box center [1013, 183] width 395 height 293
click at [964, 226] on div "# Hiển thị giá trị của thuộc tính "defeated" của đối tượng trò chơi ui . track …" at bounding box center [1013, 165] width 395 height 257
click at [939, 237] on div "# Hiển thị giá trị của thuộc tính "defeated" của đối tượng trò chơi ui . track …" at bounding box center [1013, 183] width 395 height 293
paste textarea
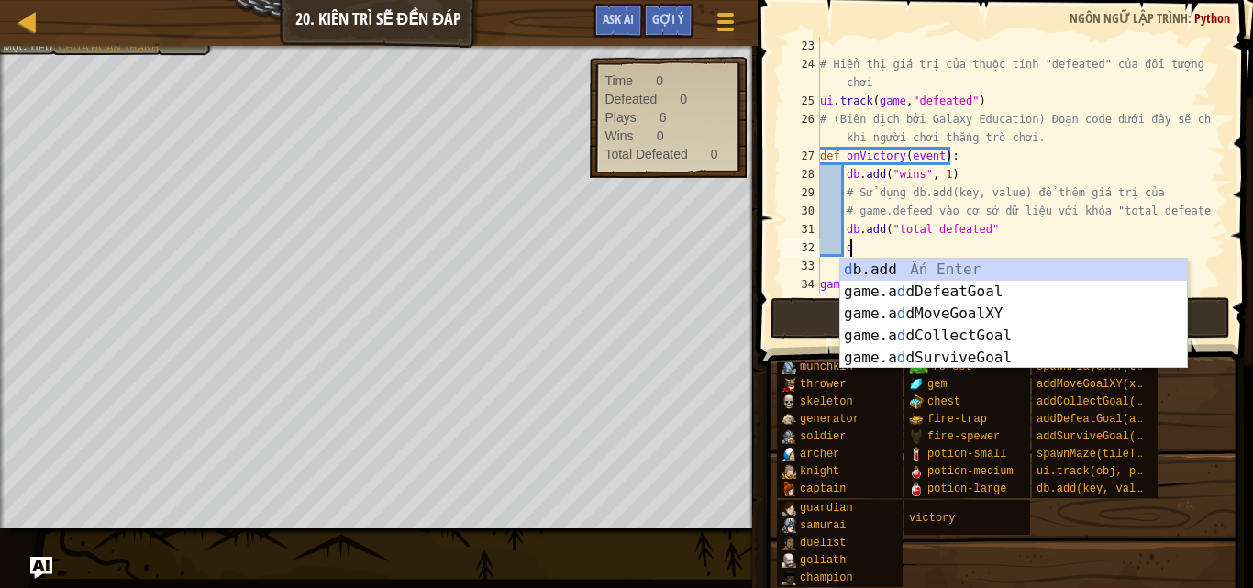
type textarea "d"
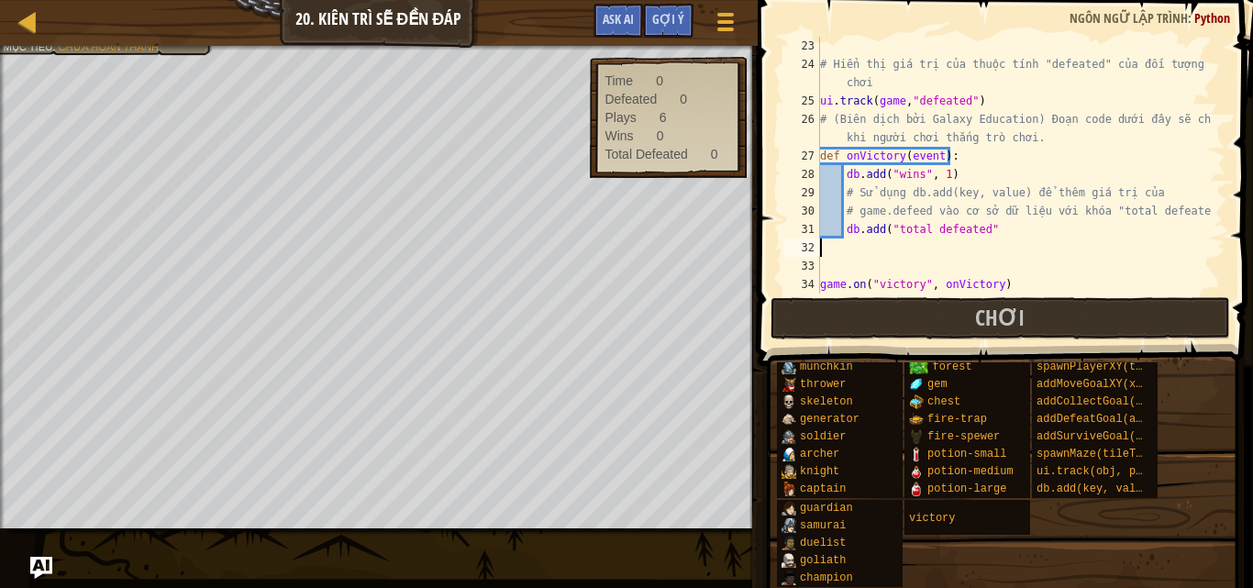
scroll to position [8, 0]
click at [1008, 226] on div "# Hiển thị giá trị của thuộc tính "defeated" của đối tượng trò chơi ui . track …" at bounding box center [1013, 183] width 395 height 293
type textarea "db.add("total defeated" , 1)"
click at [1134, 318] on button "Chơi" at bounding box center [999, 318] width 459 height 42
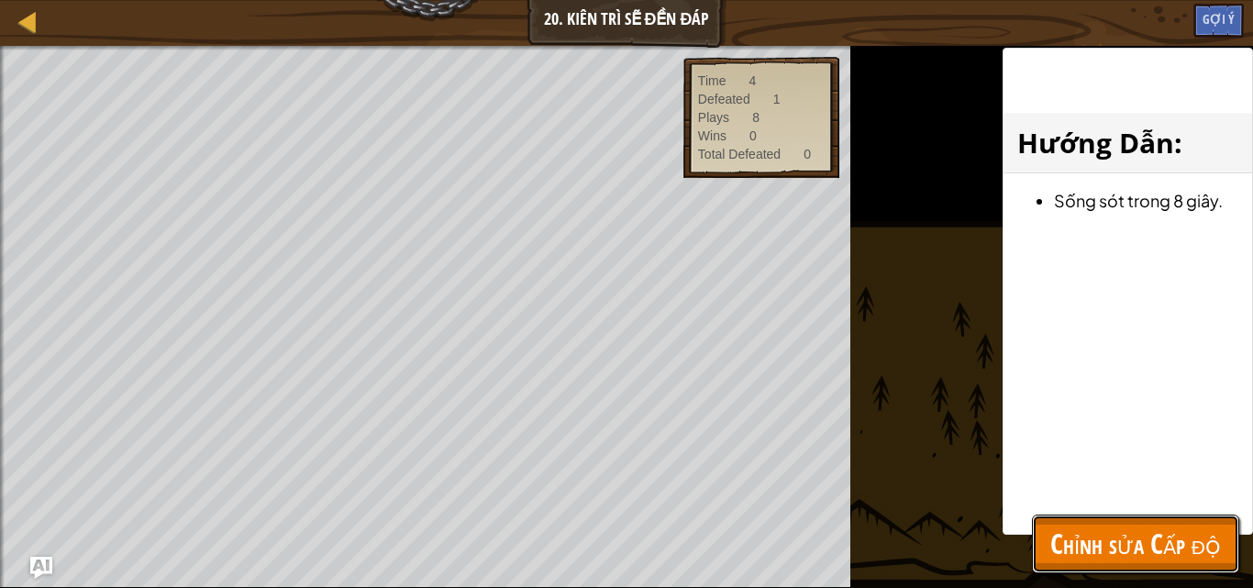
click at [1229, 559] on button "Chỉnh sửa Cấp độ" at bounding box center [1135, 543] width 207 height 59
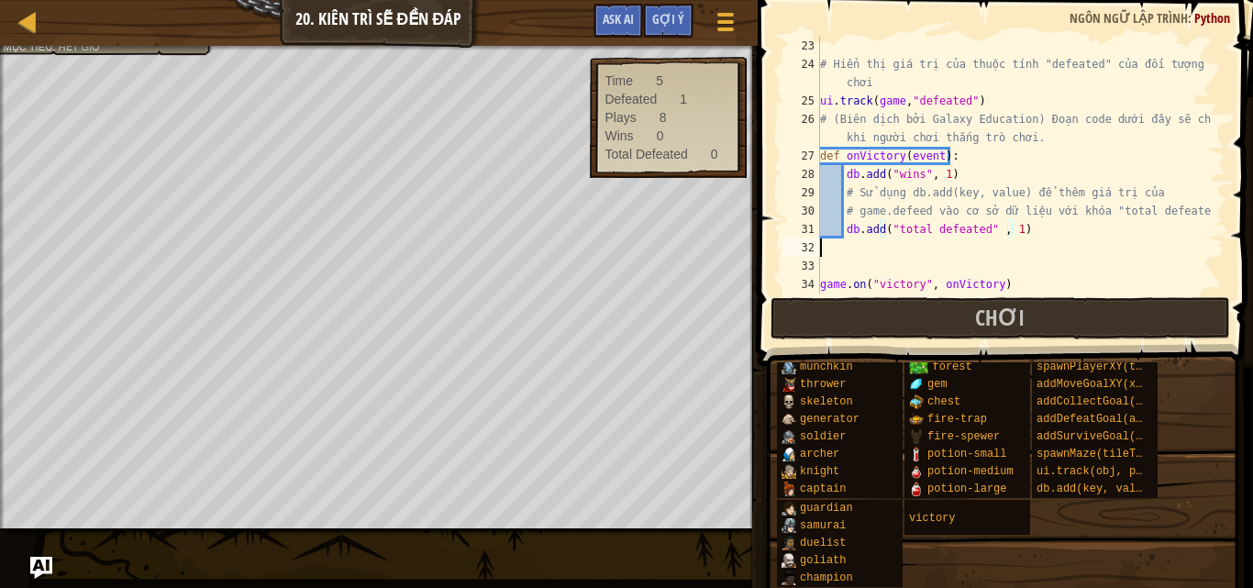
scroll to position [8, 0]
click at [1005, 253] on div "# Hiển thị giá trị của thuộc tính "defeated" của đối tượng trò chơi ui . track …" at bounding box center [1013, 183] width 395 height 293
type textarea "player.maxHealth = 100000"
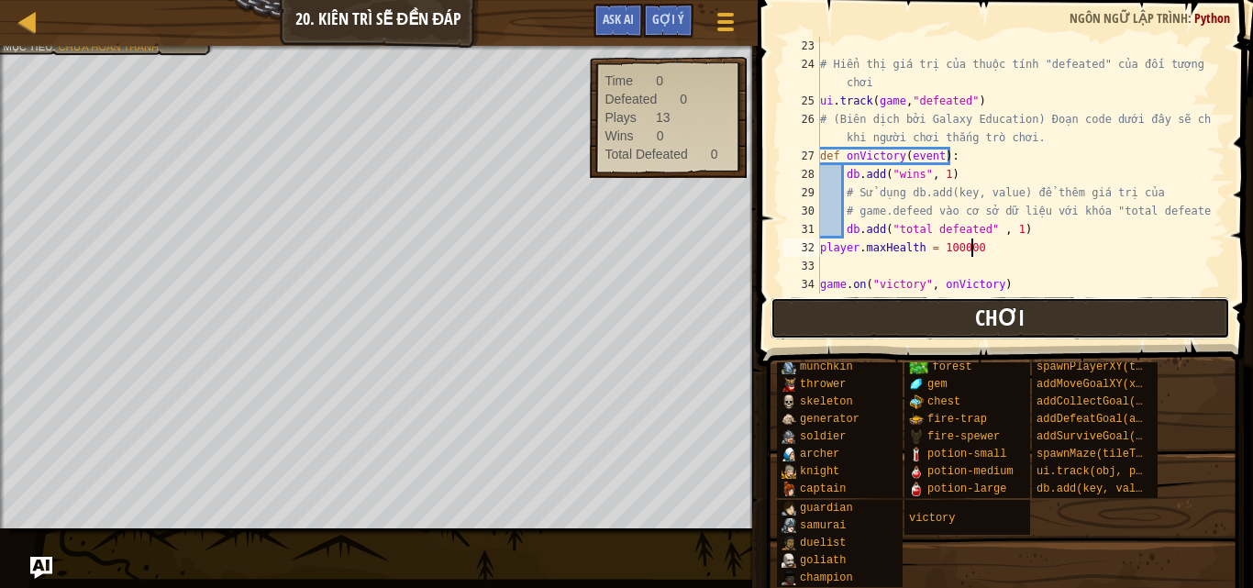
click at [973, 317] on button "Chơi" at bounding box center [999, 318] width 459 height 42
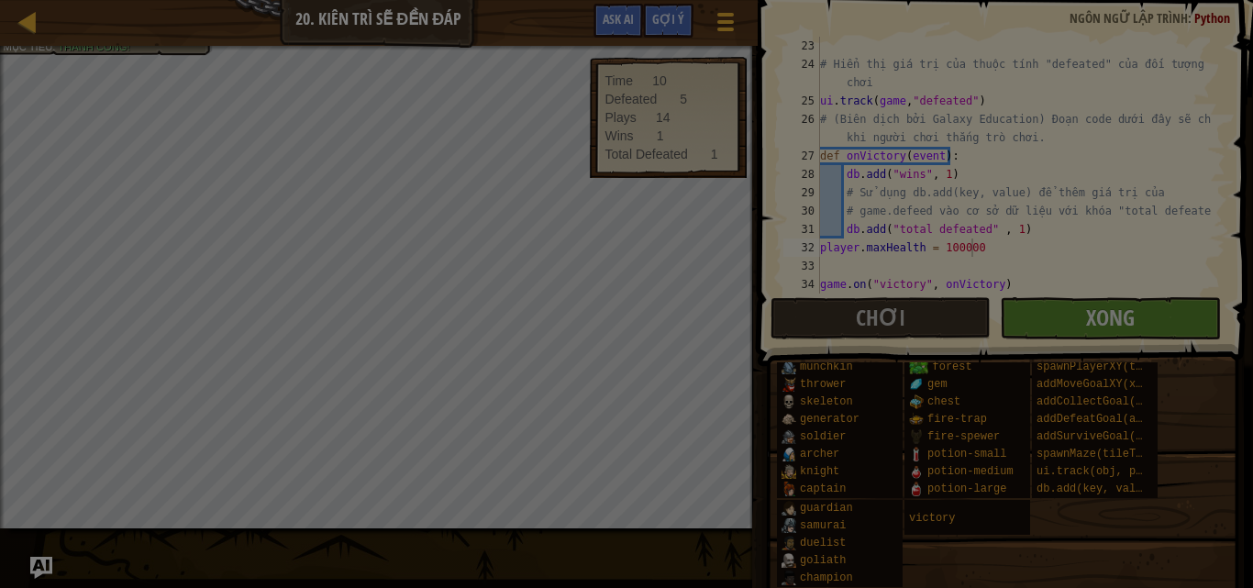
click at [535, 2] on body "Bản đồ Phát triển trò chơi 1 20. Kiên trì sẽ đền đáp Tuỳ chọn Xong Gợi ý Ask AI…" at bounding box center [626, 1] width 1253 height 2
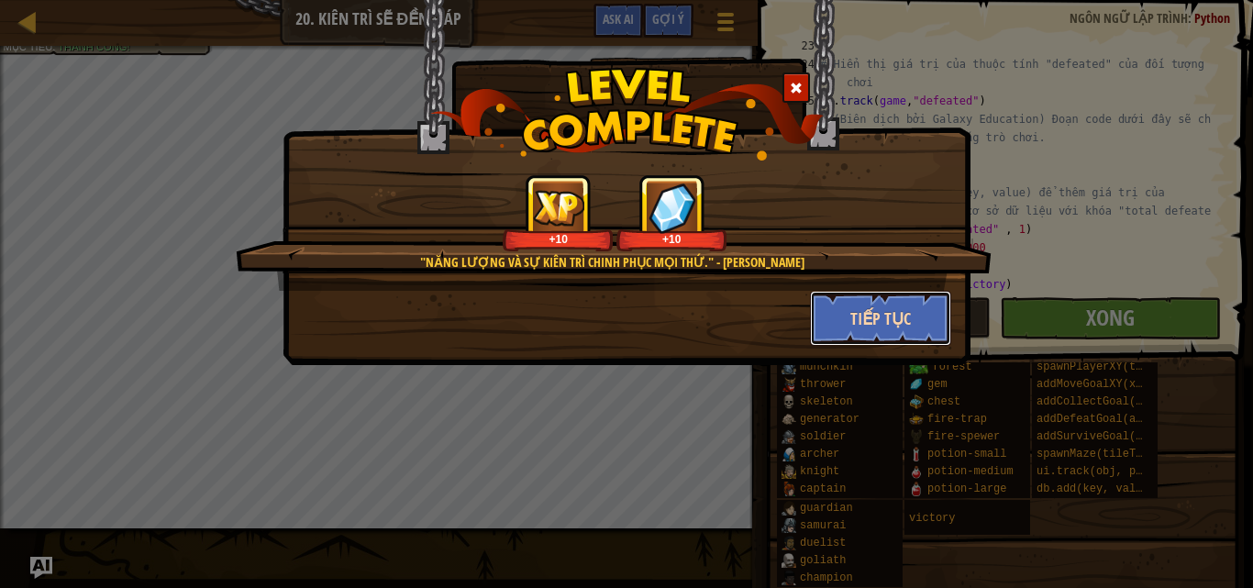
click at [855, 316] on button "Tiếp tục" at bounding box center [881, 318] width 142 height 55
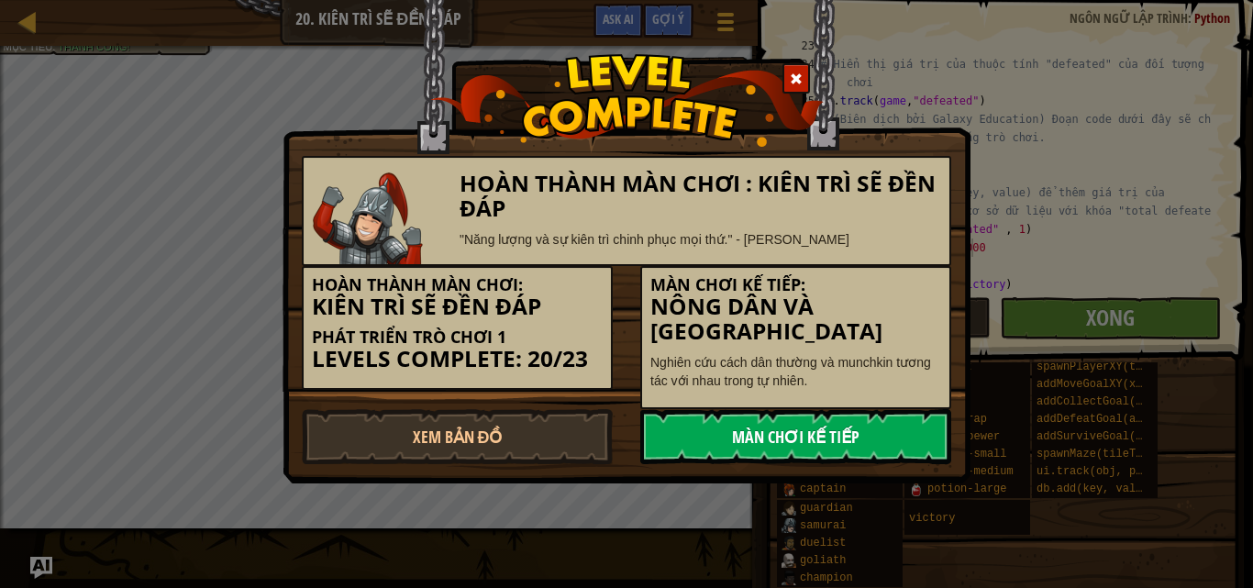
click at [766, 437] on link "Màn chơi kế tiếp" at bounding box center [795, 436] width 311 height 55
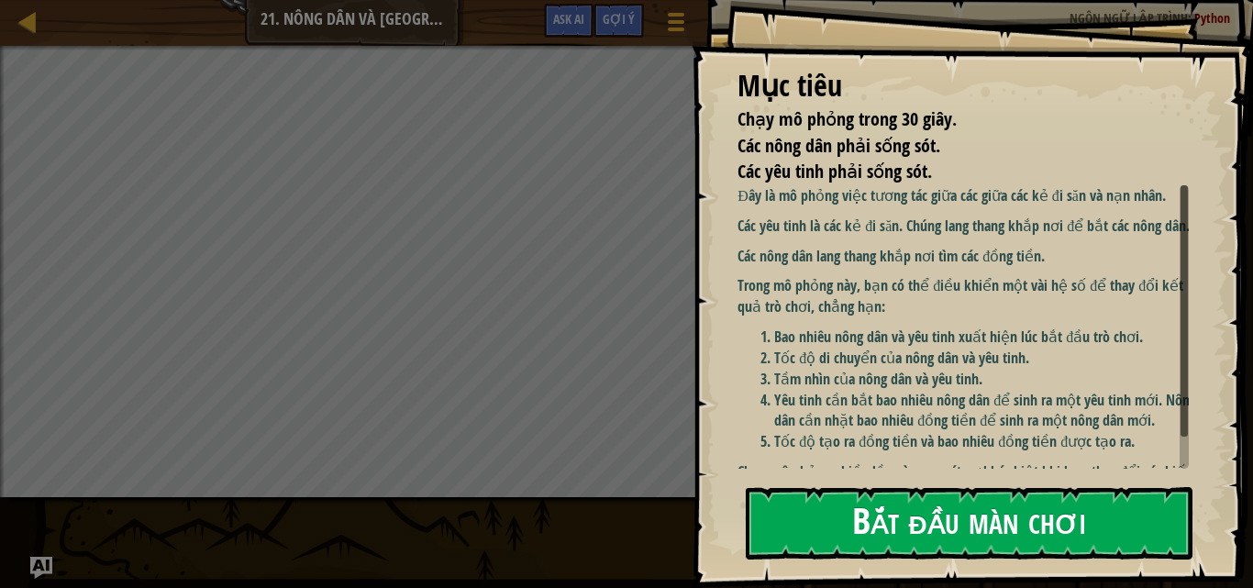
click at [948, 495] on button "Bắt đầu màn chơi" at bounding box center [969, 523] width 447 height 72
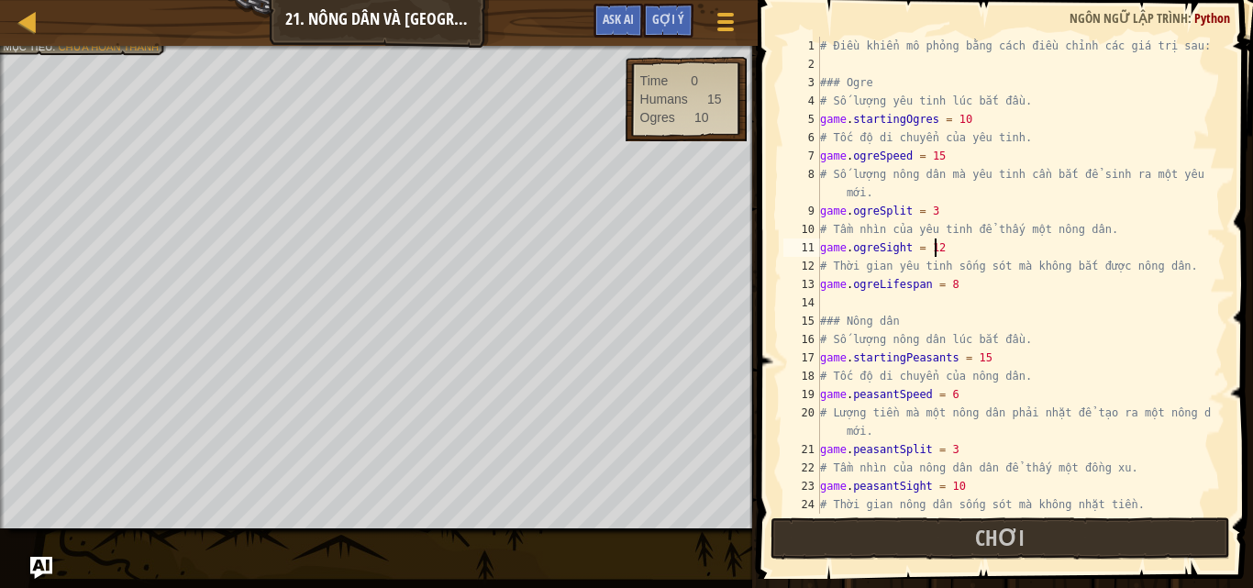
click at [955, 247] on div "# Điều khiển mô phỏng bằng cách điều chỉnh các giá trị sau: ### Ogre # Số lượng…" at bounding box center [1013, 294] width 395 height 514
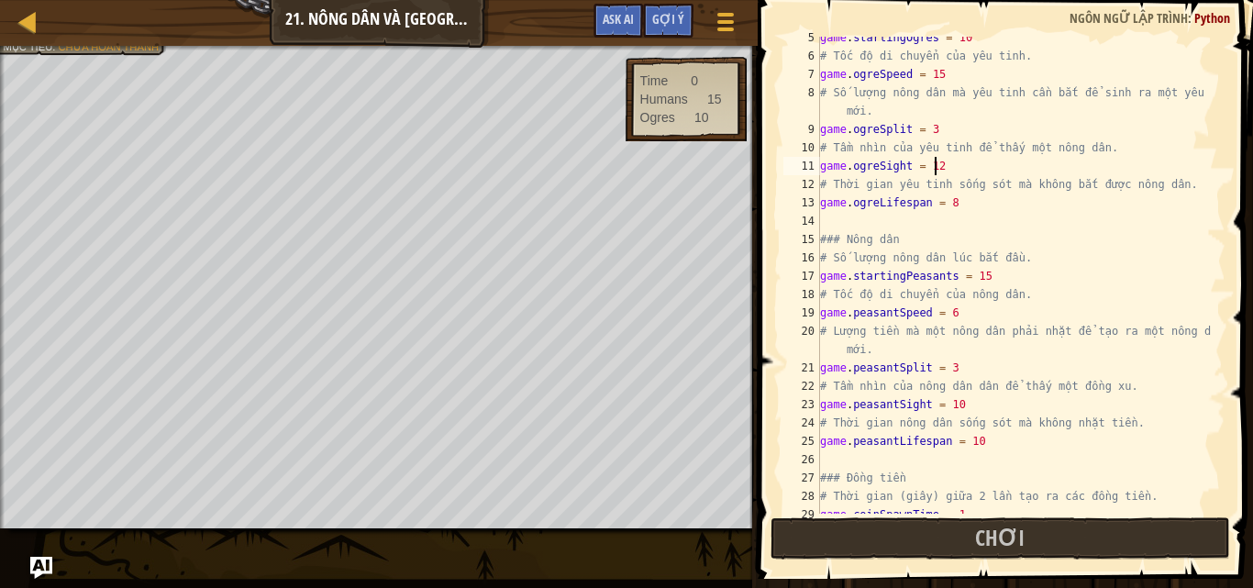
scroll to position [80, 0]
click at [992, 202] on div "game . startingOgres = 10 # Tốc độ di chuyển của yêu tinh. game . ogreSpeed = 1…" at bounding box center [1013, 287] width 395 height 514
click at [957, 319] on div "game . startingOgres = 10 # Tốc độ di chuyển của yêu tinh. game . ogreSpeed = 1…" at bounding box center [1013, 287] width 395 height 514
click at [956, 407] on div "game . startingOgres = 10 # Tốc độ di chuyển của yêu tinh. game . ogreSpeed = 1…" at bounding box center [1013, 287] width 395 height 514
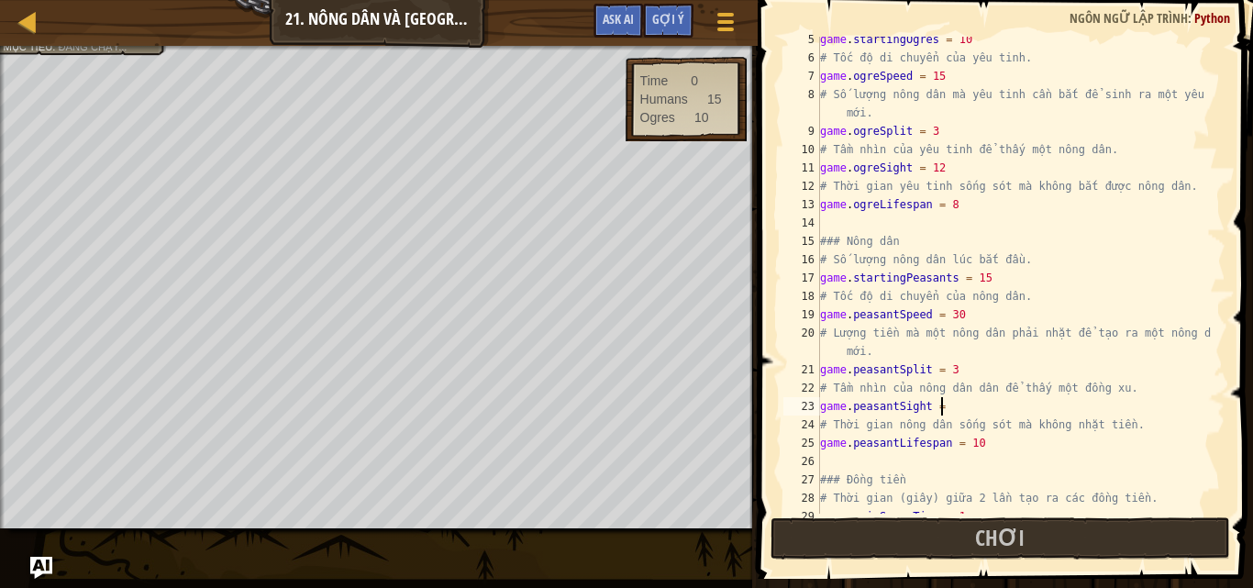
scroll to position [8, 9]
click at [990, 310] on div "game . startingOgres = 10 # Tốc độ di chuyển của yêu tinh. game . ogreSpeed = 1…" at bounding box center [1013, 287] width 395 height 514
click at [946, 171] on div "game . startingOgres = 10 # Tốc độ di chuyển của yêu tinh. game . ogreSpeed = 1…" at bounding box center [1013, 287] width 395 height 514
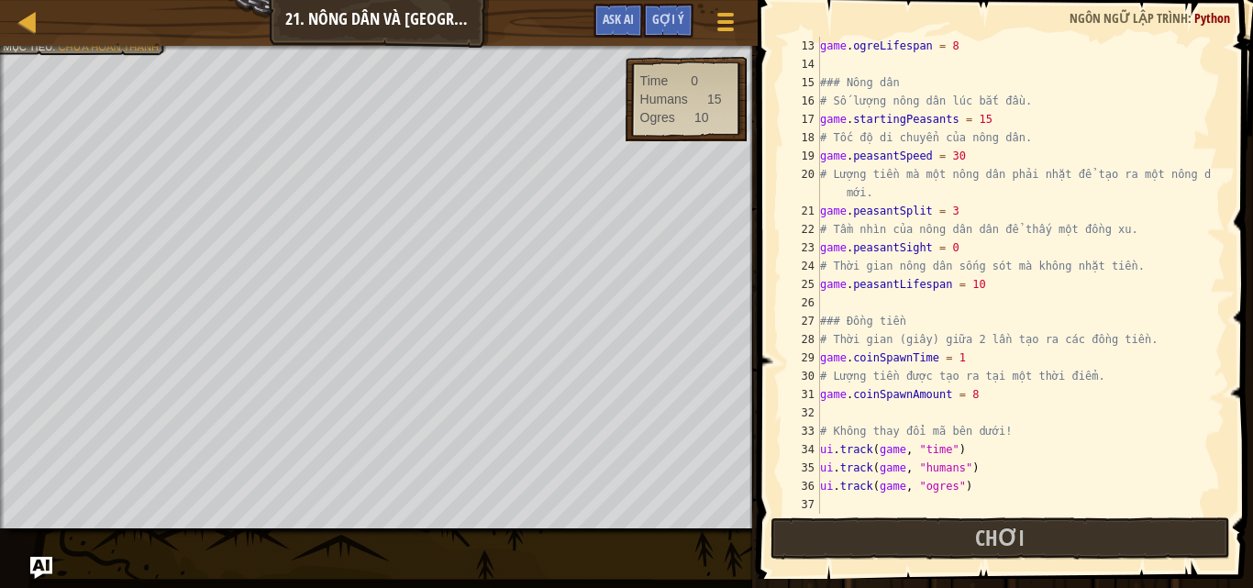
scroll to position [238, 0]
click at [1069, 533] on button "Chơi" at bounding box center [999, 538] width 459 height 42
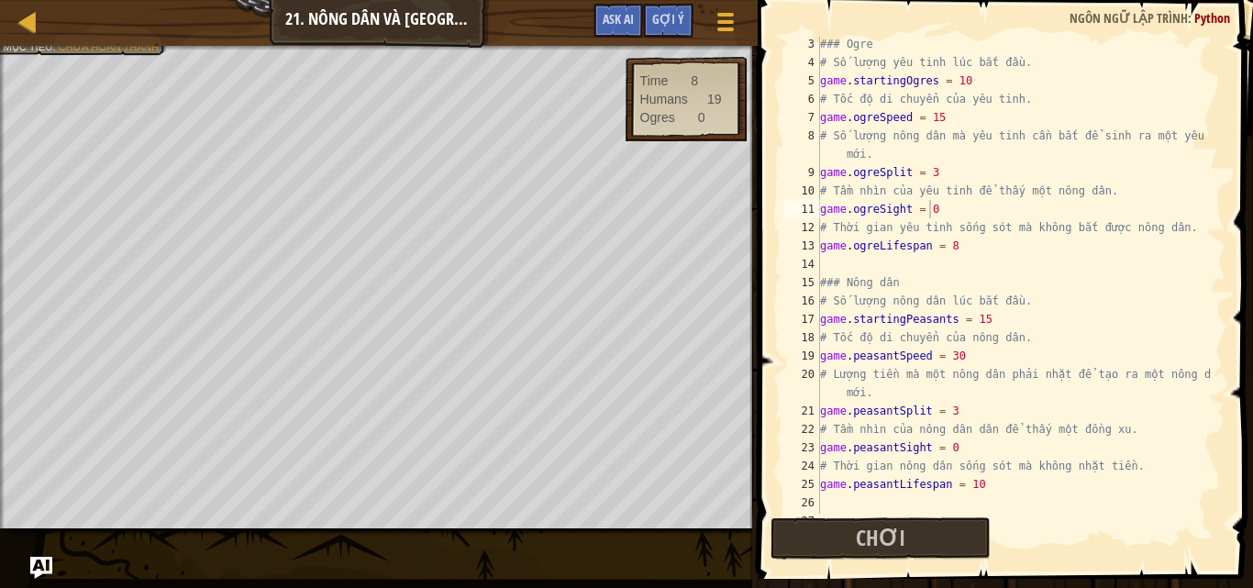
scroll to position [27, 0]
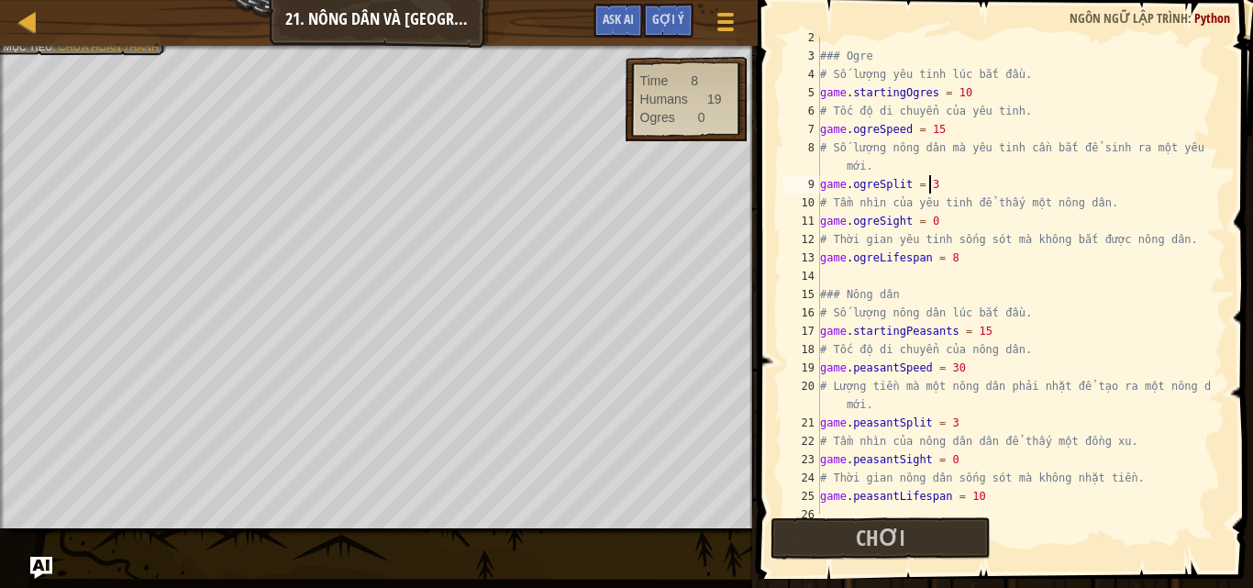
click at [939, 190] on div "### Ogre # Số lượng yêu tinh lúc bắt đầu. game . startingOgres = 10 # Tốc độ di…" at bounding box center [1013, 285] width 395 height 514
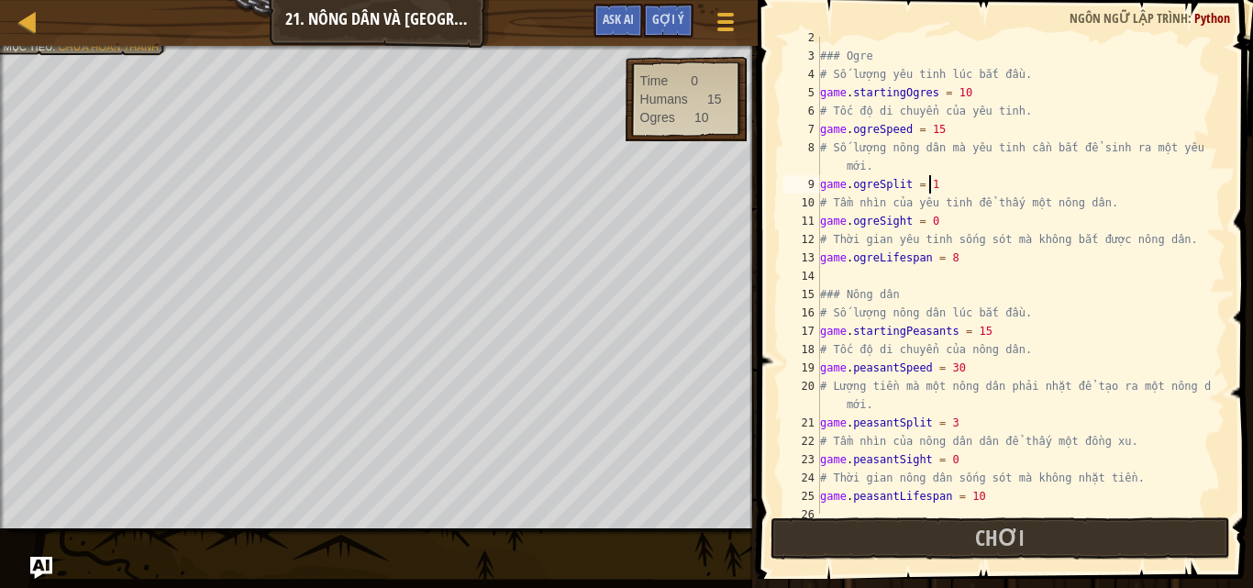
click at [968, 262] on div "### Ogre # Số lượng yêu tinh lúc bắt đầu. game . startingOgres = 10 # Tốc độ di…" at bounding box center [1013, 285] width 395 height 514
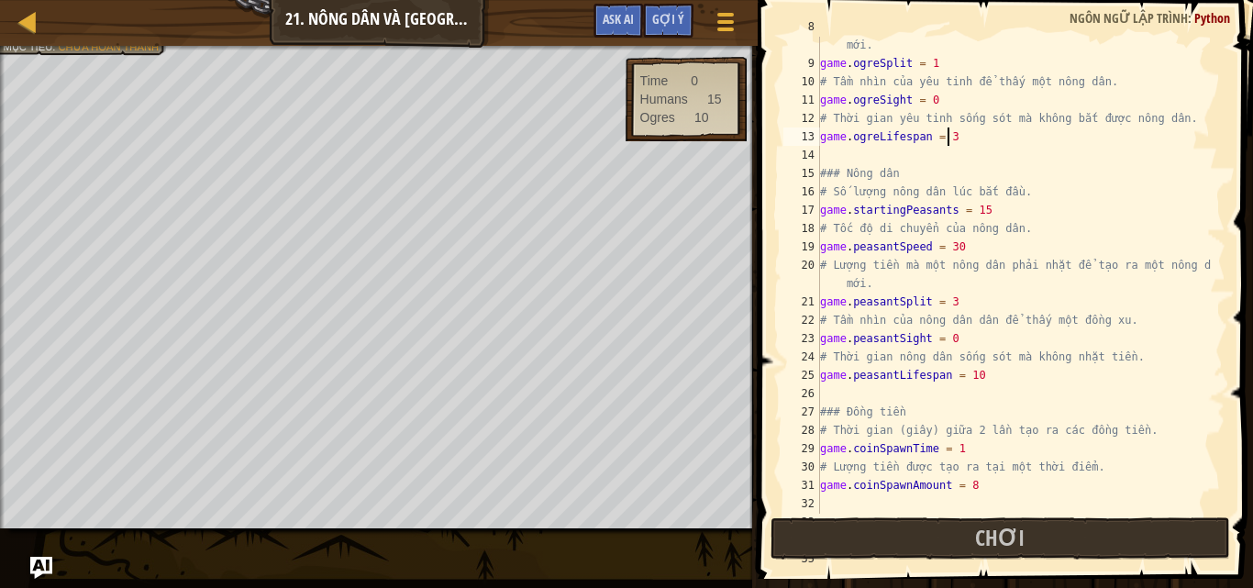
scroll to position [151, 0]
click at [1026, 371] on div "# Số lượng nông dân mà yêu tinh cần bắt để sinh ra một yêu tinh mới. game . ogr…" at bounding box center [1013, 280] width 395 height 532
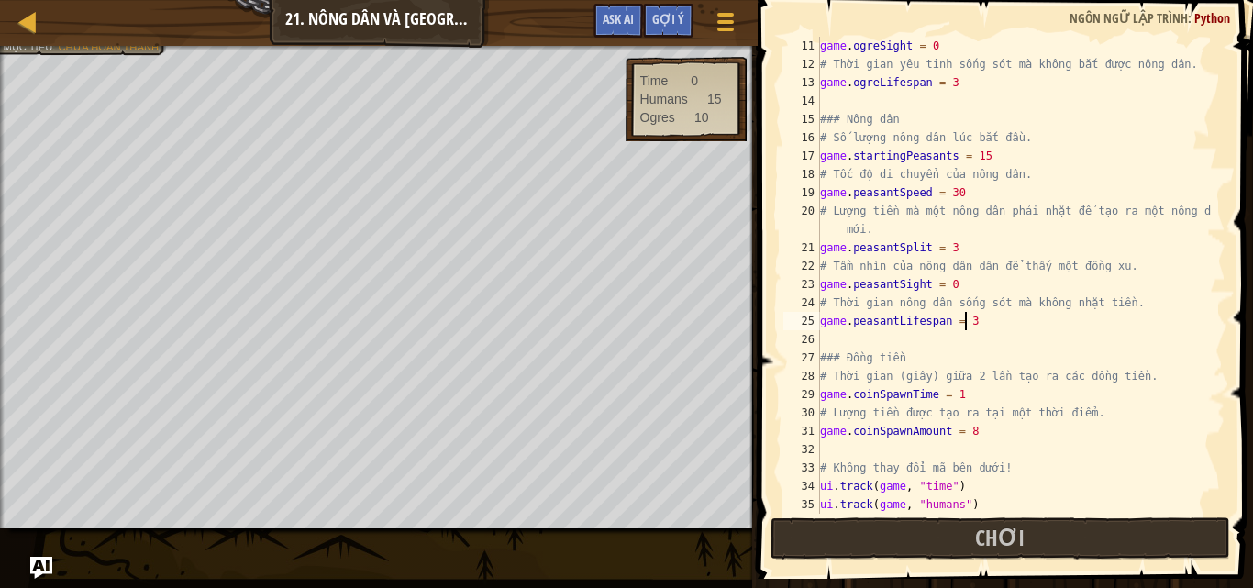
scroll to position [202, 0]
click at [973, 393] on div "game . ogreSight = 0 # Thời gian yêu tinh sống sót mà không bắt được nông dân. …" at bounding box center [1013, 294] width 395 height 514
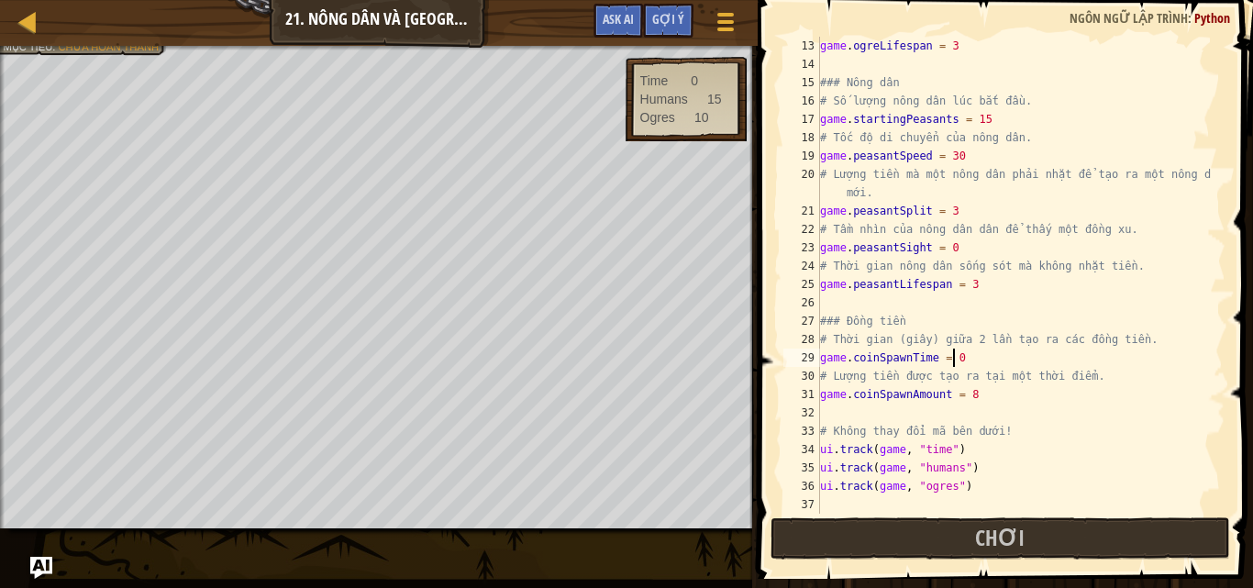
scroll to position [238, 0]
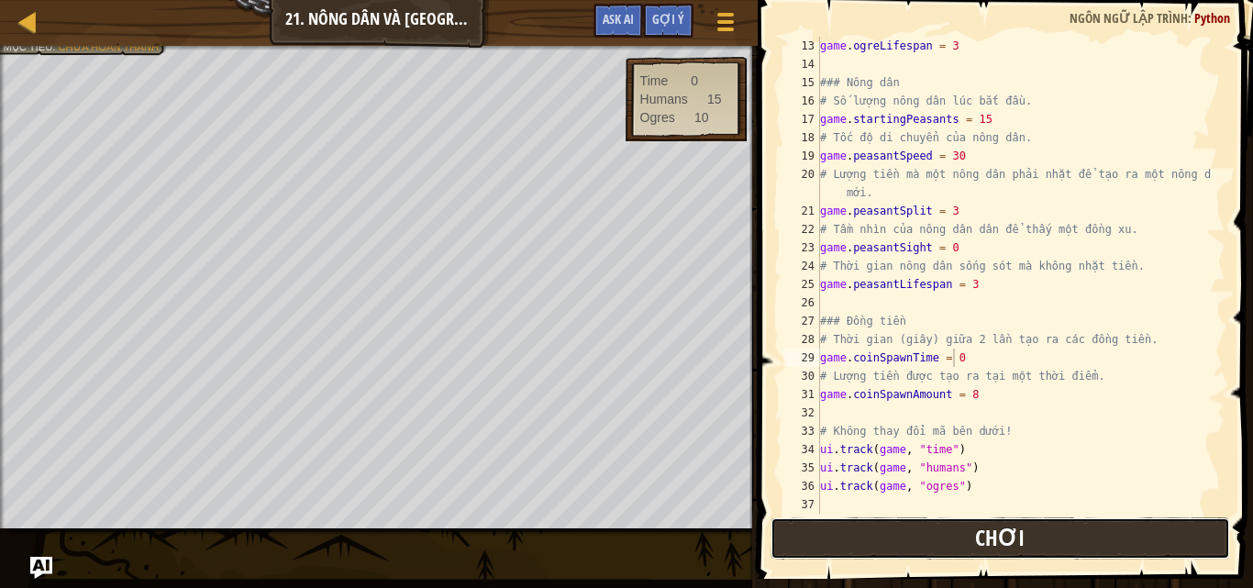
click at [1080, 537] on button "Chơi" at bounding box center [999, 538] width 459 height 42
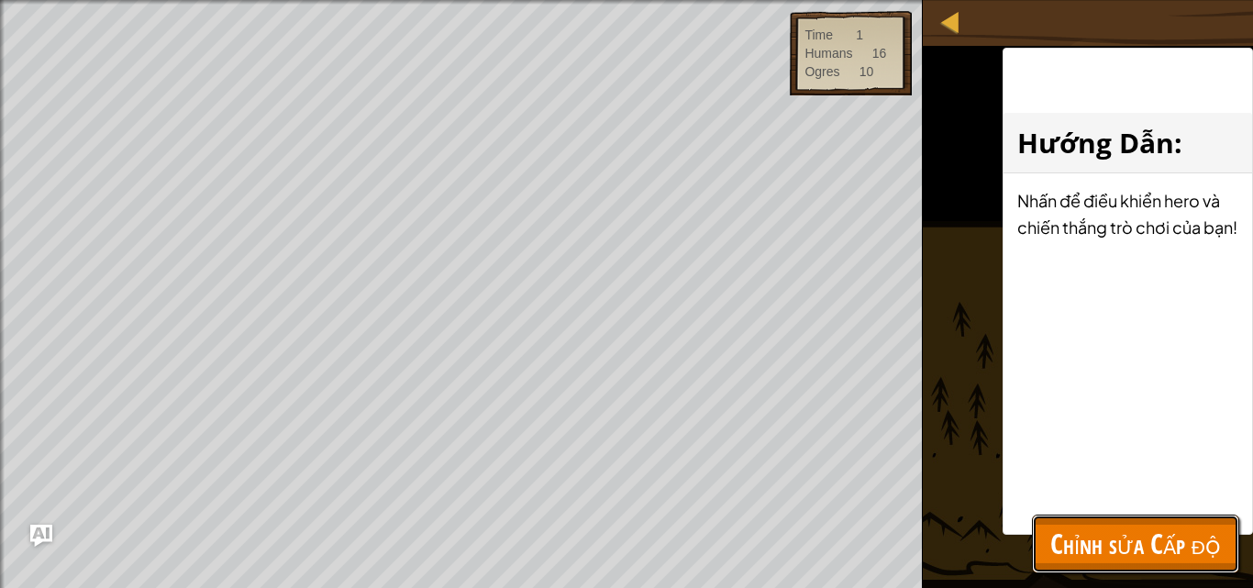
click at [1080, 537] on span "Chỉnh sửa Cấp độ" at bounding box center [1135, 544] width 171 height 38
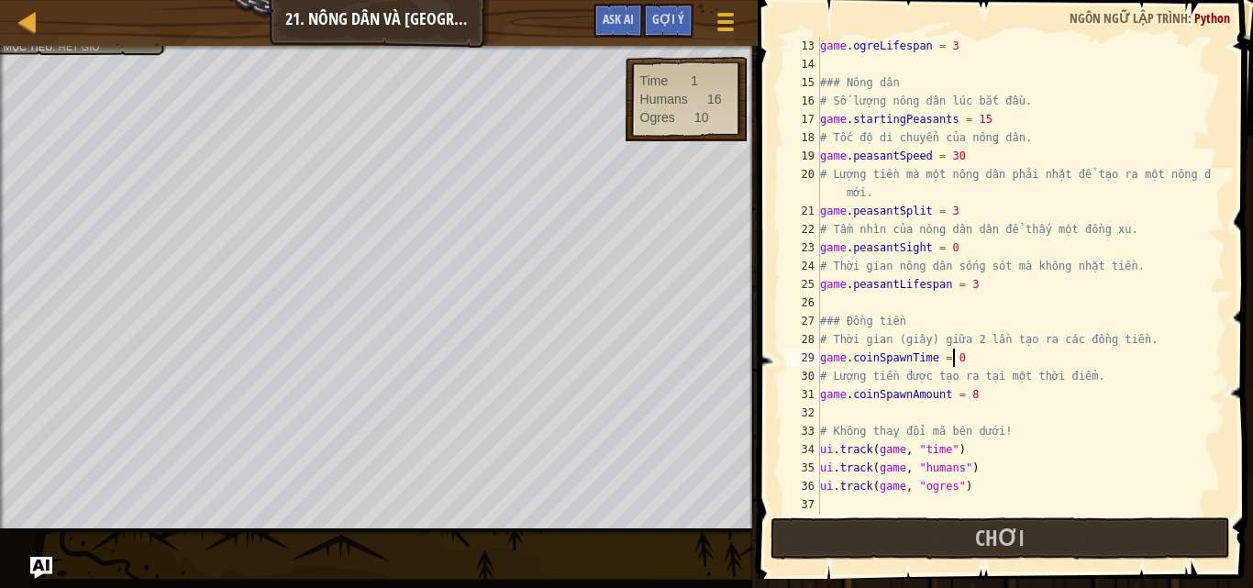
click at [970, 359] on div "game . ogreLifespan = 3 ### Nông dân # Số lượng nông dân lúc bắt đầu. game . st…" at bounding box center [1013, 294] width 395 height 514
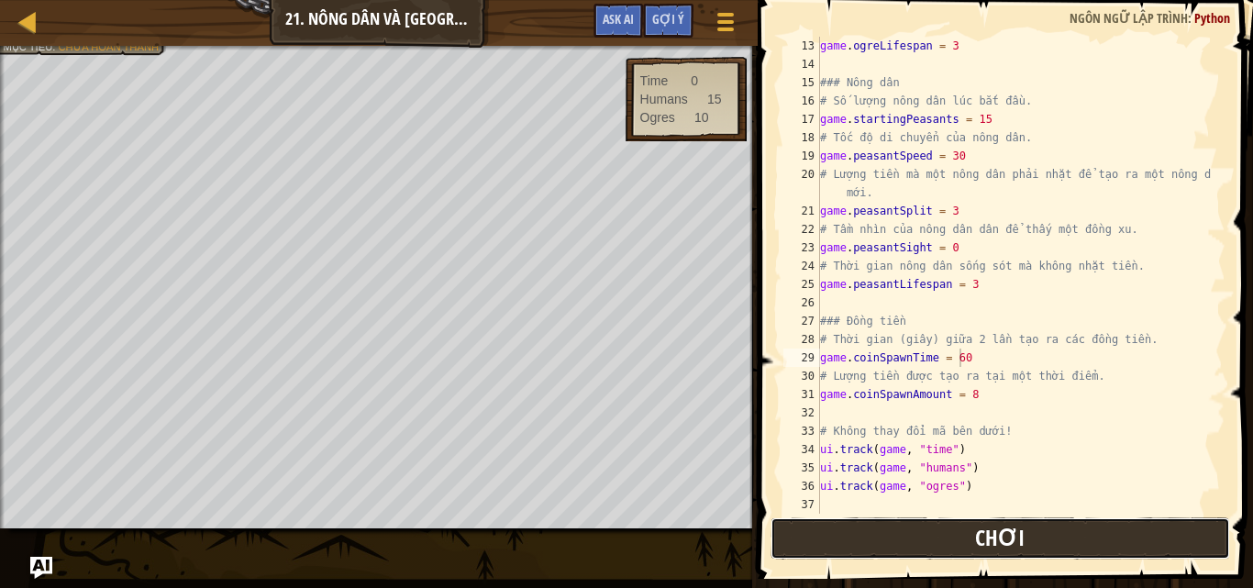
click at [1010, 526] on span "Chơi" at bounding box center [1000, 537] width 50 height 29
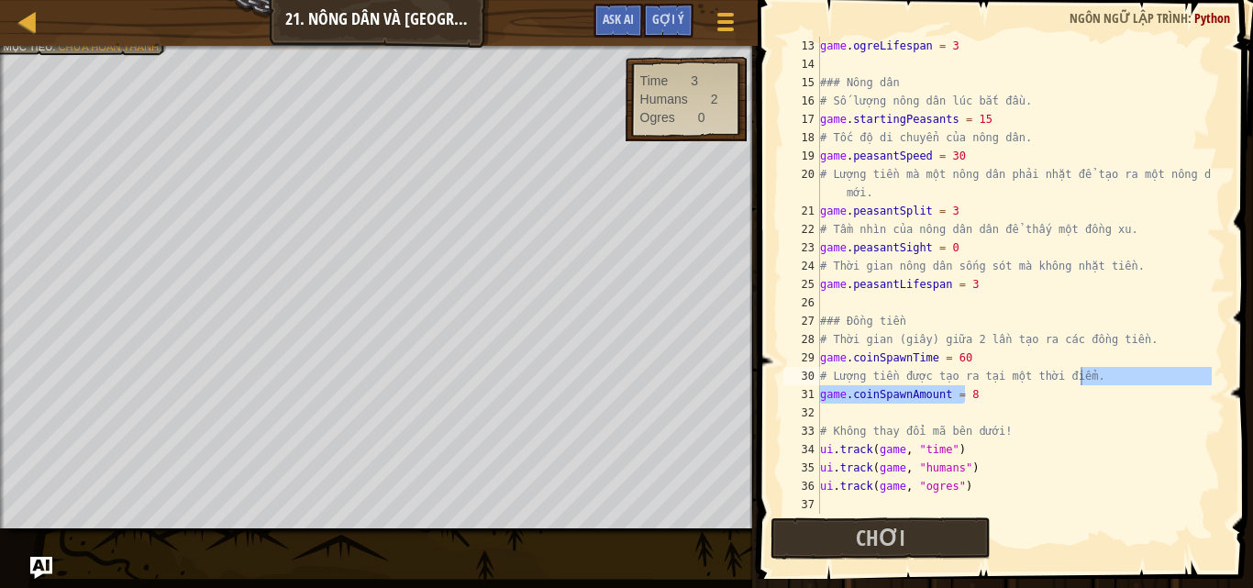
drag, startPoint x: 1211, startPoint y: 399, endPoint x: 1214, endPoint y: 380, distance: 19.6
click at [1214, 380] on div at bounding box center [1216, 275] width 18 height 477
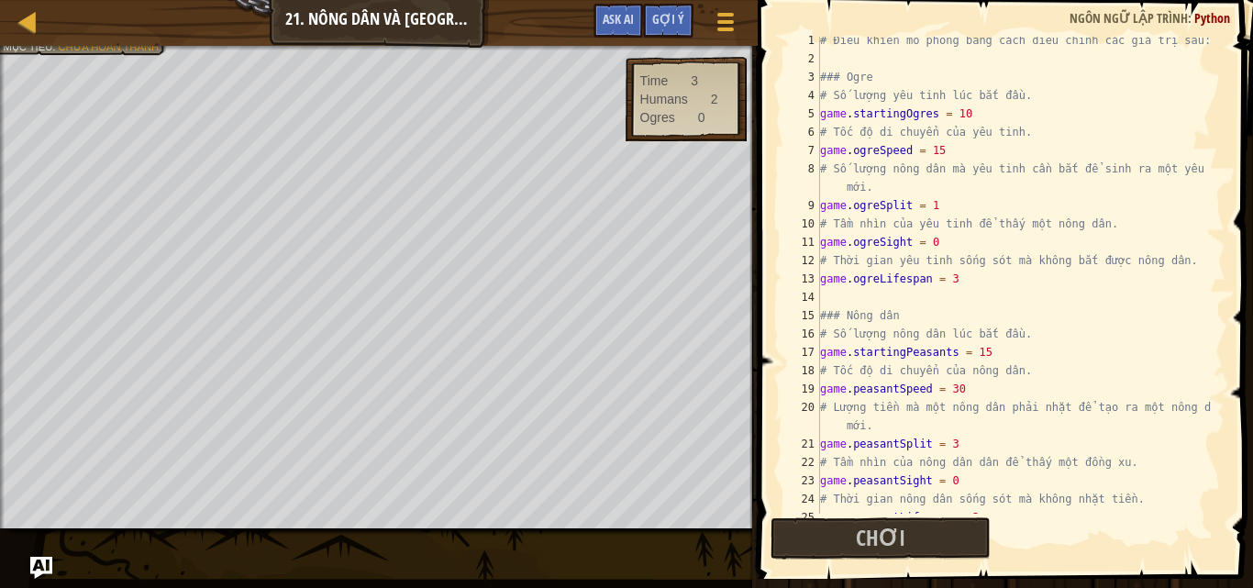
scroll to position [0, 0]
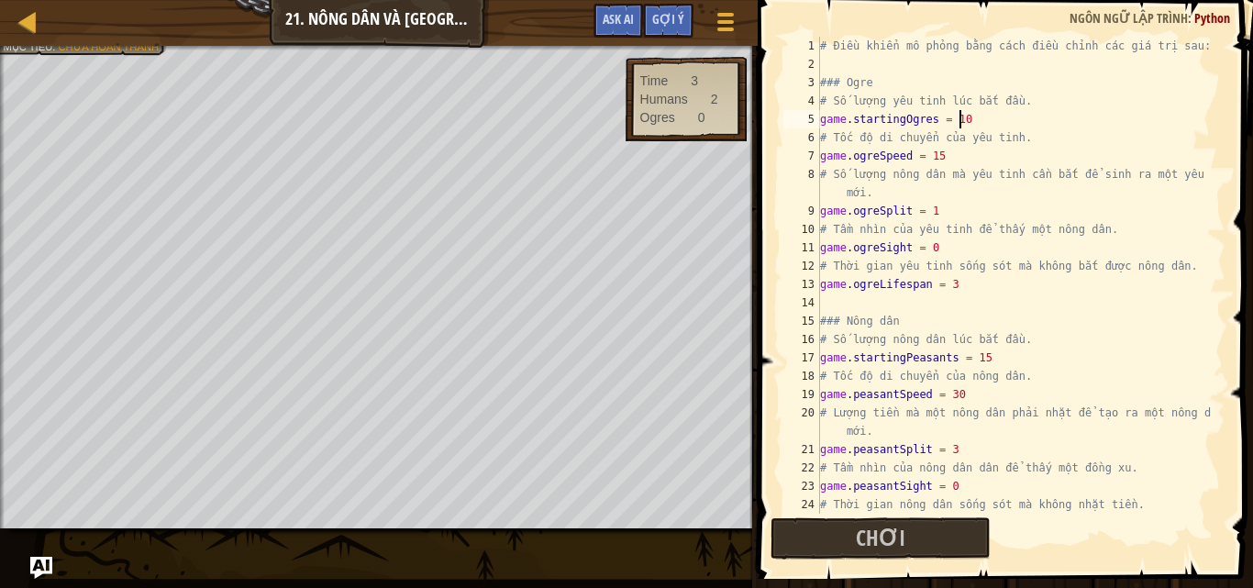
click at [984, 122] on div "# Điều khiển mô phỏng bằng cách điều chỉnh các giá trị sau: ### Ogre # Số lượng…" at bounding box center [1013, 294] width 395 height 514
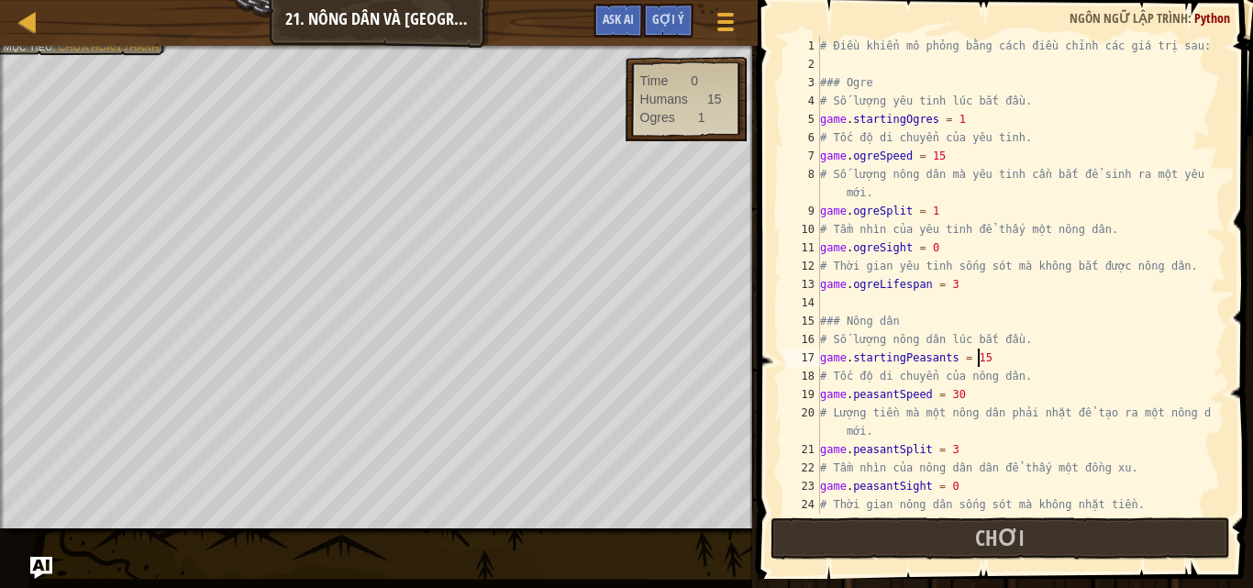
click at [994, 359] on div "# Điều khiển mô phỏng bằng cách điều chỉnh các giá trị sau: ### Ogre # Số lượng…" at bounding box center [1013, 294] width 395 height 514
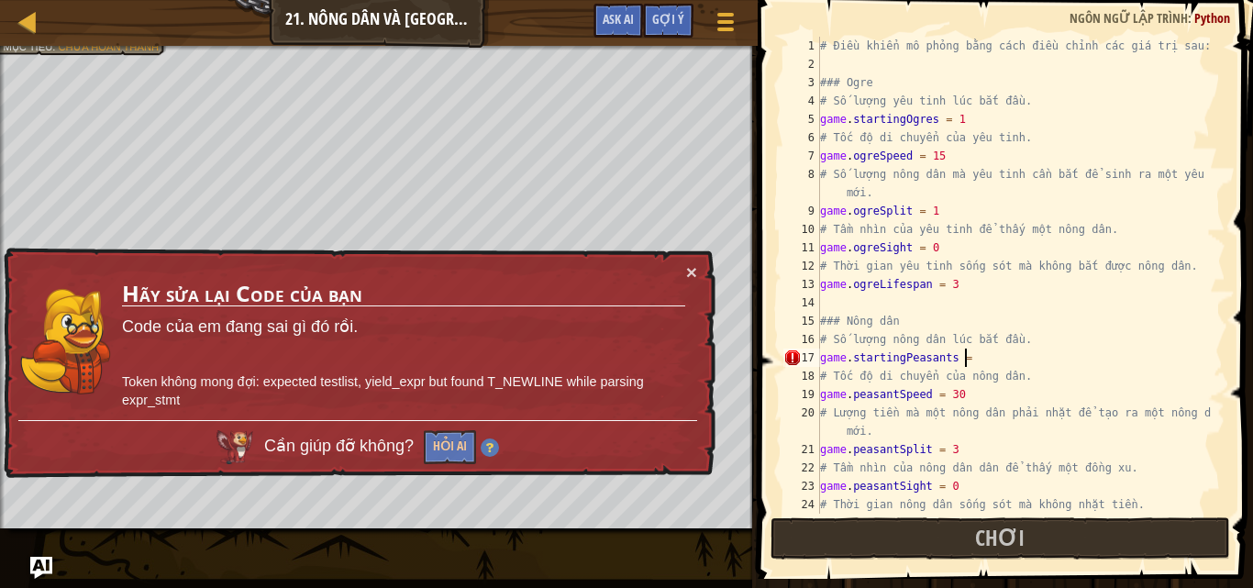
scroll to position [8, 11]
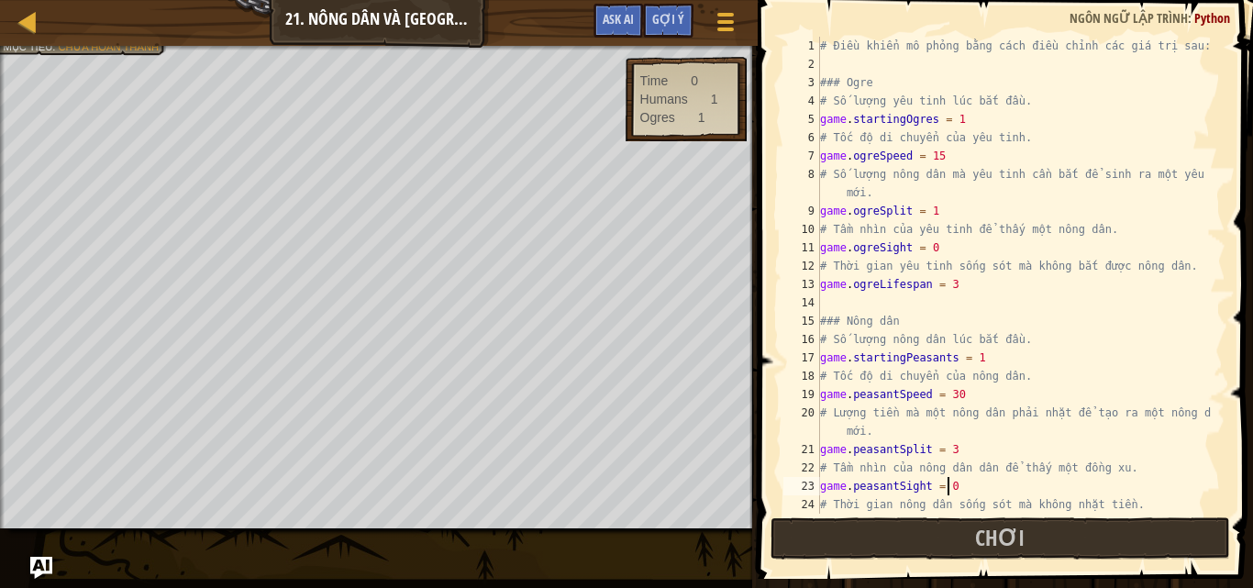
click at [957, 485] on div "# Điều khiển mô phỏng bằng cách điều chỉnh các giá trị sau: ### Ogre # Số lượng…" at bounding box center [1013, 294] width 395 height 514
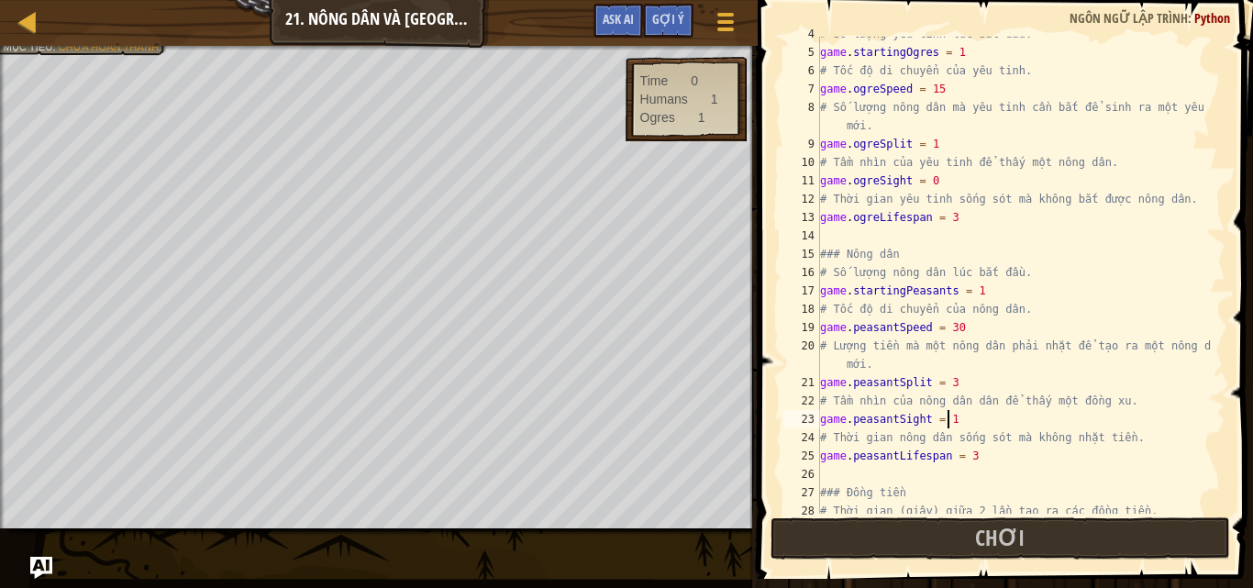
scroll to position [68, 0]
click at [1007, 461] on div "# Số lượng yêu tinh lúc bắt đầu. game . startingOgres = 1 # Tốc độ di chuyển củ…" at bounding box center [1013, 281] width 395 height 514
type textarea "game.peasantLifespan = 2"
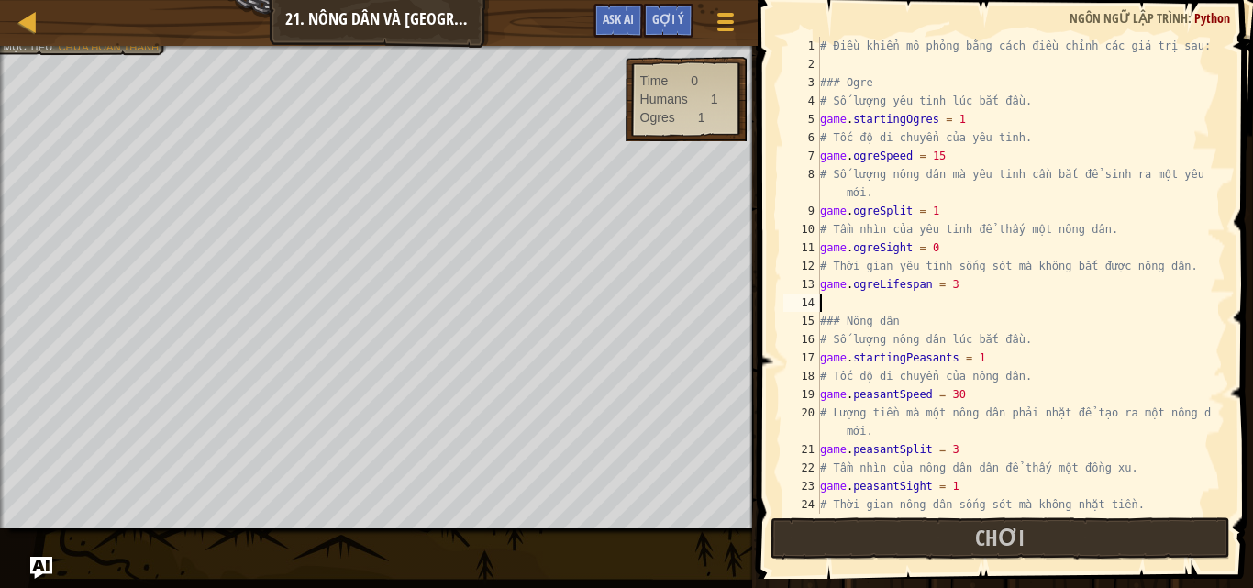
click at [1024, 293] on div "# Điều khiển mô phỏng bằng cách điều chỉnh các giá trị sau: ### Ogre # Số lượng…" at bounding box center [1013, 294] width 395 height 514
click at [1024, 283] on div "# Điều khiển mô phỏng bằng cách điều chỉnh các giá trị sau: ### Ogre # Số lượng…" at bounding box center [1013, 294] width 395 height 514
click at [955, 250] on div "# Điều khiển mô phỏng bằng cách điều chỉnh các giá trị sau: ### Ogre # Số lượng…" at bounding box center [1013, 294] width 395 height 514
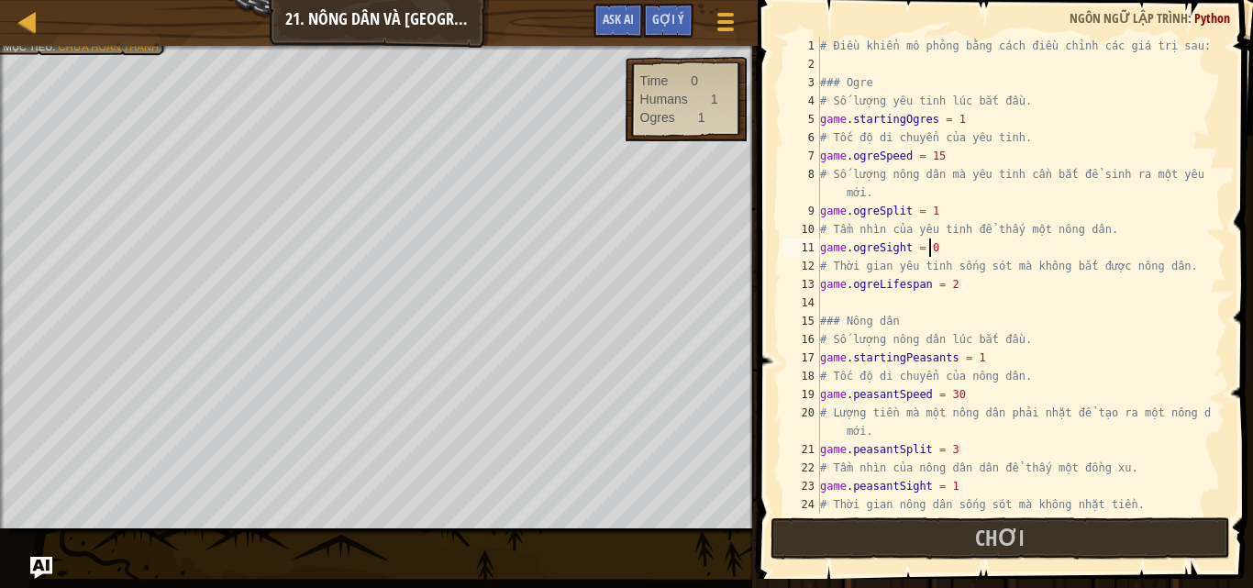
scroll to position [8, 7]
click at [933, 212] on div "# Điều khiển mô phỏng bằng cách điều chỉnh các giá trị sau: ### Ogre # Số lượng…" at bounding box center [1013, 294] width 395 height 514
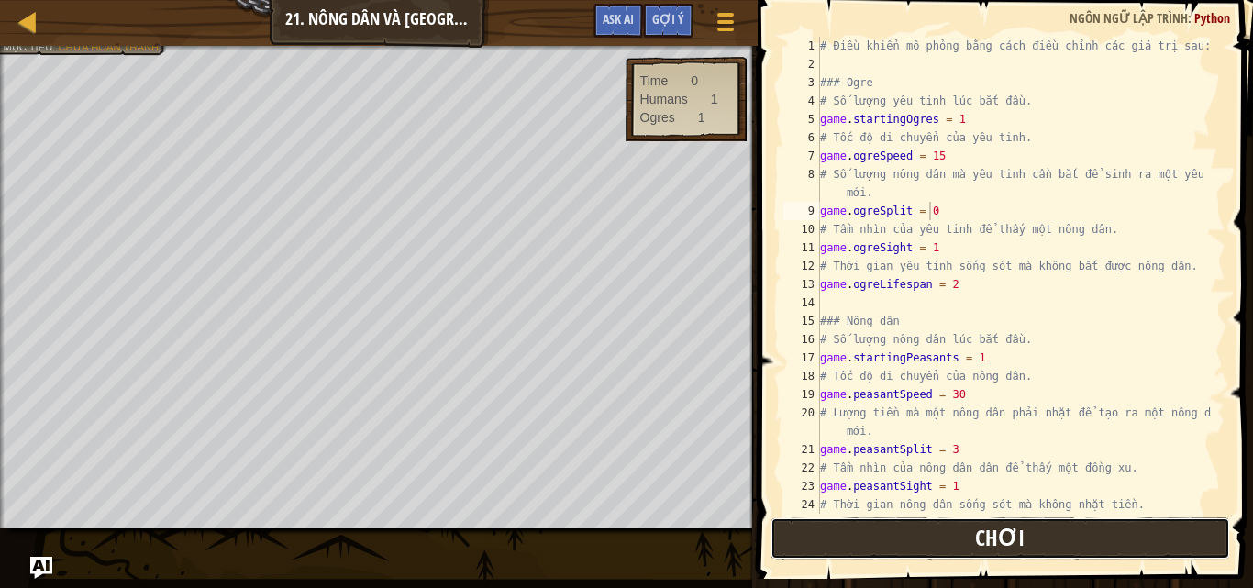
click at [1019, 527] on span "Chơi" at bounding box center [1000, 537] width 50 height 29
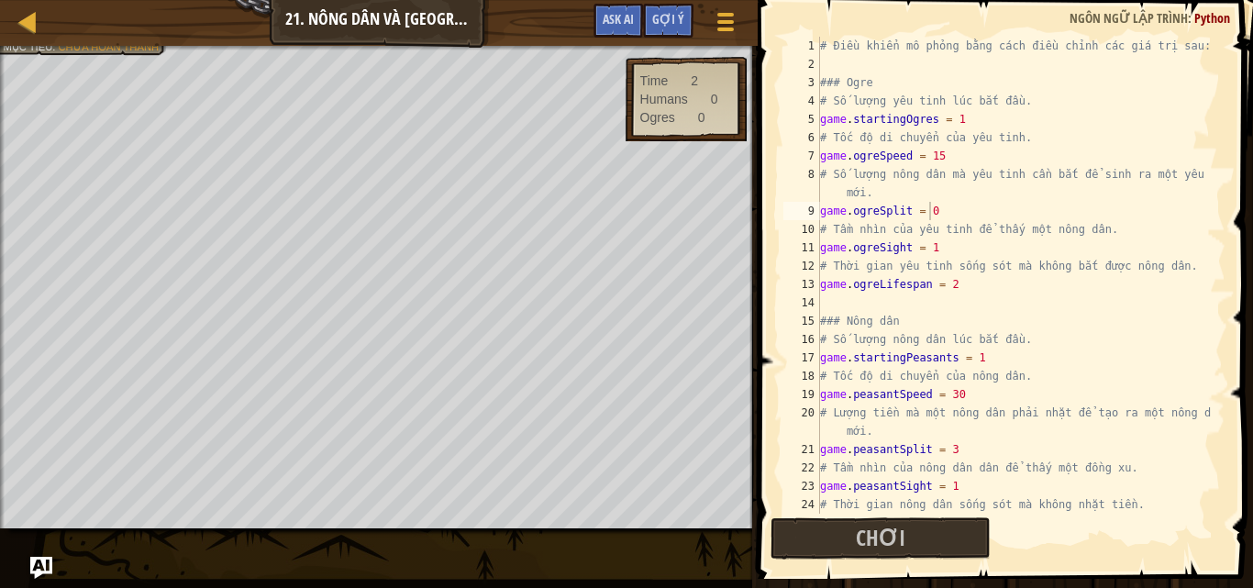
click at [968, 211] on div "# Điều khiển mô phỏng bằng cách điều chỉnh các giá trị sau: ### Ogre # Số lượng…" at bounding box center [1013, 294] width 395 height 514
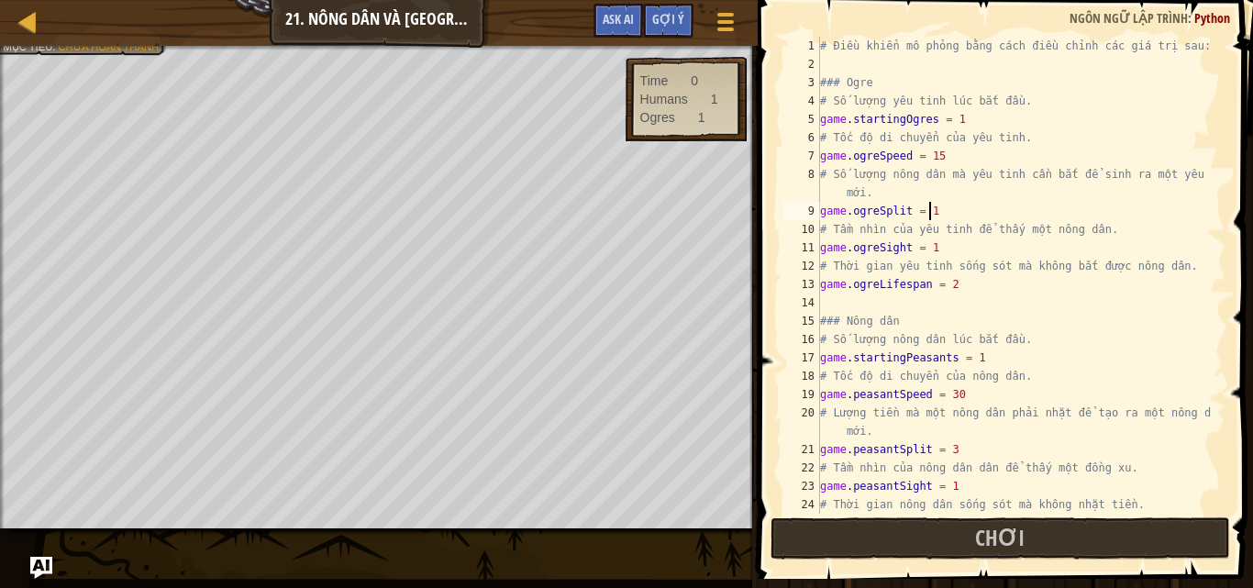
click at [992, 355] on div "# Điều khiển mô phỏng bằng cách điều chỉnh các giá trị sau: ### Ogre # Số lượng…" at bounding box center [1013, 294] width 395 height 514
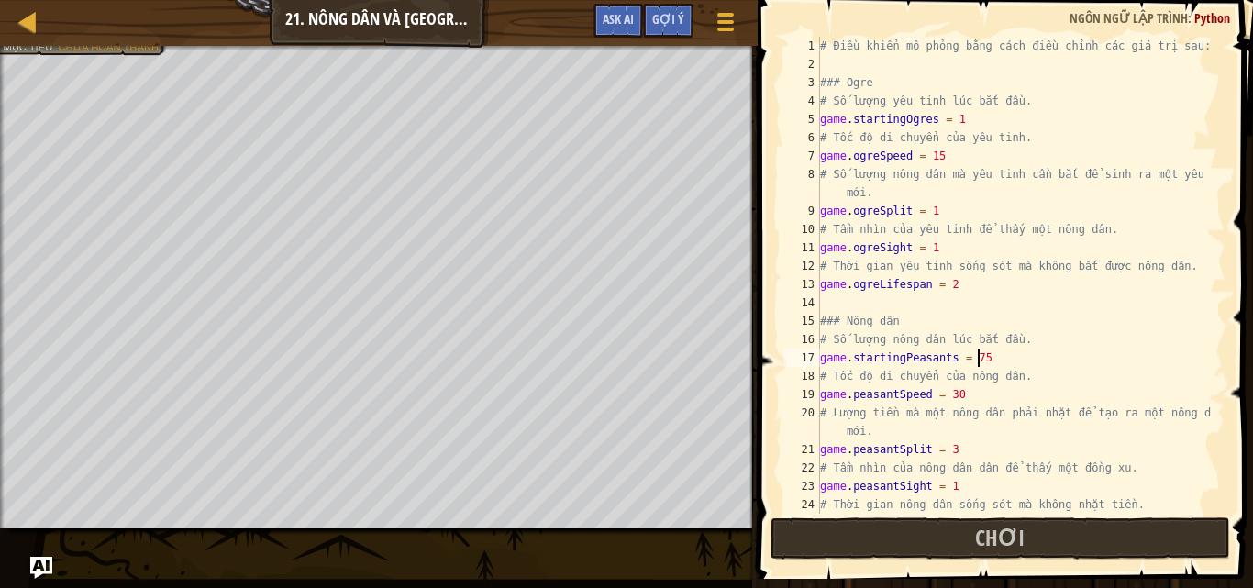
scroll to position [8, 12]
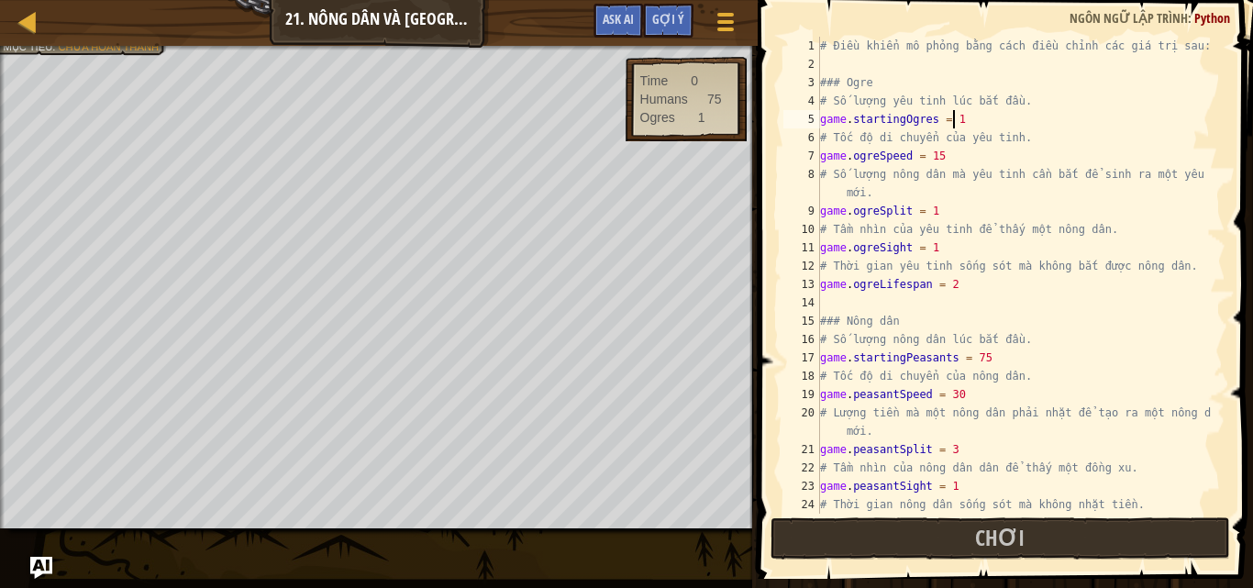
click at [954, 121] on div "# Điều khiển mô phỏng bằng cách điều chỉnh các giá trị sau: ### Ogre # Số lượng…" at bounding box center [1013, 294] width 395 height 514
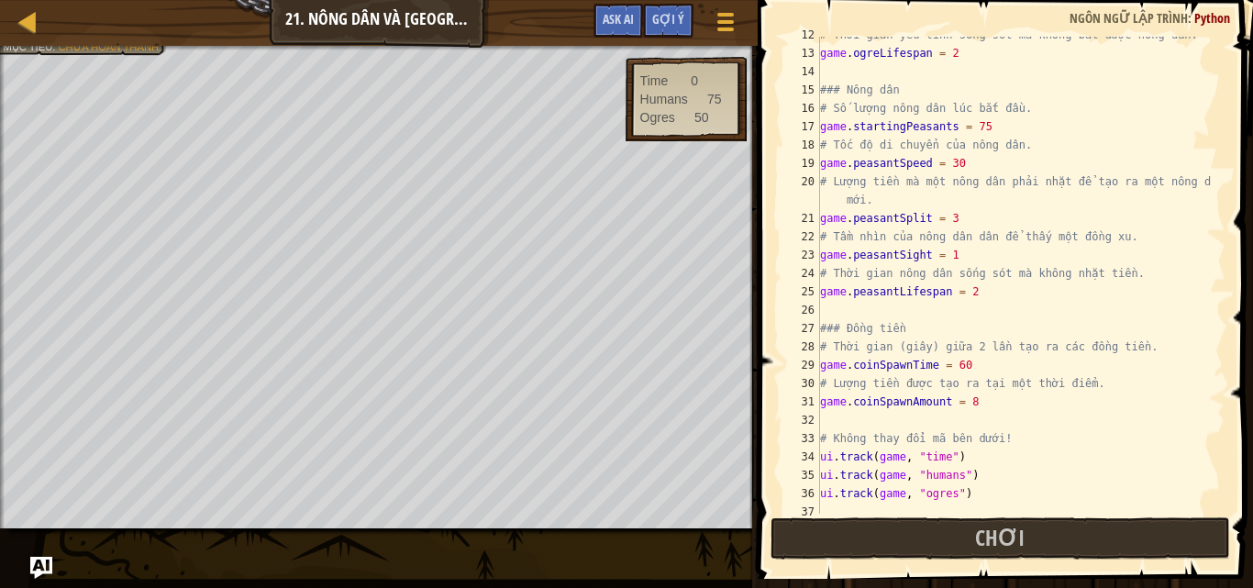
scroll to position [238, 0]
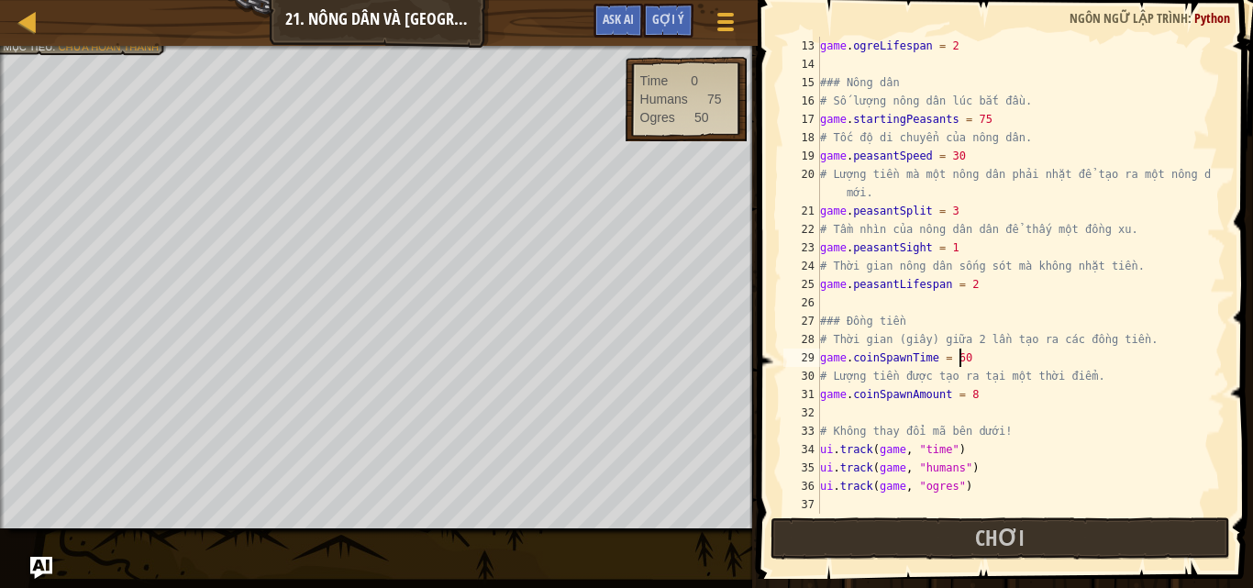
click at [980, 350] on div "game . ogreLifespan = 2 ### Nông dân # Số lượng nông dân lúc bắt đầu. game . st…" at bounding box center [1013, 294] width 395 height 514
click at [968, 392] on div "game . ogreLifespan = 2 ### Nông dân # Số lượng nông dân lúc bắt đầu. game . st…" at bounding box center [1013, 294] width 395 height 514
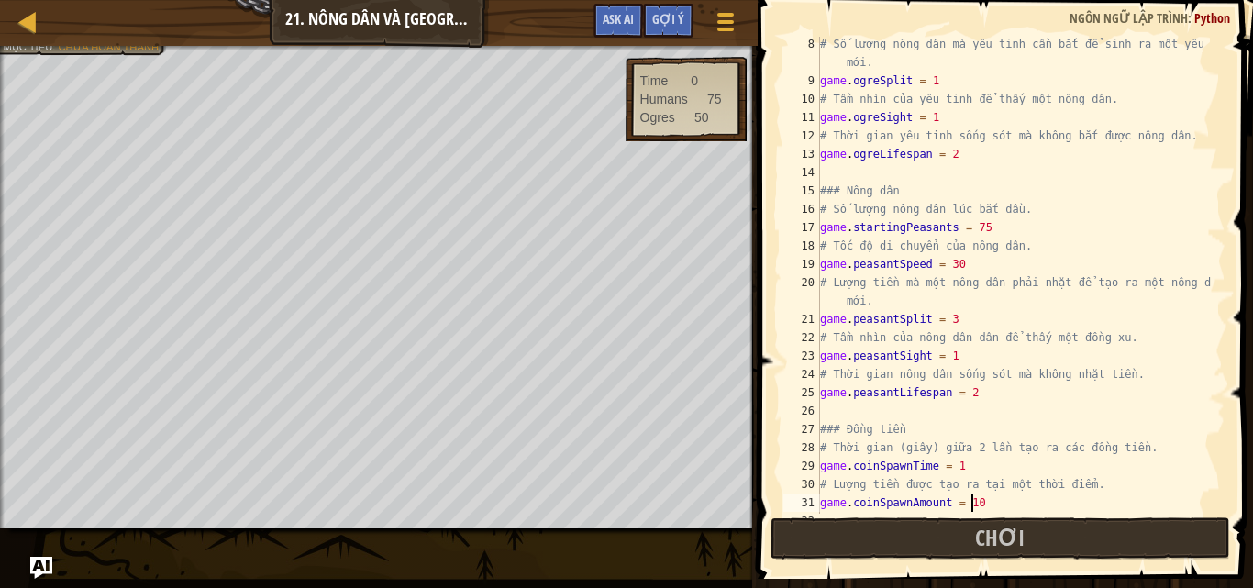
scroll to position [130, 0]
click at [955, 324] on div "# Số lượng nông dân mà yêu tinh cần bắt để sinh ra một yêu tinh mới. game . ogr…" at bounding box center [1013, 301] width 395 height 532
click at [959, 360] on div "# Số lượng nông dân mà yêu tinh cần bắt để sinh ra một yêu tinh mới. game . ogr…" at bounding box center [1013, 301] width 395 height 532
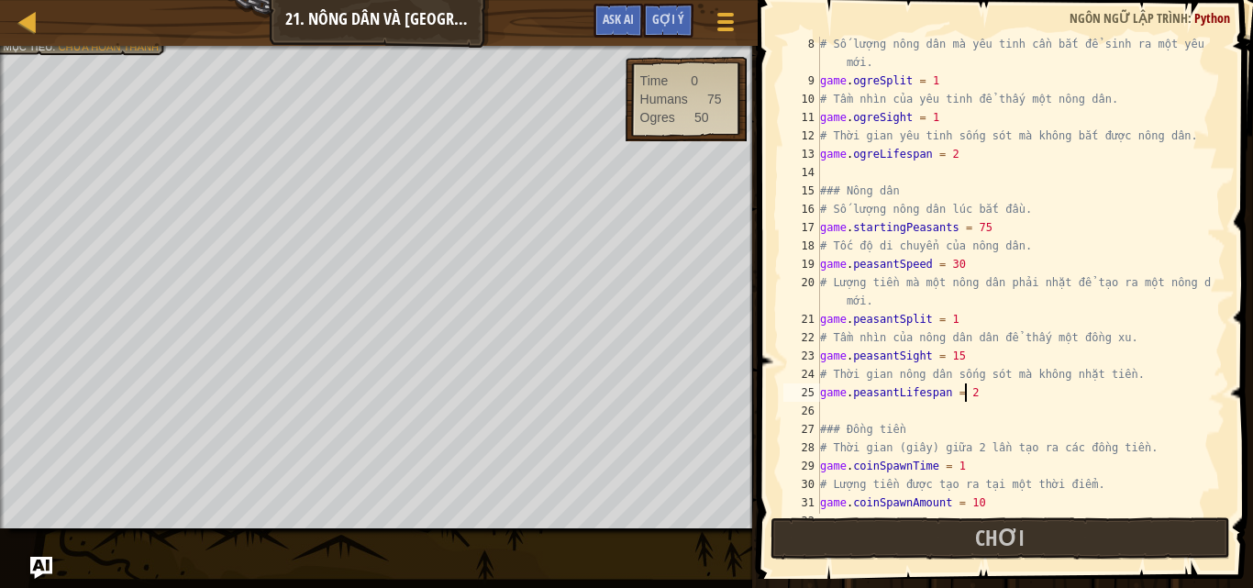
click at [983, 392] on div "# Số lượng nông dân mà yêu tinh cần bắt để sinh ra một yêu tinh mới. game . ogr…" at bounding box center [1013, 301] width 395 height 532
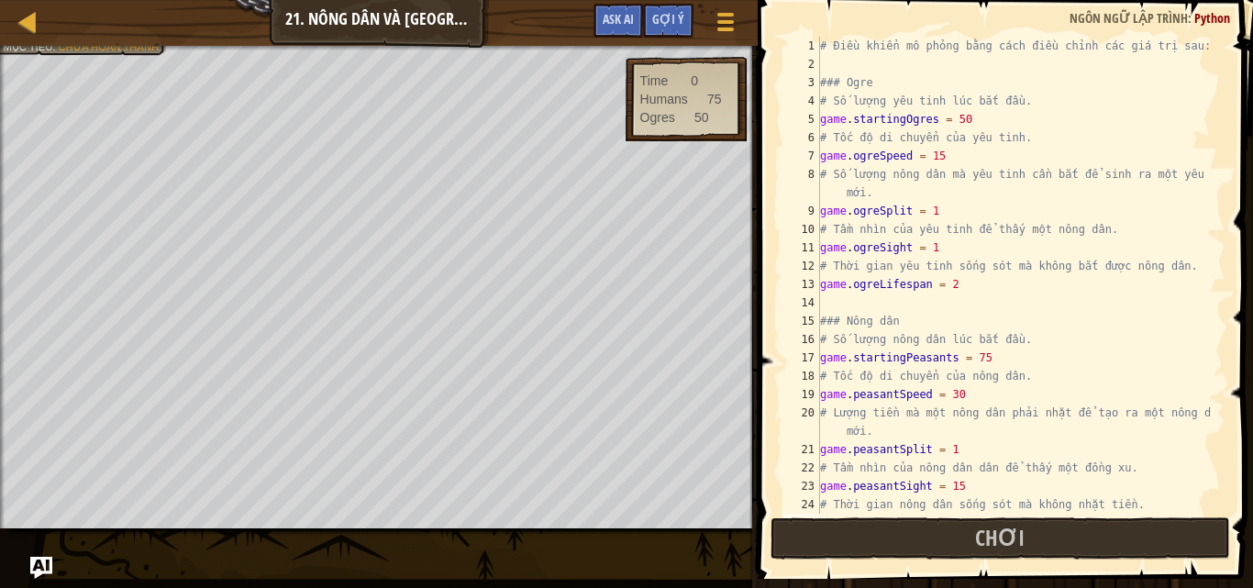
scroll to position [0, 0]
click at [979, 394] on div "# Điều khiển mô phỏng bằng cách điều chỉnh các giá trị sau: ### Ogre # Số lượng…" at bounding box center [1013, 294] width 395 height 514
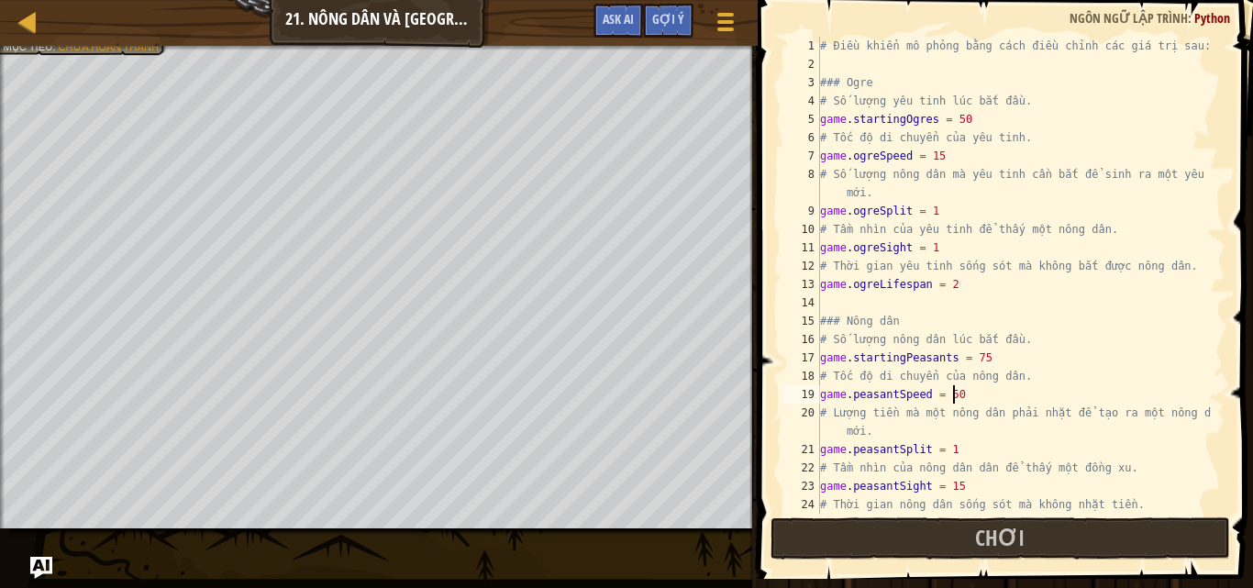
scroll to position [8, 10]
click at [957, 154] on div "# Điều khiển mô phỏng bằng cách điều chỉnh các giá trị sau: ### Ogre # Số lượng…" at bounding box center [1013, 294] width 395 height 514
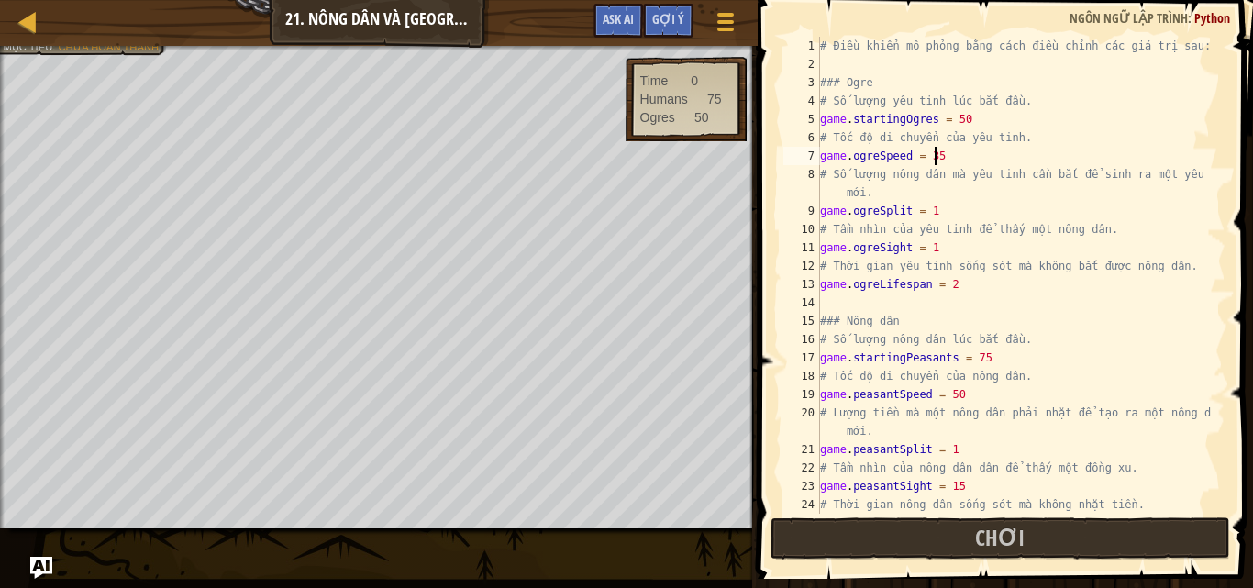
scroll to position [8, 8]
click at [928, 213] on div "# Điều khiển mô phỏng bằng cách điều chỉnh các giá trị sau: ### Ogre # Số lượng…" at bounding box center [1013, 294] width 395 height 514
click at [929, 249] on div "# Điều khiển mô phỏng bằng cách điều chỉnh các giá trị sau: ### Ogre # Số lượng…" at bounding box center [1013, 294] width 395 height 514
click at [988, 249] on div "# Điều khiển mô phỏng bằng cách điều chỉnh các giá trị sau: ### Ogre # Số lượng…" at bounding box center [1013, 294] width 395 height 514
click at [992, 273] on div "# Điều khiển mô phỏng bằng cách điều chỉnh các giá trị sau: ### Ogre # Số lượng…" at bounding box center [1013, 294] width 395 height 514
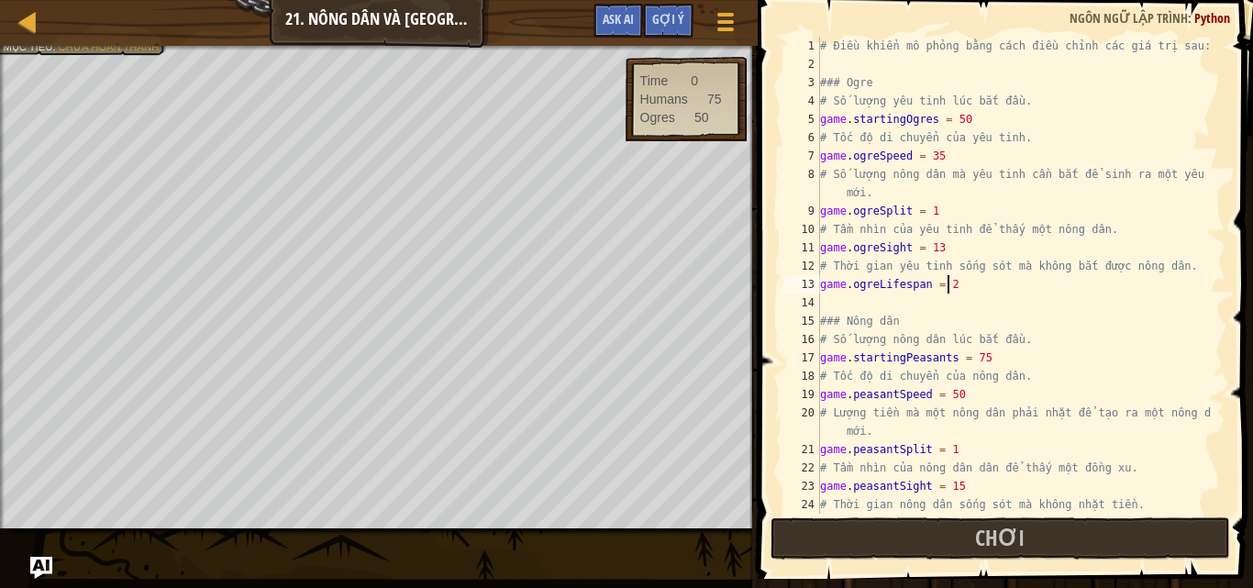
click at [983, 283] on div "# Điều khiển mô phỏng bằng cách điều chỉnh các giá trị sau: ### Ogre # Số lượng…" at bounding box center [1013, 294] width 395 height 514
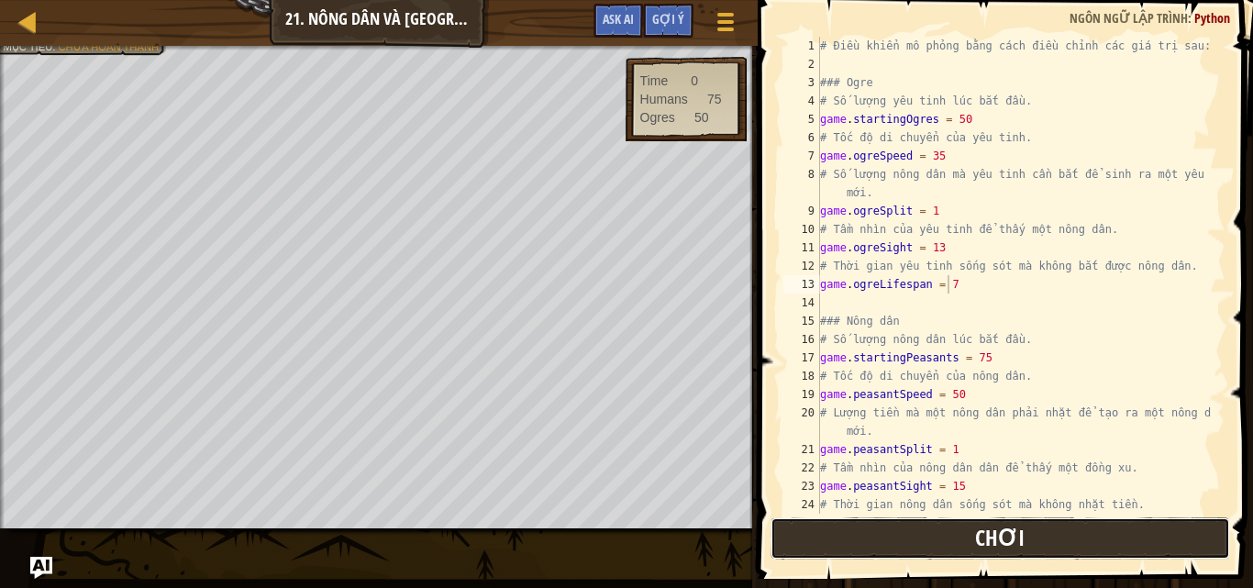
click at [1099, 524] on button "Chơi" at bounding box center [999, 538] width 459 height 42
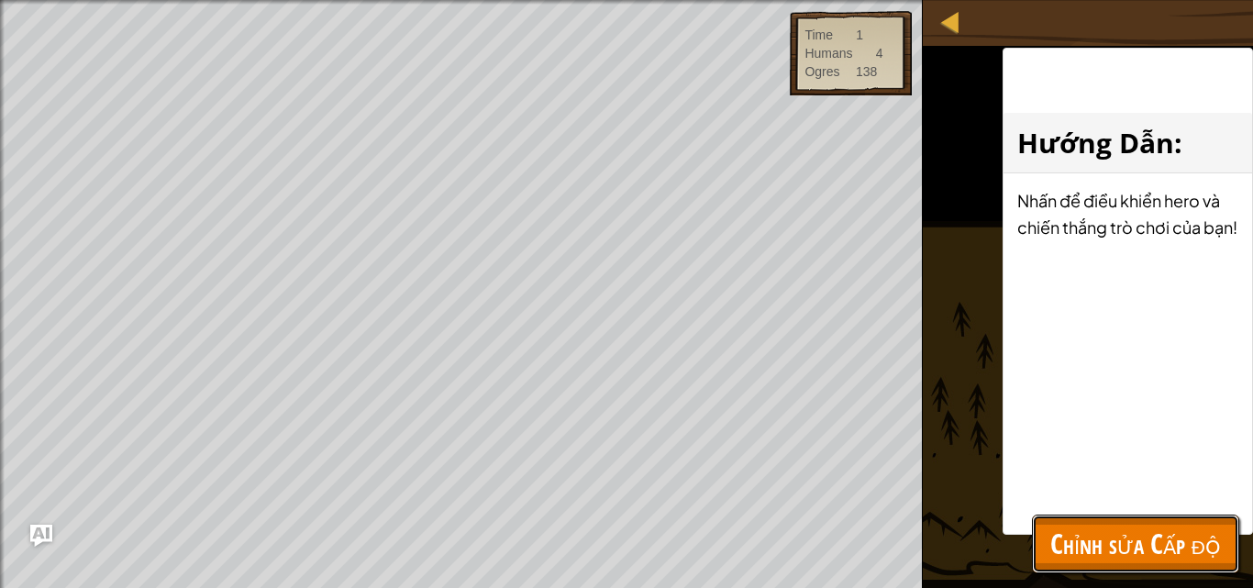
click at [1197, 536] on span "Chỉnh sửa Cấp độ" at bounding box center [1135, 544] width 171 height 38
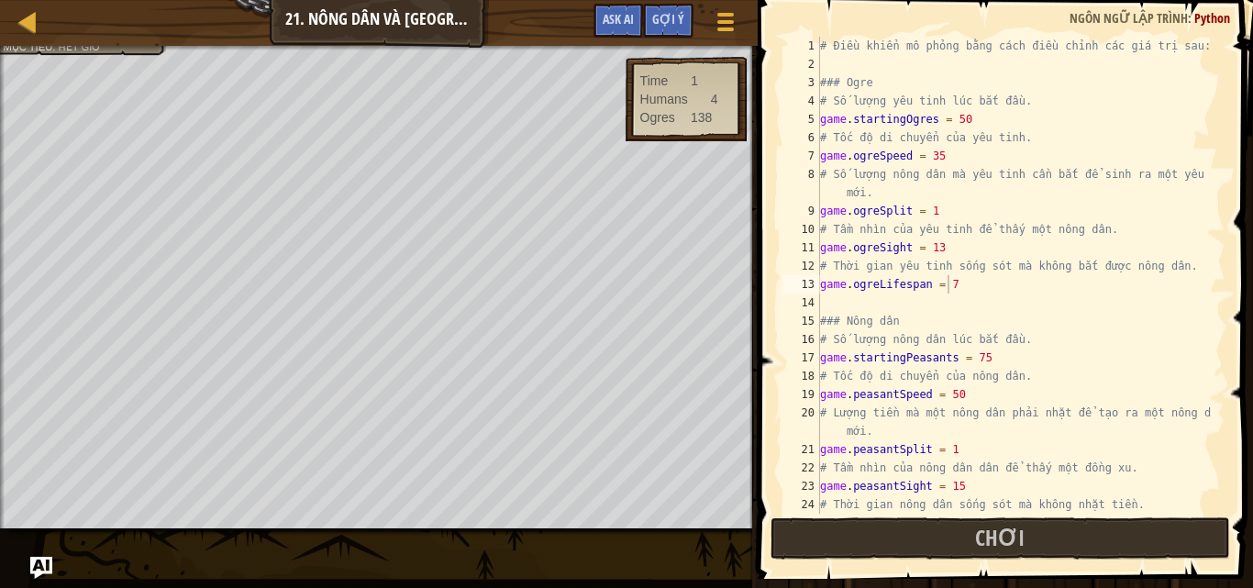
click at [974, 117] on div "# Điều khiển mô phỏng bằng cách điều chỉnh các giá trị sau: ### Ogre # Số lượng…" at bounding box center [1013, 294] width 395 height 514
click at [961, 211] on div "# Điều khiển mô phỏng bằng cách điều chỉnh các giá trị sau: ### Ogre # Số lượng…" at bounding box center [1013, 294] width 395 height 514
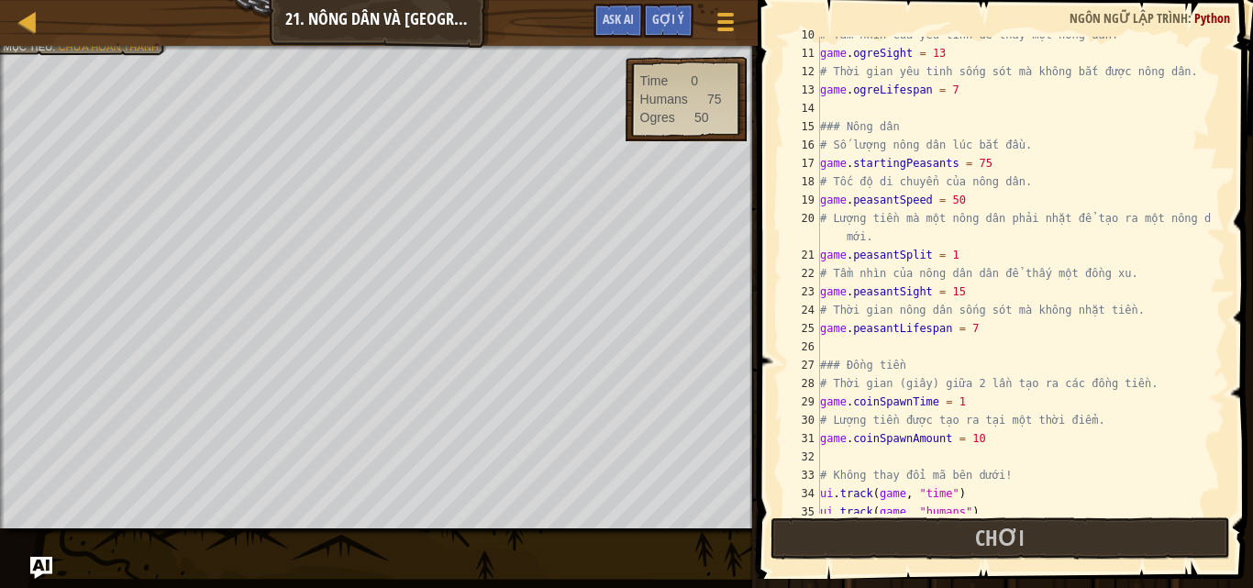
scroll to position [191, 0]
click at [996, 448] on div "# Tầm nhìn của yêu tinh để thấy một nông dân. game . ogreSight = 13 # Thời gian…" at bounding box center [1013, 286] width 395 height 514
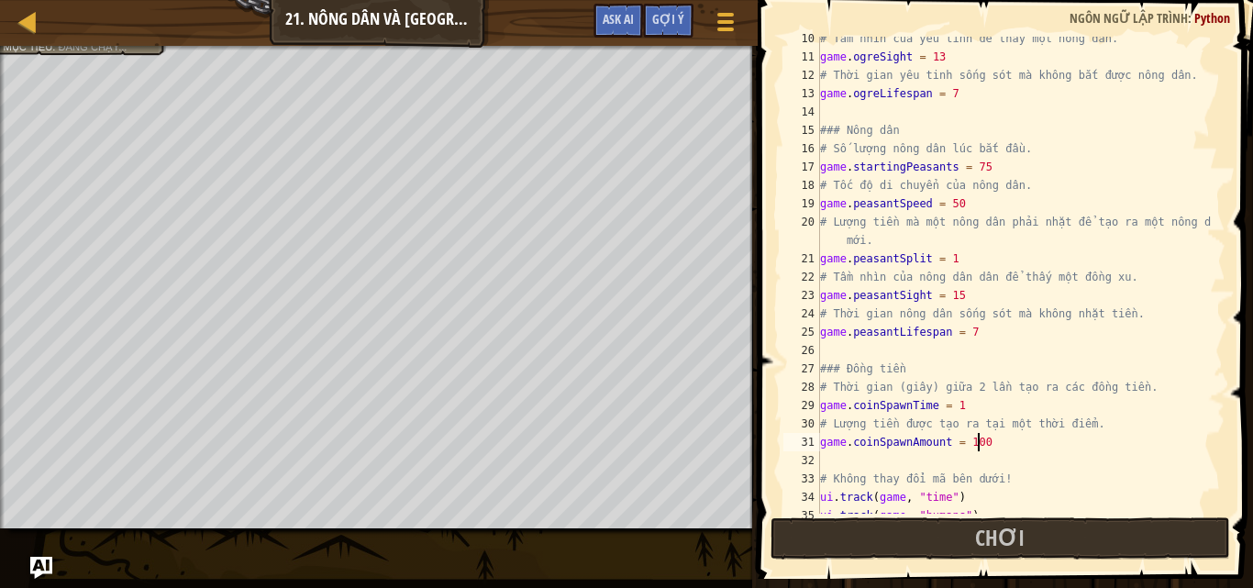
scroll to position [8, 12]
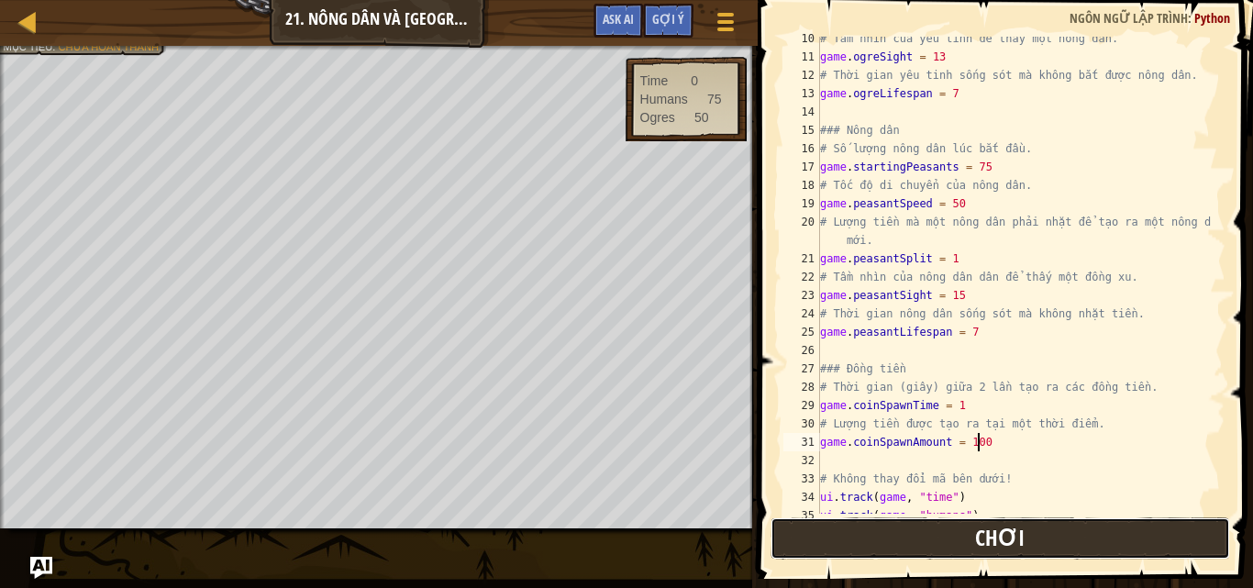
click at [1001, 536] on span "Chơi" at bounding box center [1000, 537] width 50 height 29
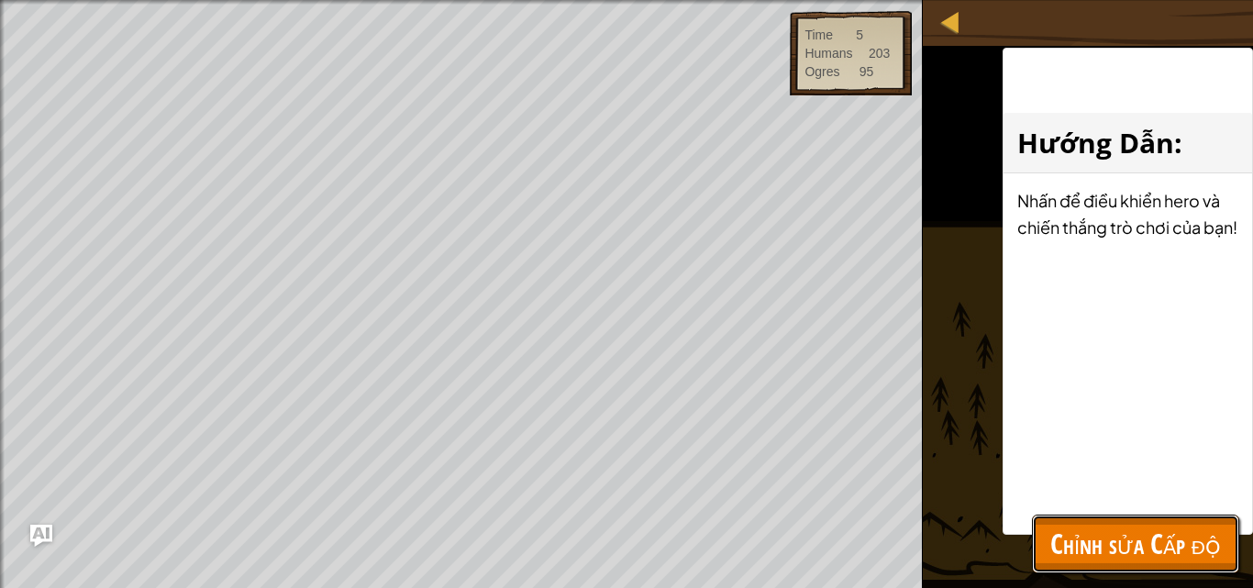
click at [1225, 529] on button "Chỉnh sửa Cấp độ" at bounding box center [1135, 543] width 207 height 59
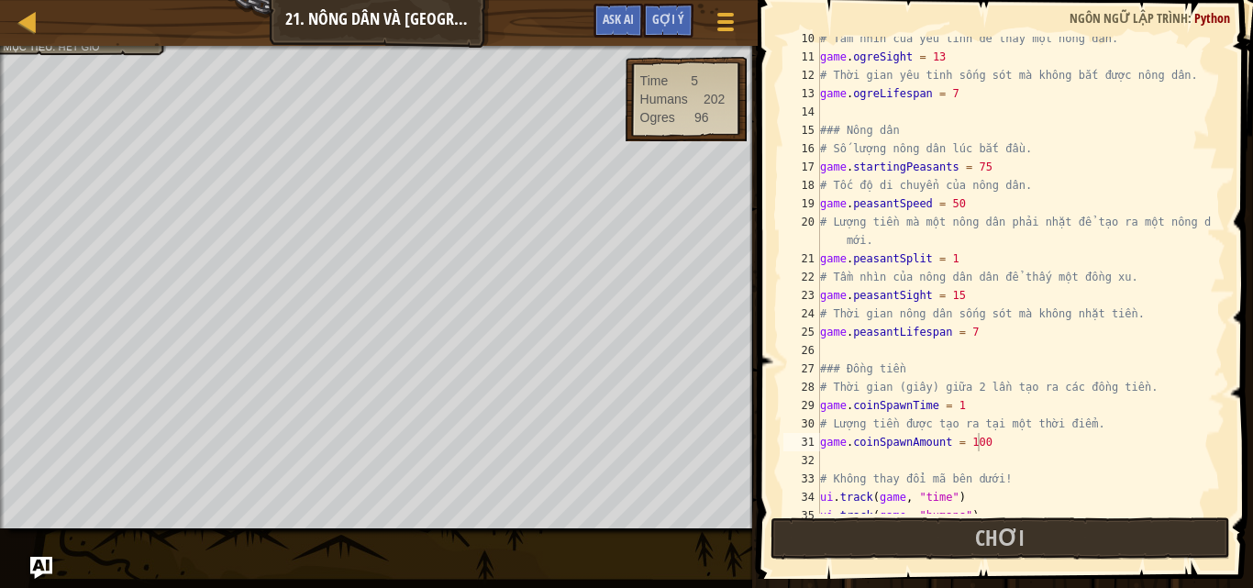
click at [996, 332] on div "# Tầm nhìn của yêu tinh để thấy một nông dân. game . ogreSight = 13 # Thời gian…" at bounding box center [1013, 286] width 395 height 514
click at [965, 98] on div "# Tầm nhìn của yêu tinh để thấy một nông dân. game . ogreSight = 13 # Thời gian…" at bounding box center [1013, 286] width 395 height 514
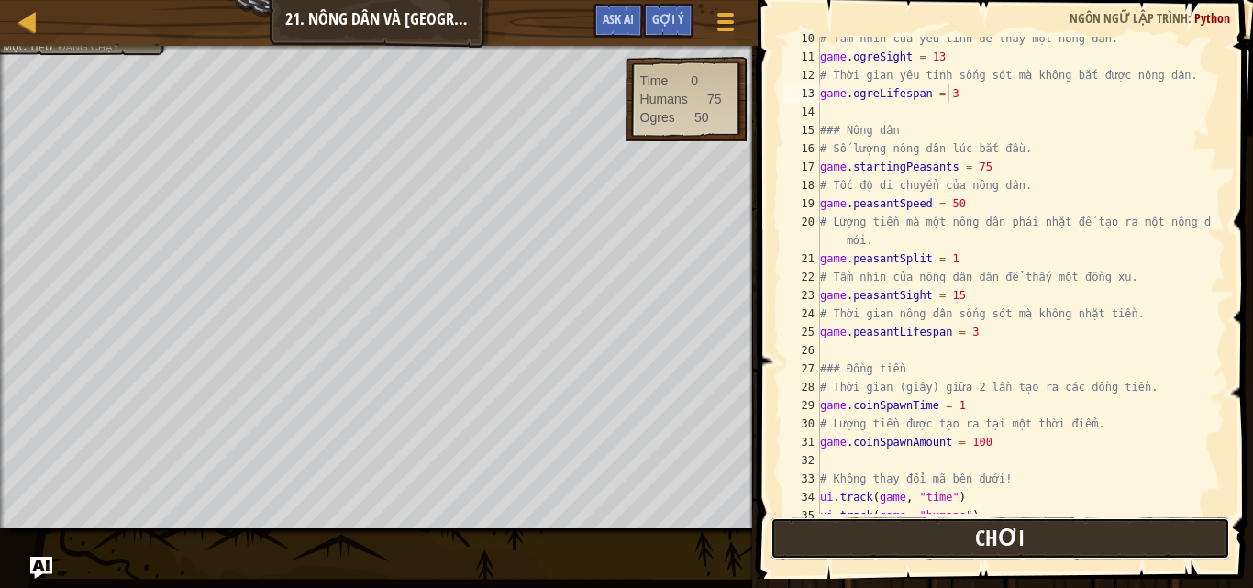
click at [1085, 524] on button "Chơi" at bounding box center [999, 538] width 459 height 42
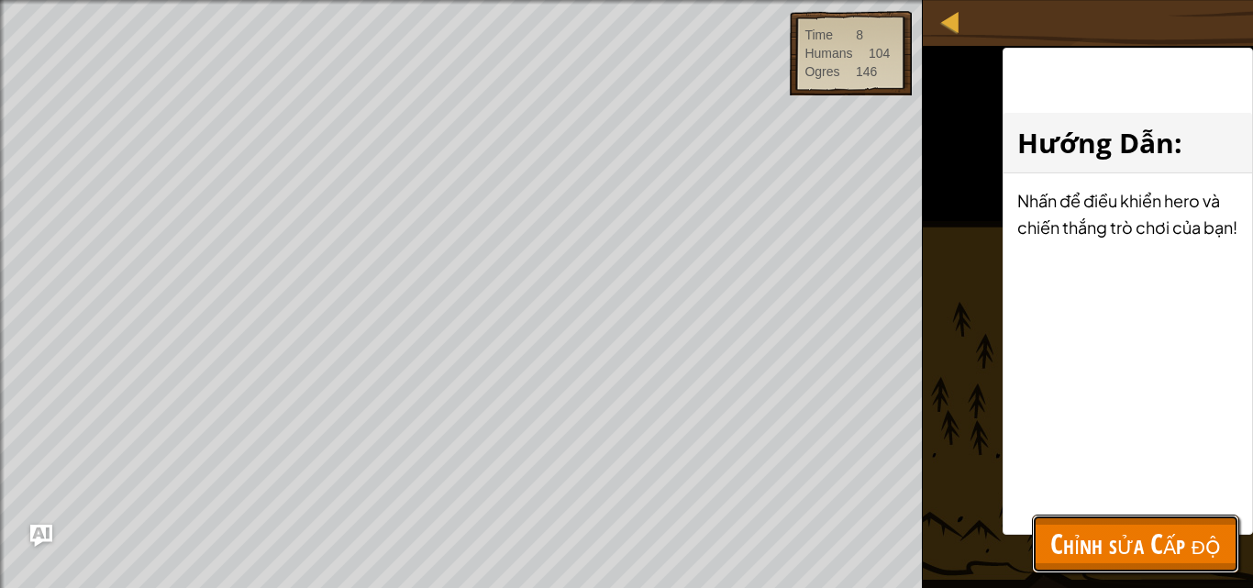
click at [1186, 534] on span "Chỉnh sửa Cấp độ" at bounding box center [1135, 544] width 171 height 38
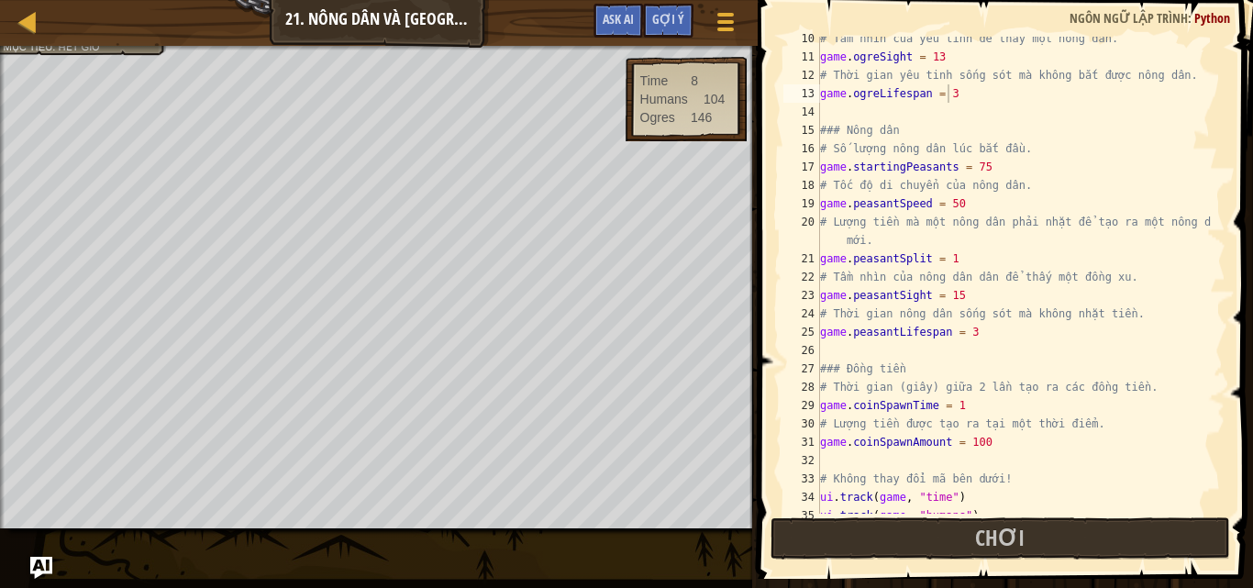
click at [993, 166] on div "# Tầm nhìn của yêu tinh để thấy một nông dân. game . ogreSight = 13 # Thời gian…" at bounding box center [1013, 286] width 395 height 514
click at [995, 169] on div "# Tầm nhìn của yêu tinh để thấy một nông dân. game . ogreSight = 13 # Thời gian…" at bounding box center [1013, 286] width 395 height 514
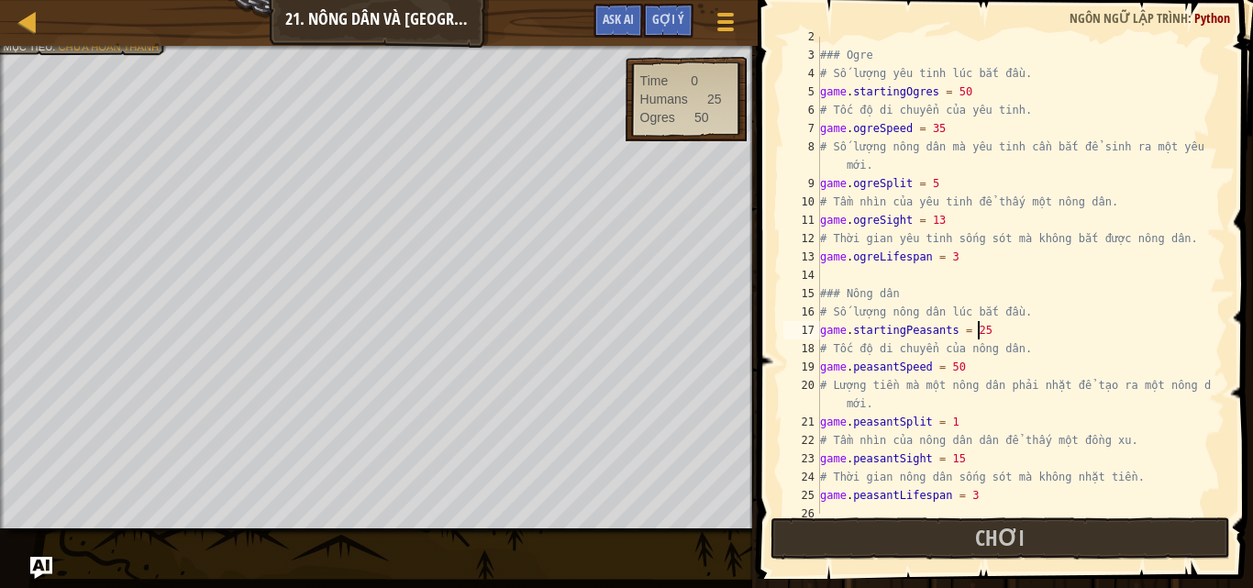
scroll to position [27, 0]
click at [978, 94] on div "### Ogre # Số lượng yêu tinh lúc bắt đầu. game . startingOgres = 50 # Tốc độ di…" at bounding box center [1013, 285] width 395 height 514
click at [978, 187] on div "### Ogre # Số lượng yêu tinh lúc bắt đầu. game . startingOgres = 25 # Tốc độ di…" at bounding box center [1013, 285] width 395 height 514
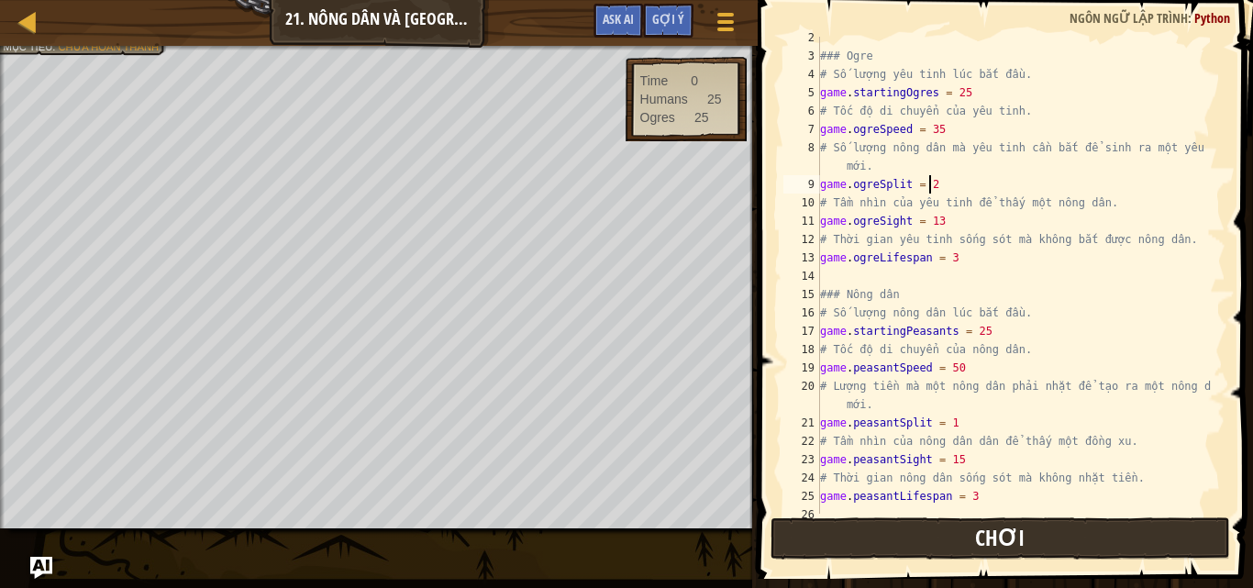
type textarea "game.ogreSplit = 2"
click at [1140, 530] on button "Chơi" at bounding box center [999, 538] width 459 height 42
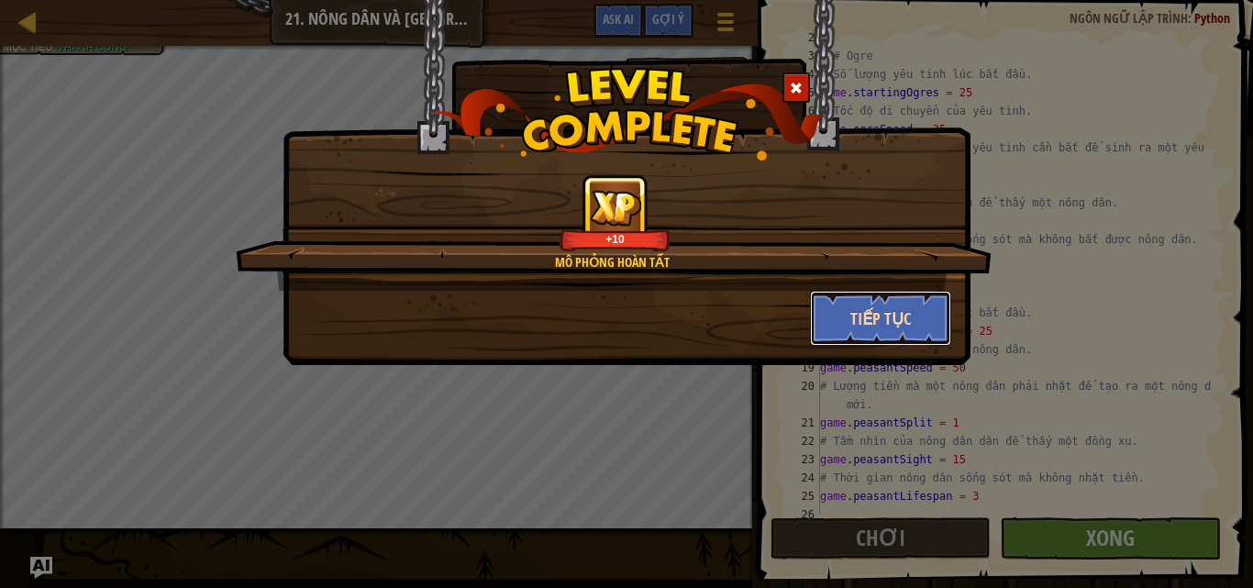
click at [885, 320] on button "Tiếp tục" at bounding box center [881, 318] width 142 height 55
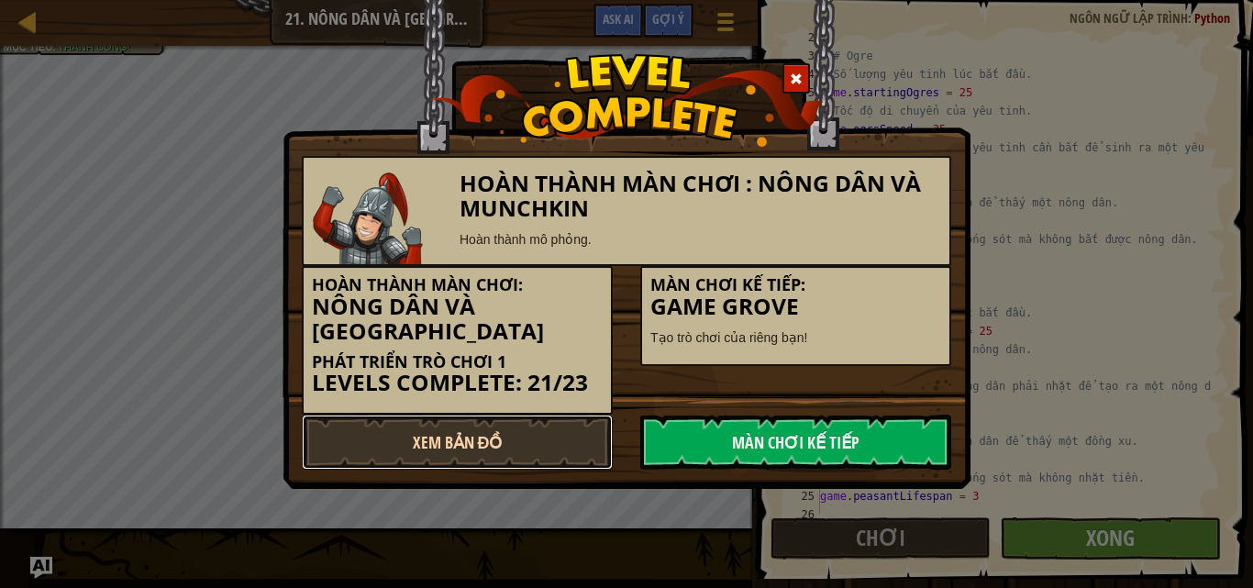
click at [535, 453] on link "Xem Bản Đồ" at bounding box center [457, 442] width 311 height 55
select select "vi"
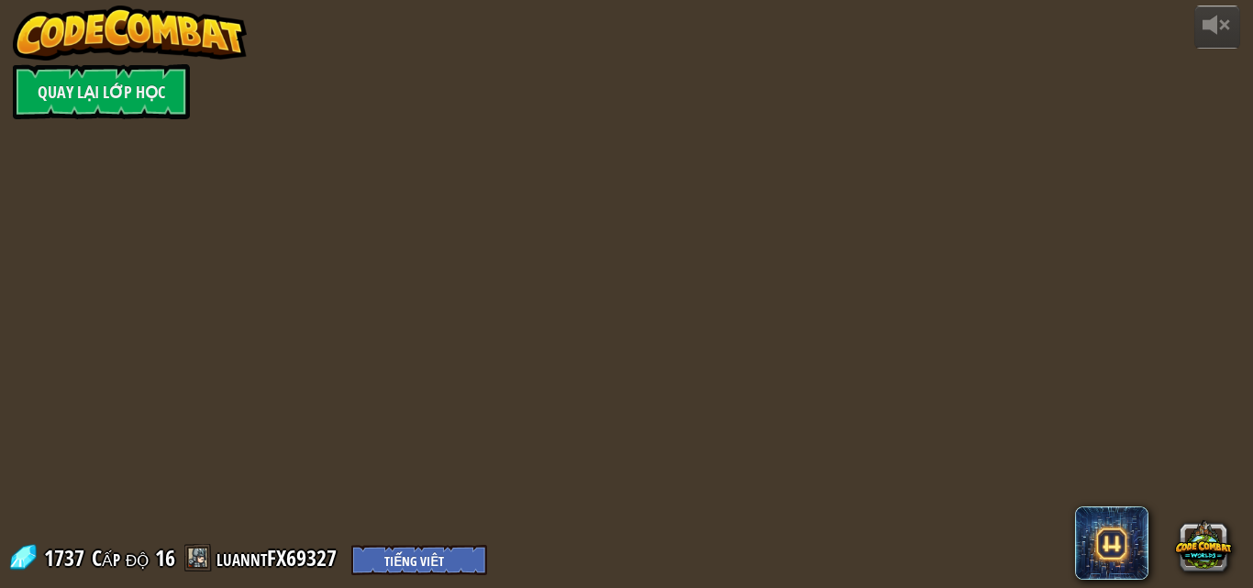
select select "vi"
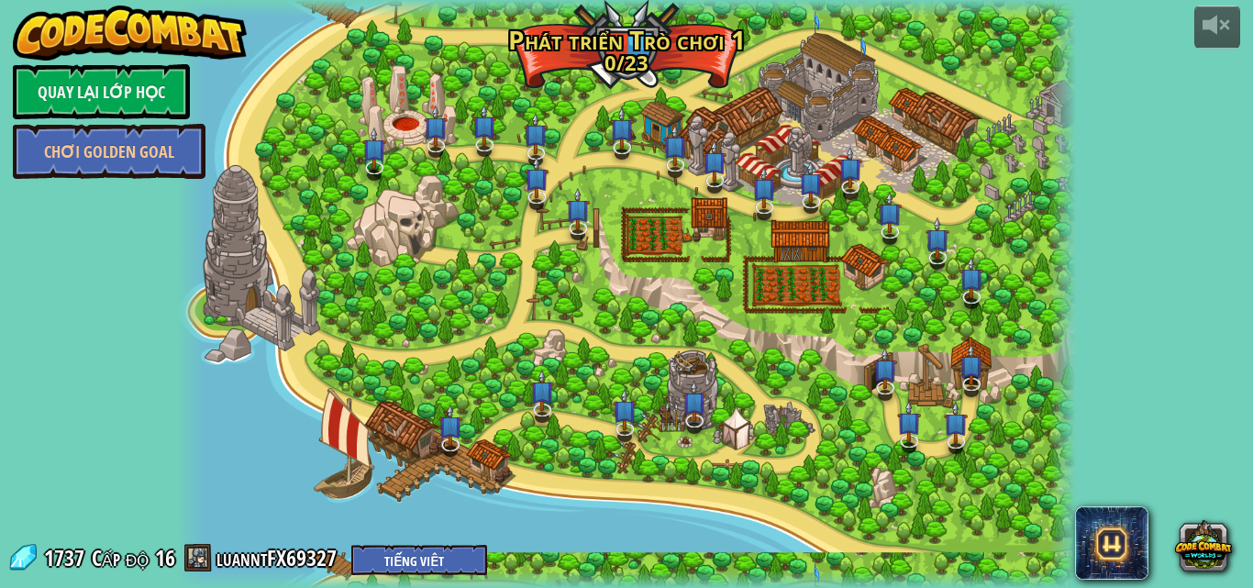
select select "vi"
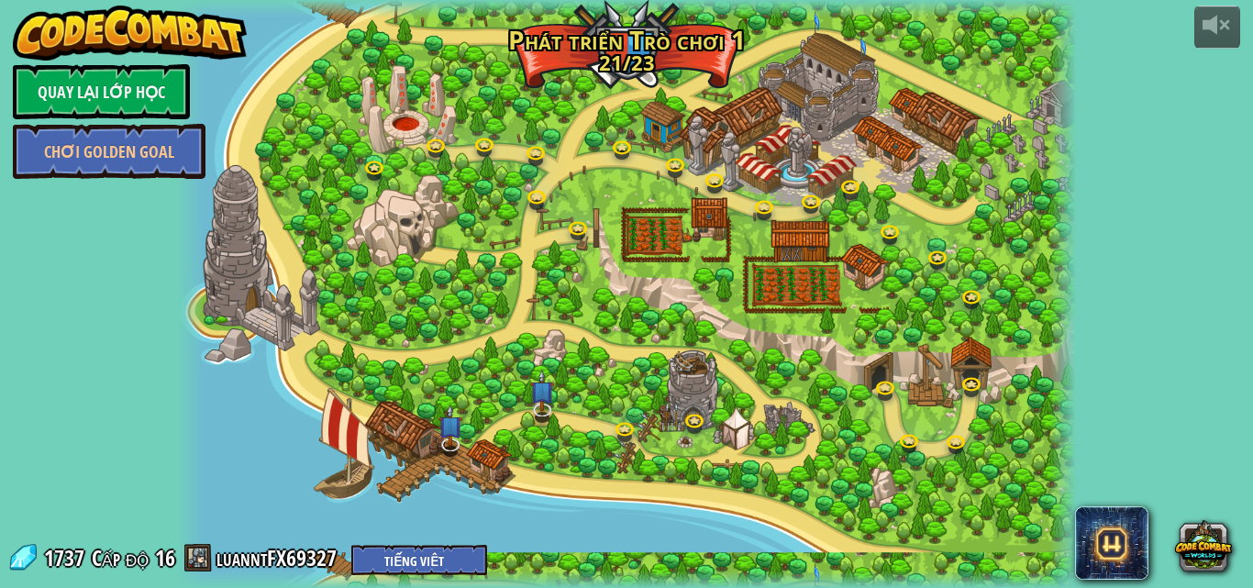
select select "vi"
